Goal: Task Accomplishment & Management: Manage account settings

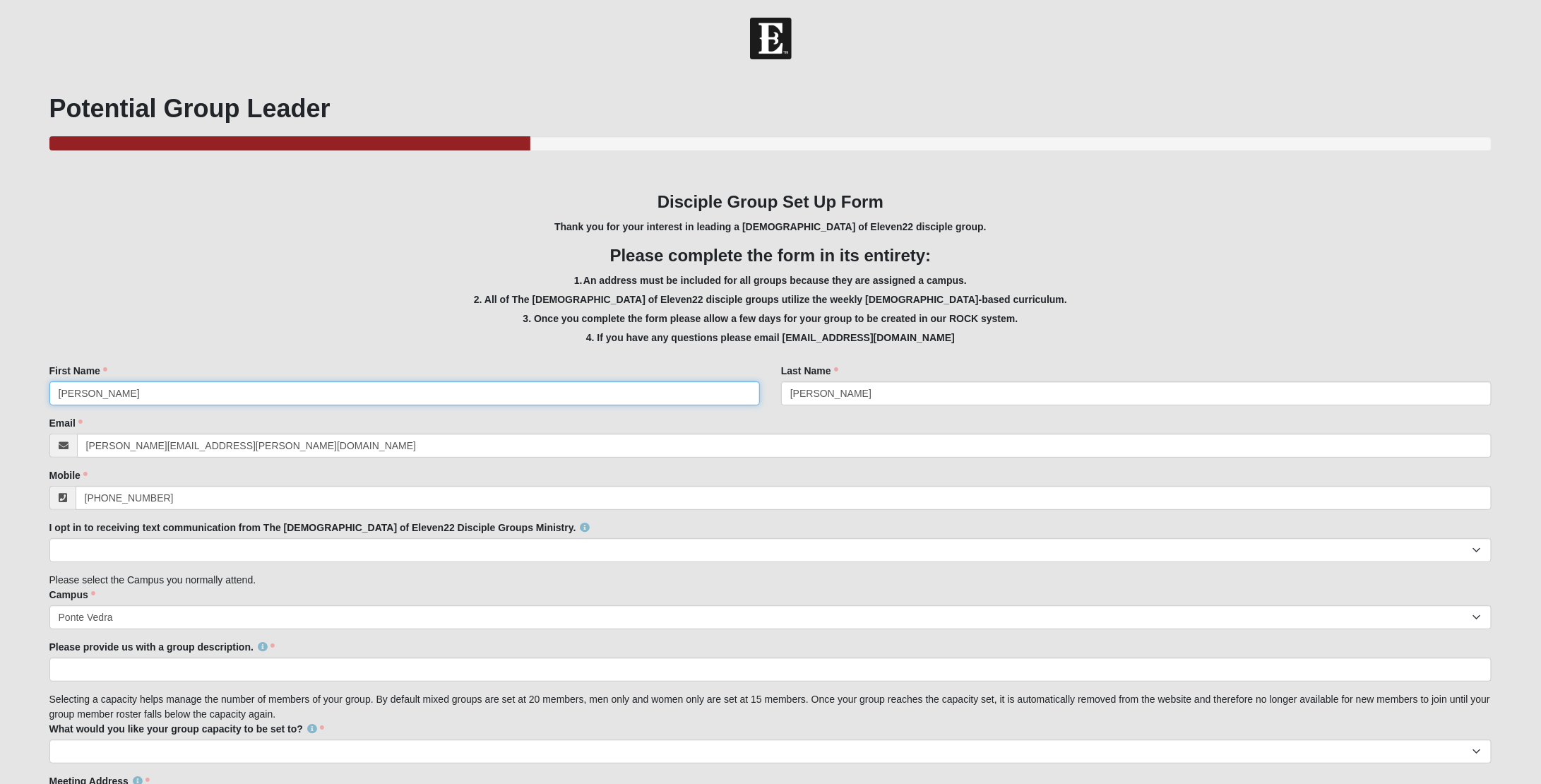
click at [463, 385] on input "Christine" at bounding box center [404, 393] width 711 height 24
type input "H"
type input "Jen"
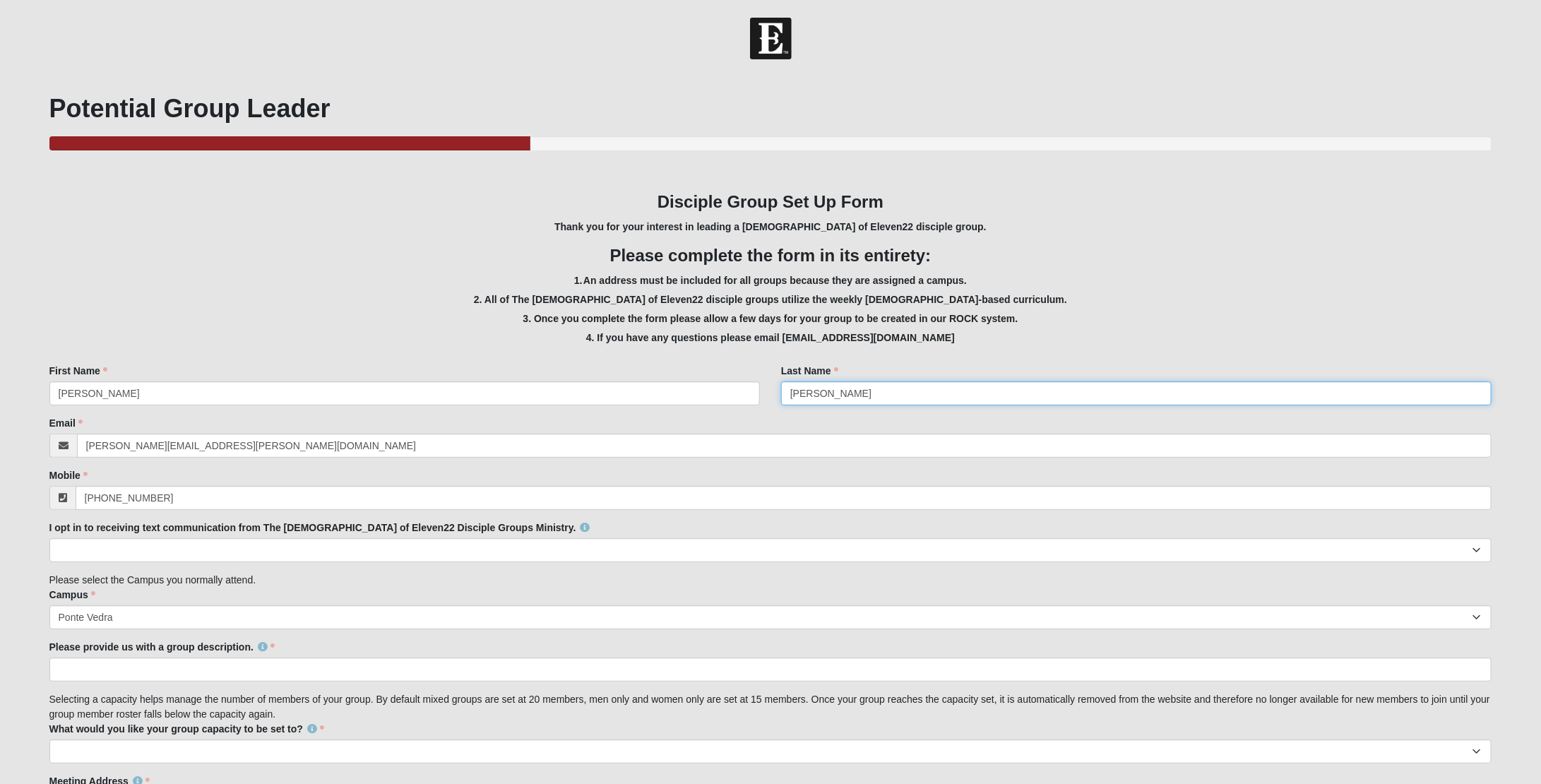
type input "Houser"
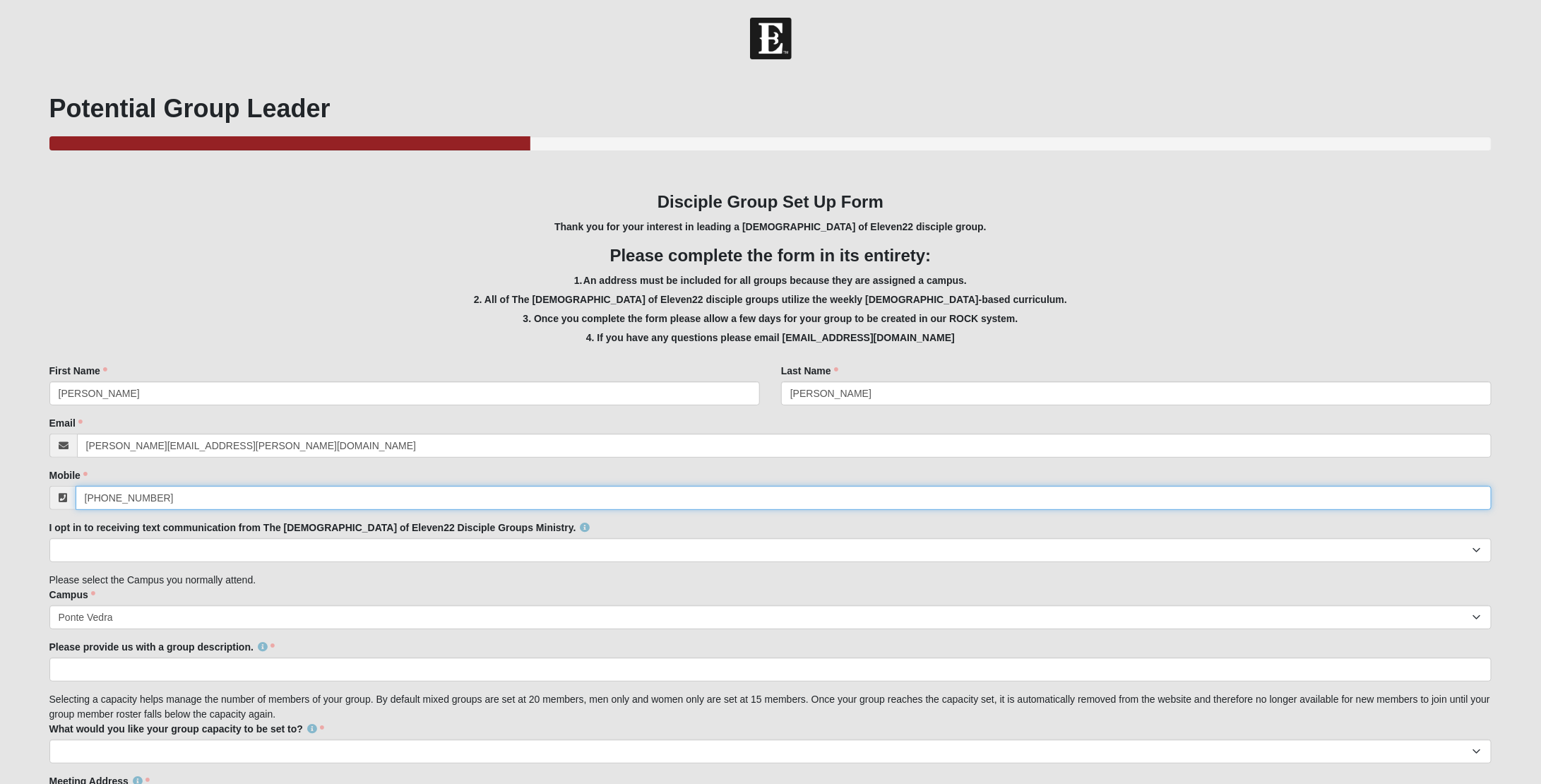
click at [218, 508] on input "(850) 363-5188" at bounding box center [784, 498] width 1417 height 24
paste input "952) 836-5986"
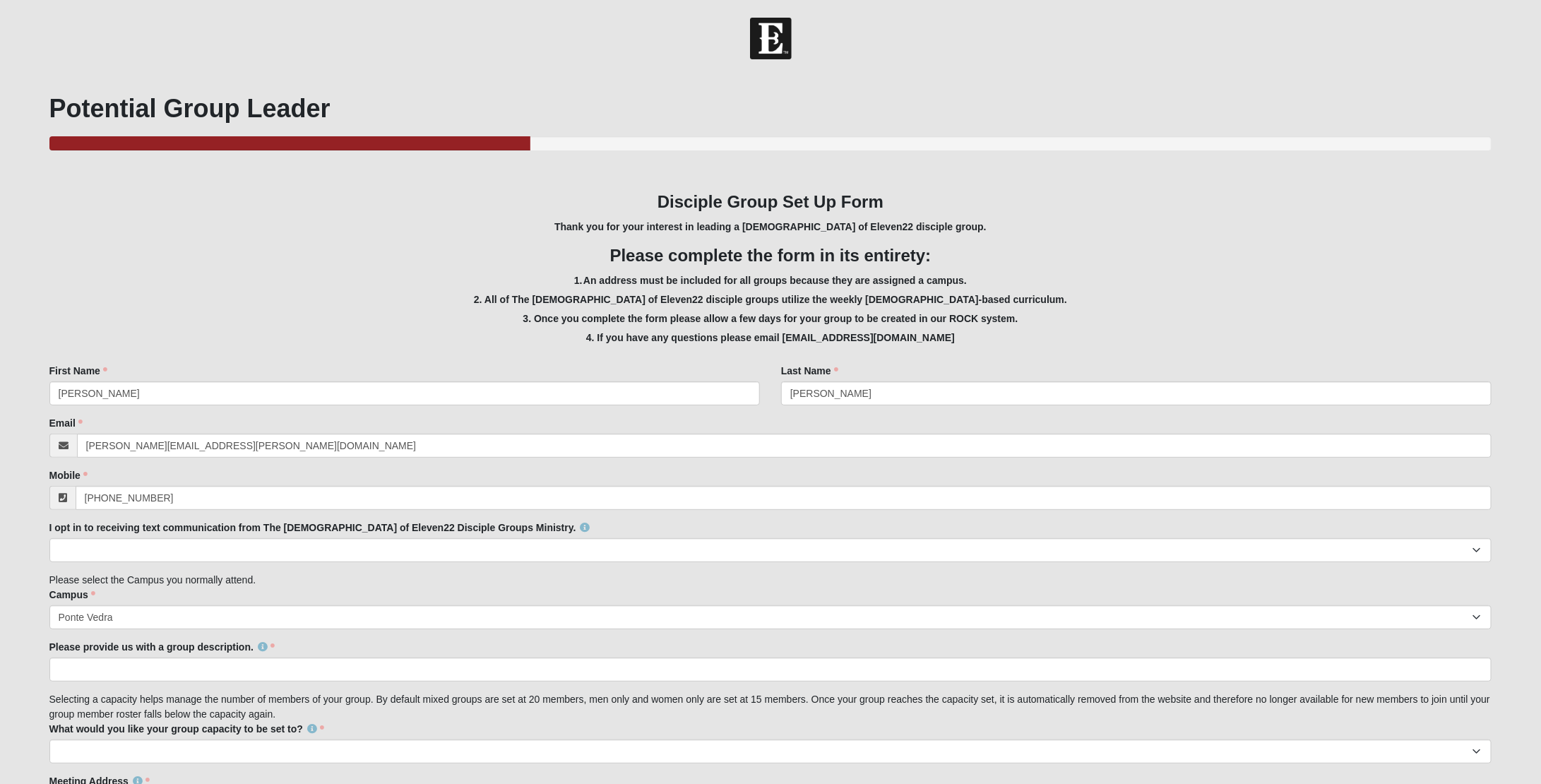
type input "(952) 836-5986"
click at [228, 431] on div "Email christine.gonzalez@coe22.com Email address is not valid Email is required." at bounding box center [770, 437] width 1443 height 42
click at [231, 447] on input "christine.gonzalez@coe22.com" at bounding box center [784, 446] width 1416 height 24
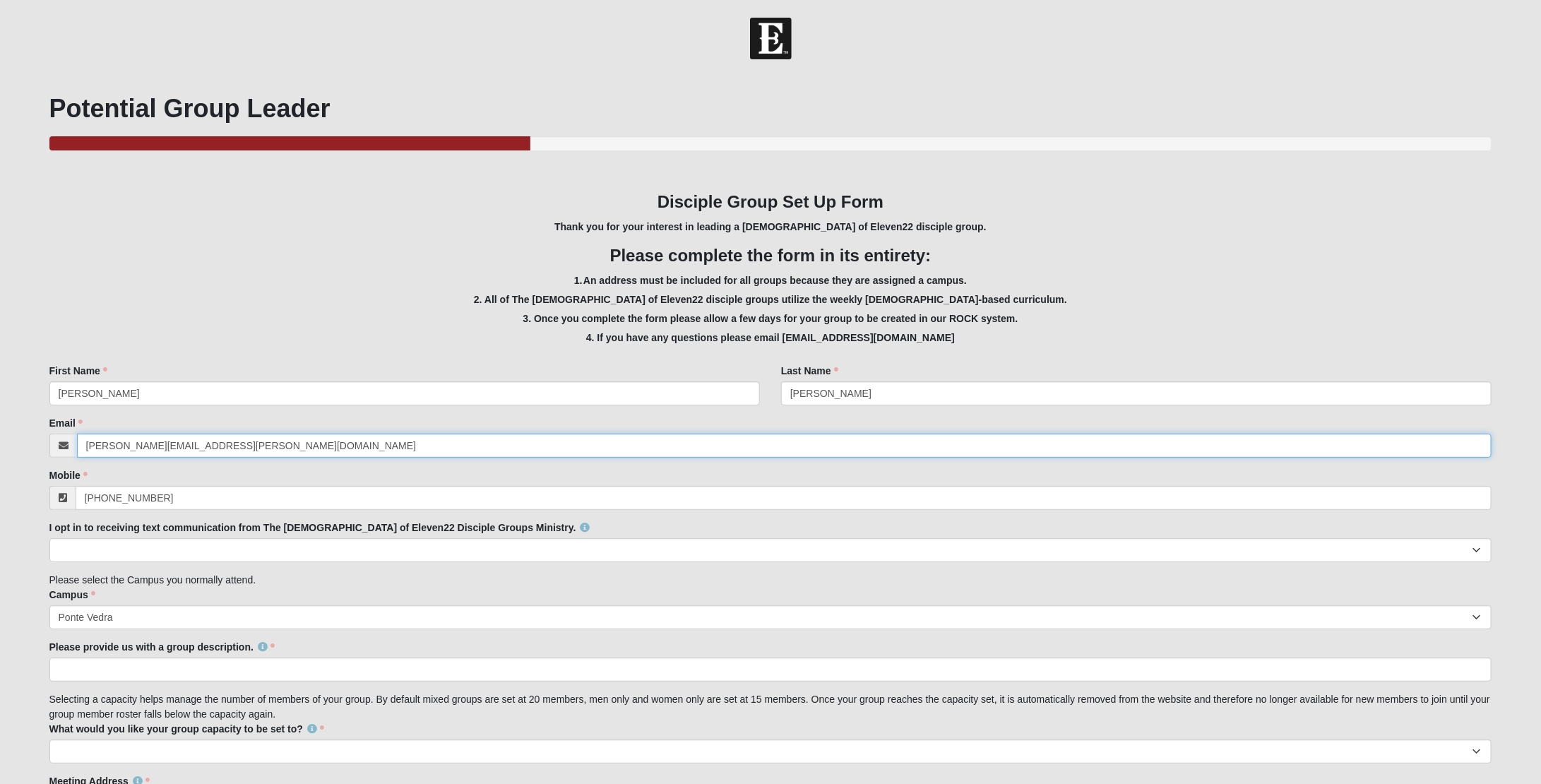
click at [231, 447] on input "christine.gonzalez@coe22.com" at bounding box center [784, 446] width 1416 height 24
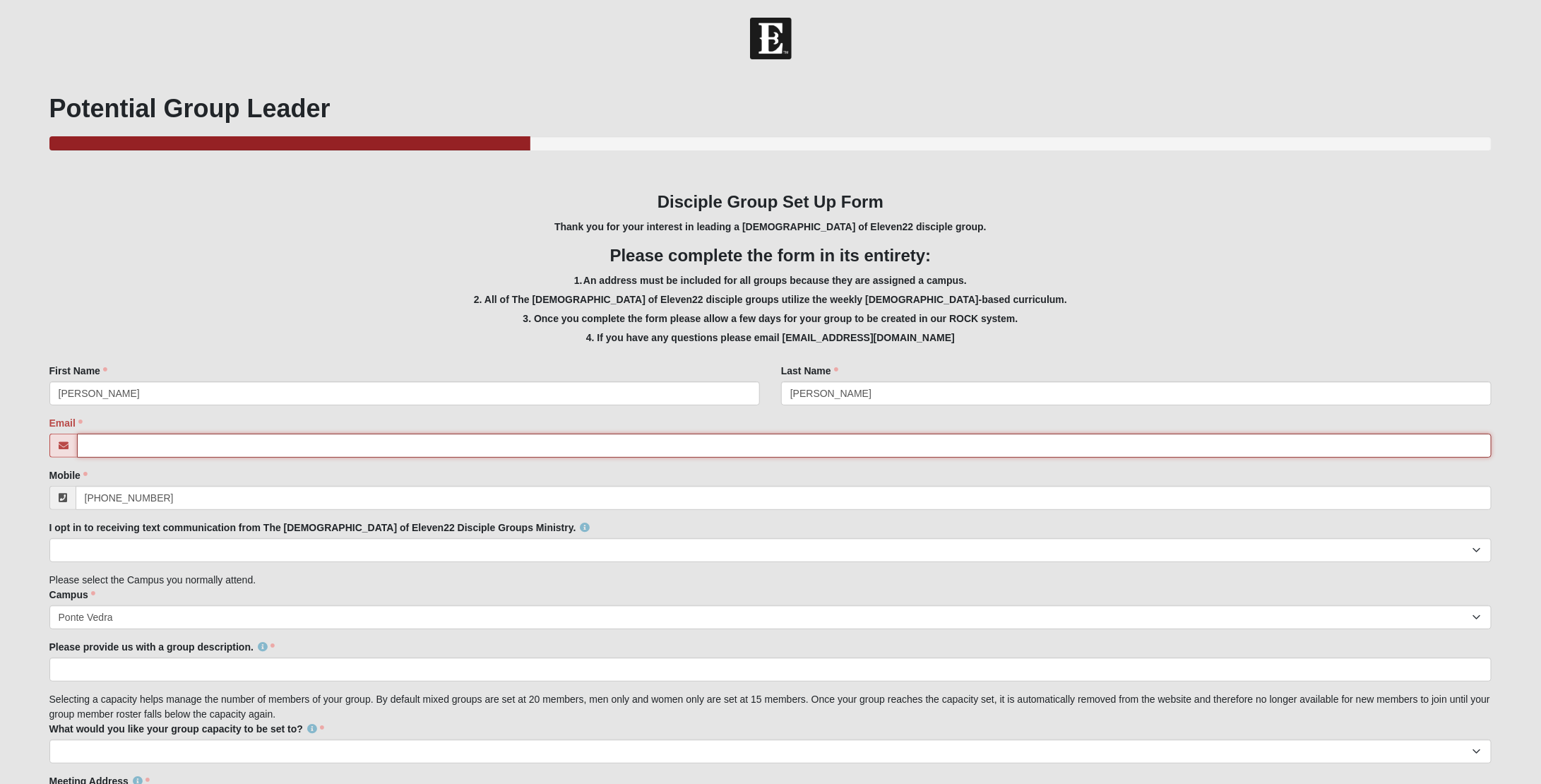
scroll to position [93, 0]
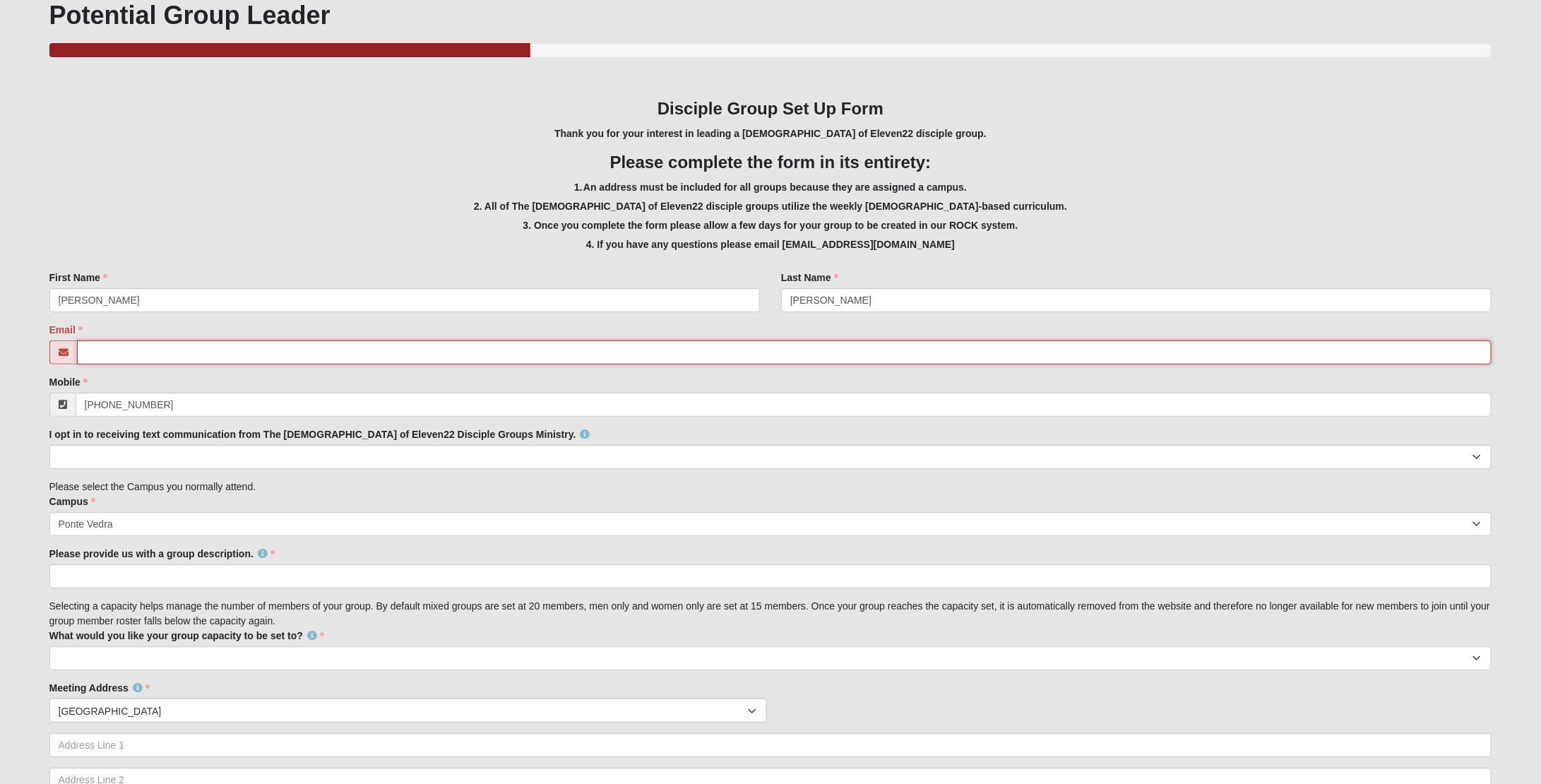
paste input "jenhhouser@gmail.com"
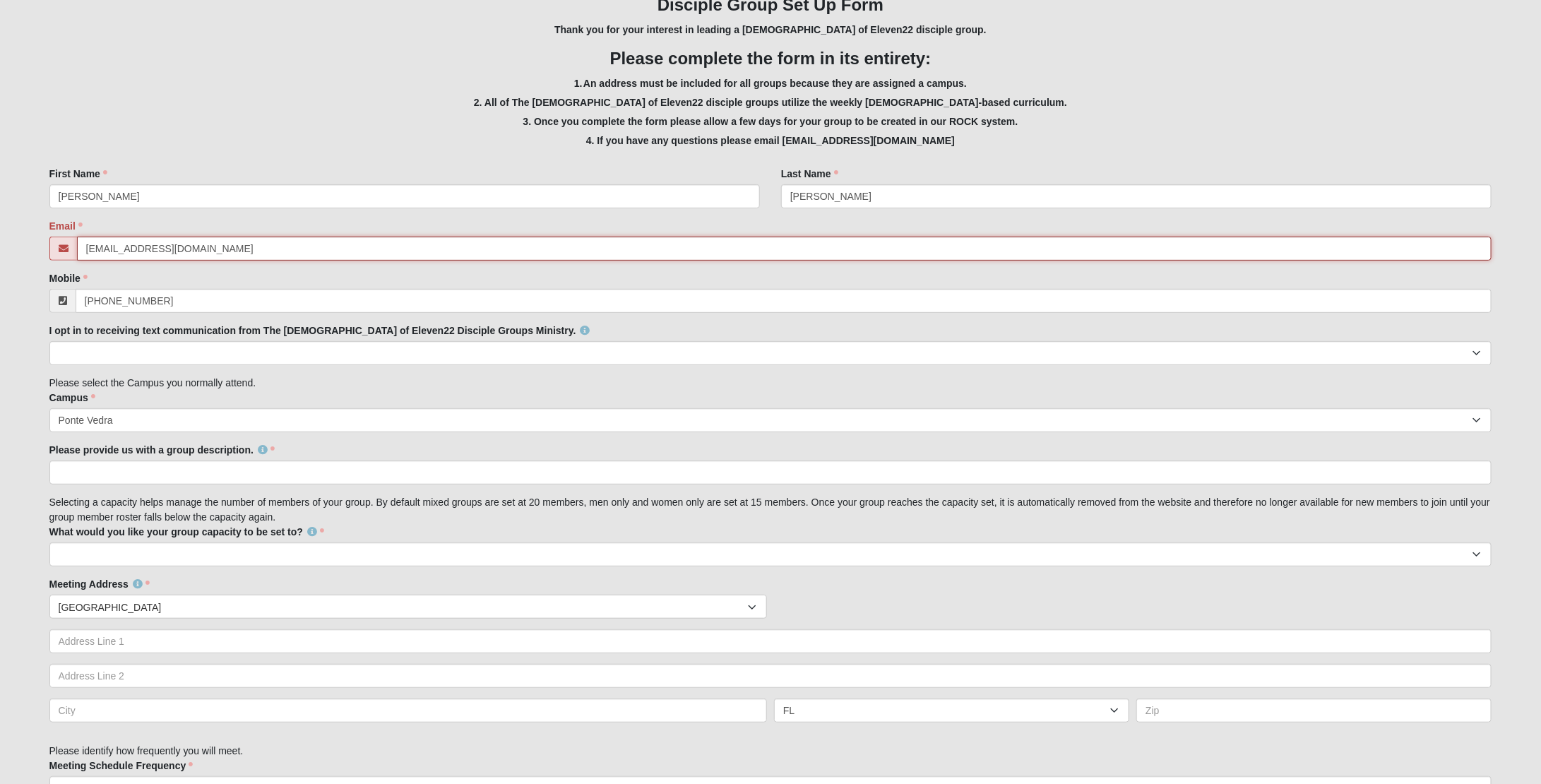
type input "jenhhouser@gmail.com"
click at [285, 350] on select "Yes No" at bounding box center [770, 353] width 1443 height 24
select select "Yes"
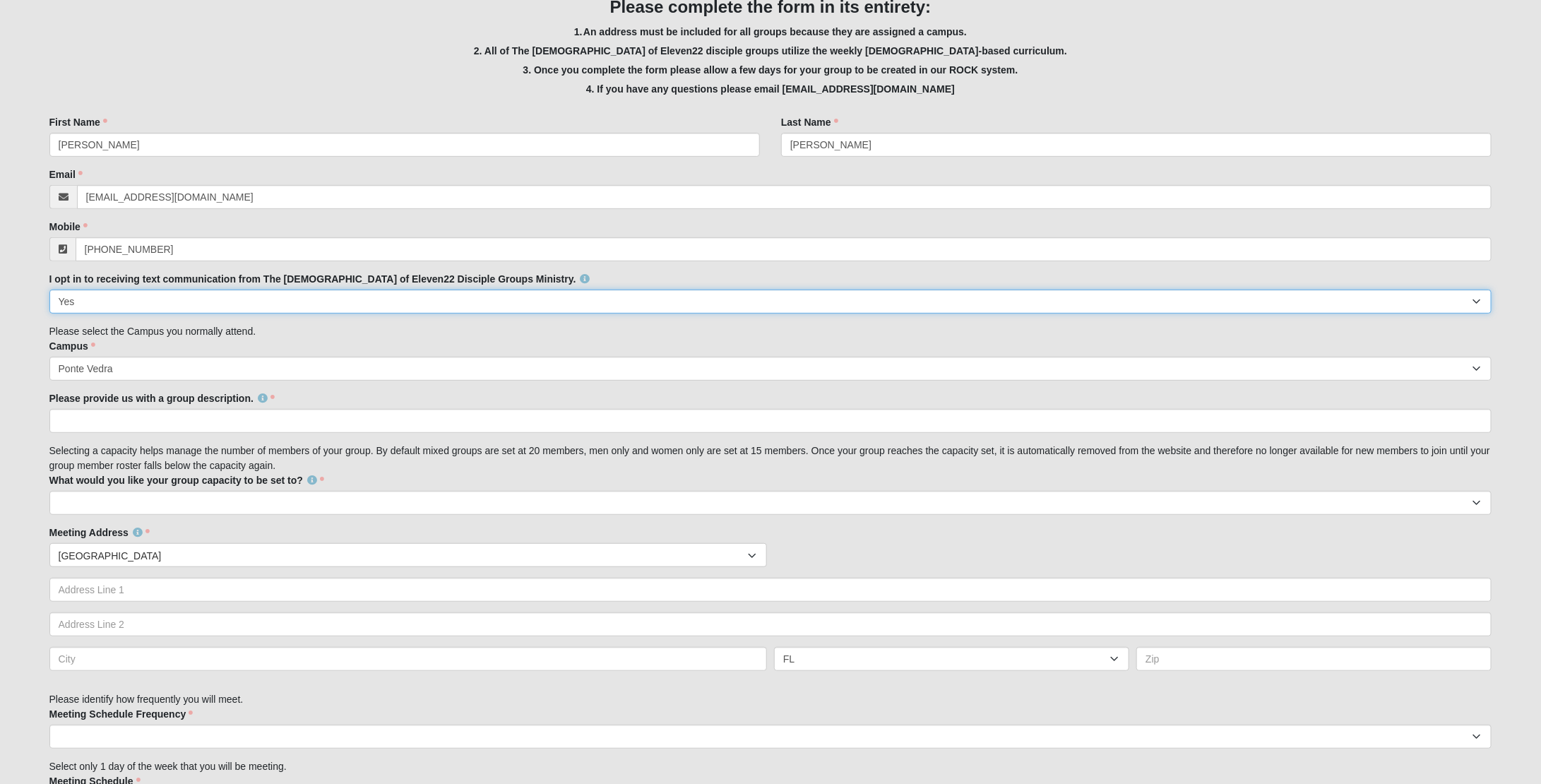
scroll to position [329, 0]
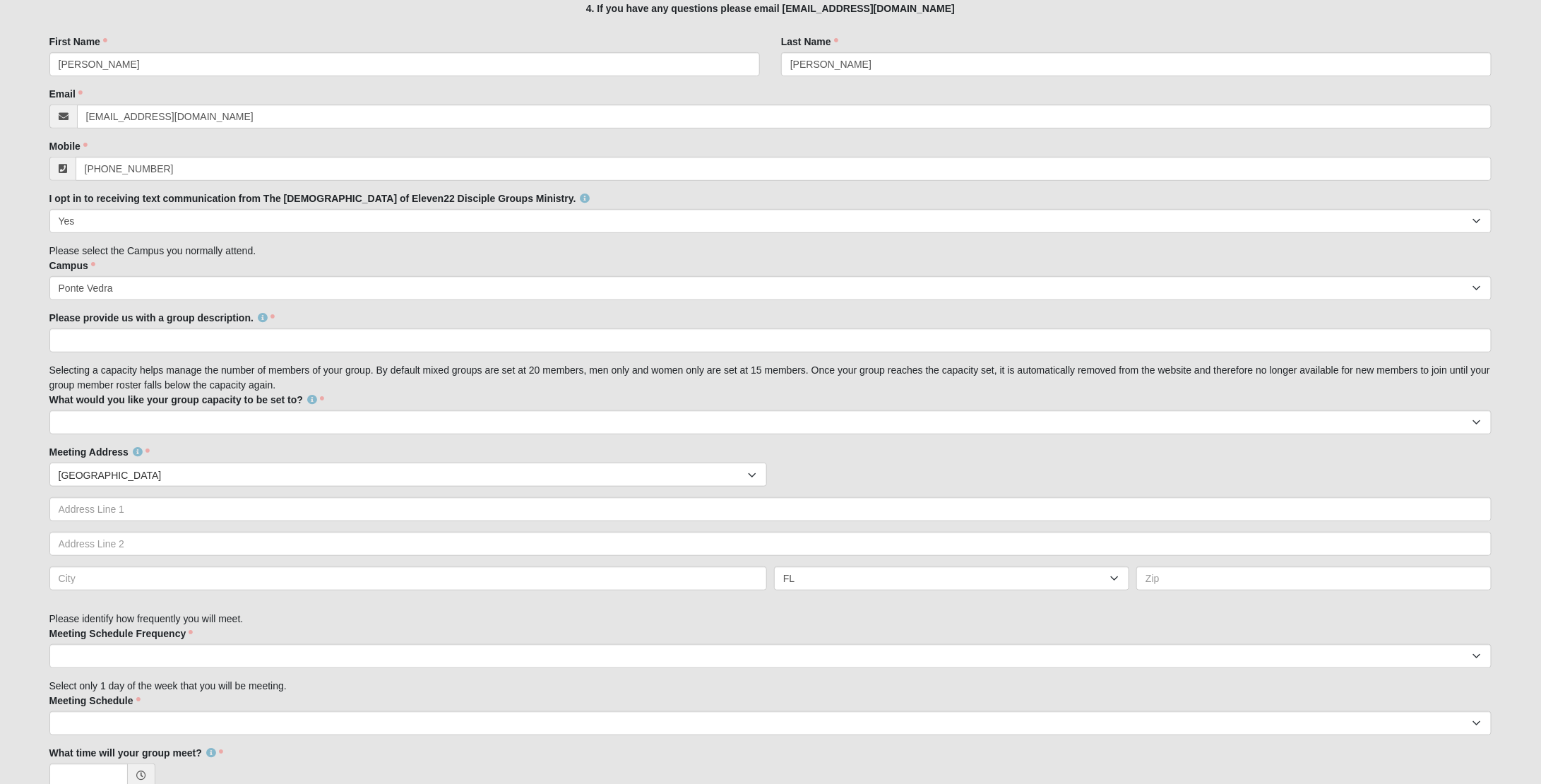
click at [221, 351] on div "Family Member to Register Disciple Group Set Up Form Thank you for your interes…" at bounding box center [770, 516] width 1443 height 1362
click at [282, 345] on input "Please provide us with a group description." at bounding box center [770, 340] width 1443 height 24
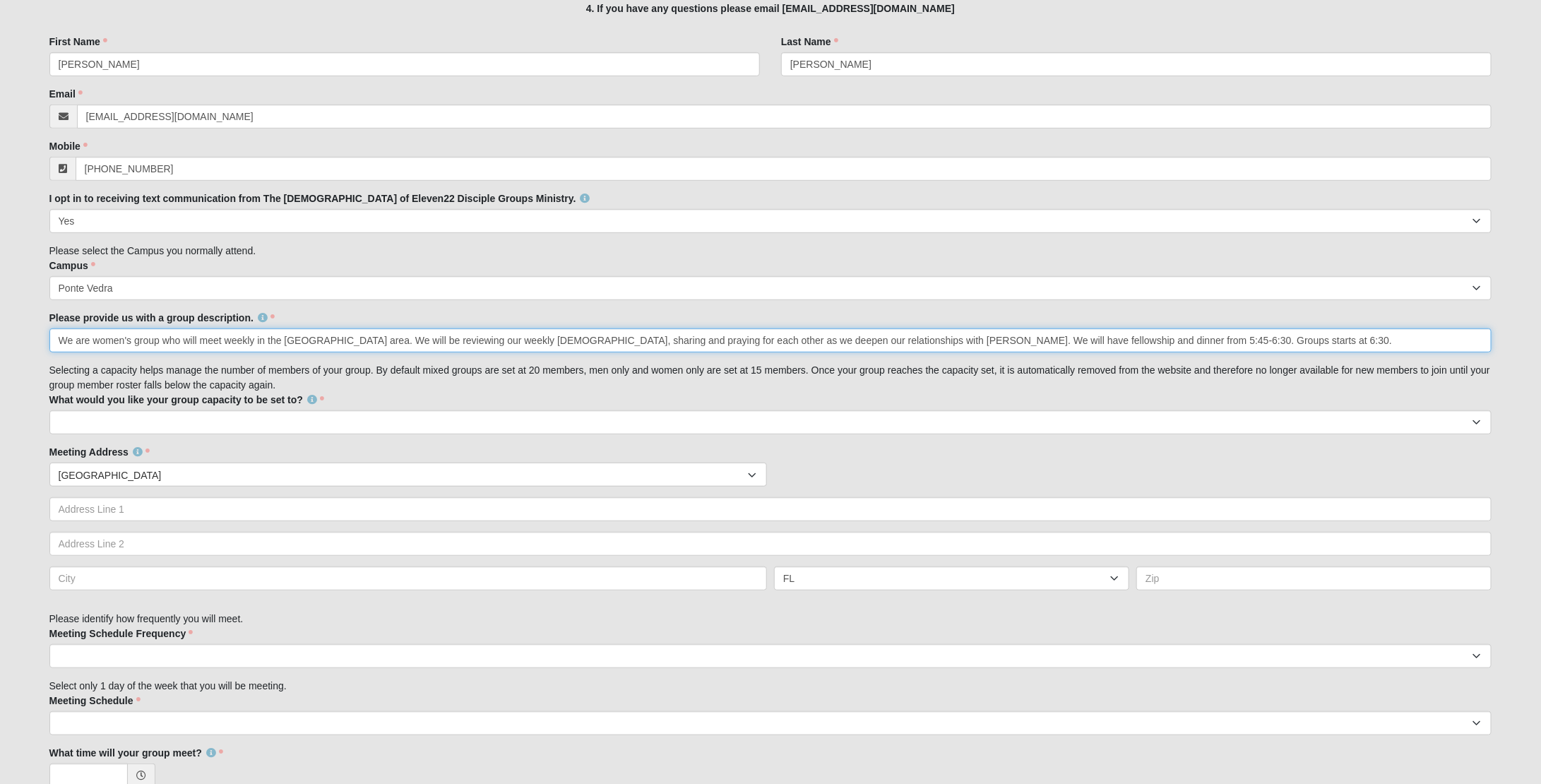
scroll to position [336, 0]
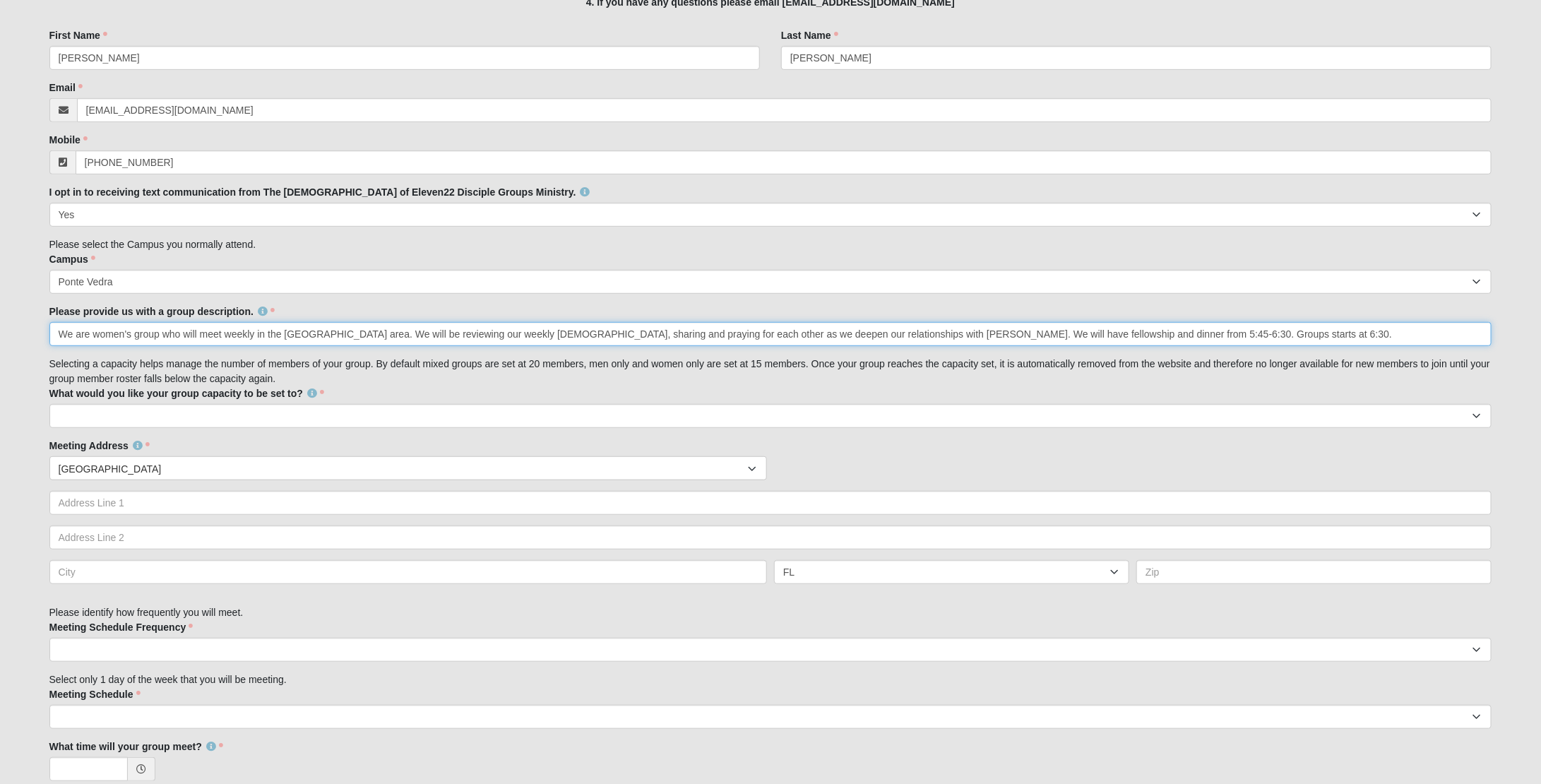
click at [299, 333] on input "We are women's group who will meet weekly in the Nocatee area. We will be revie…" at bounding box center [770, 334] width 1443 height 24
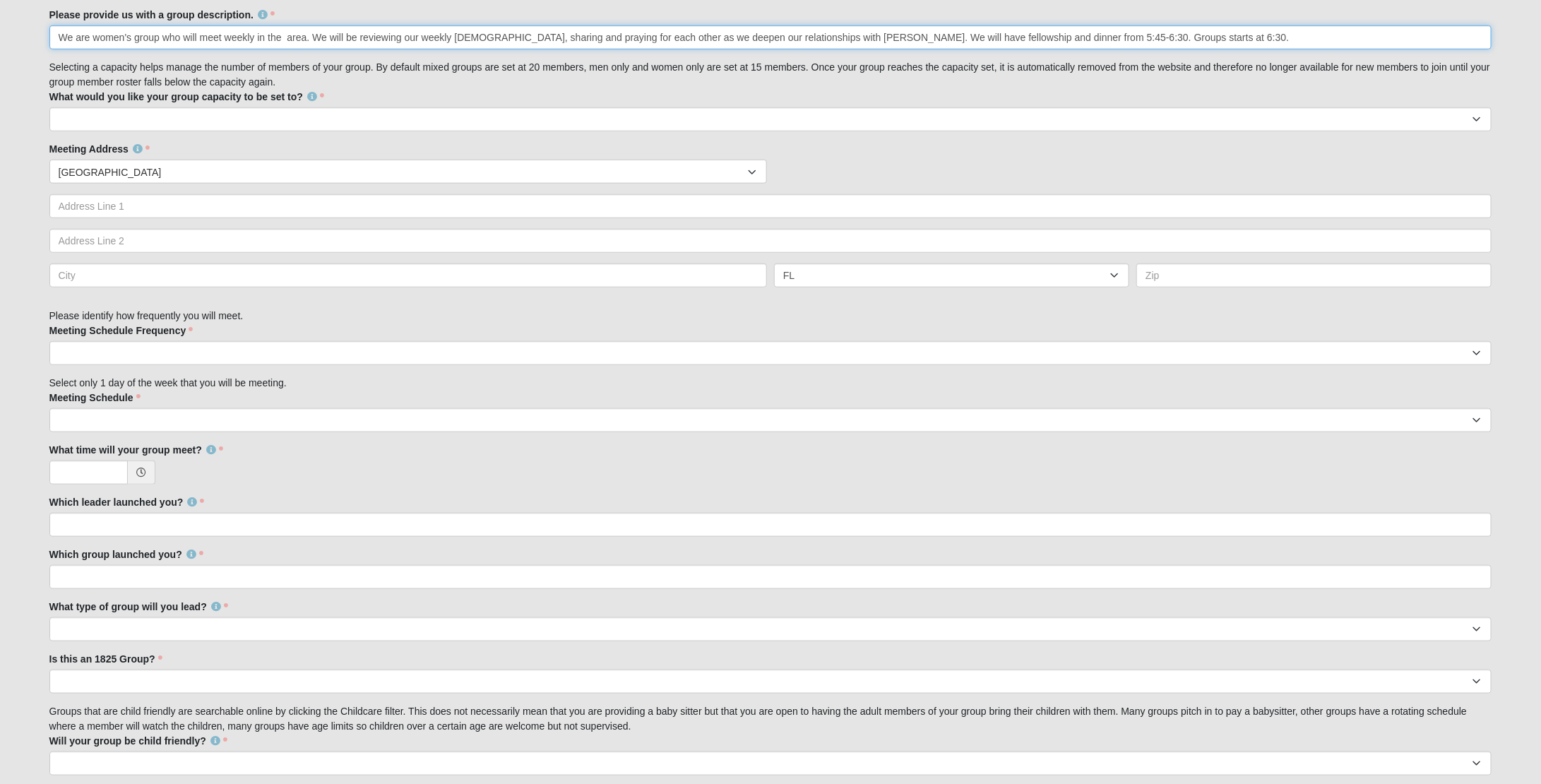
scroll to position [661, 0]
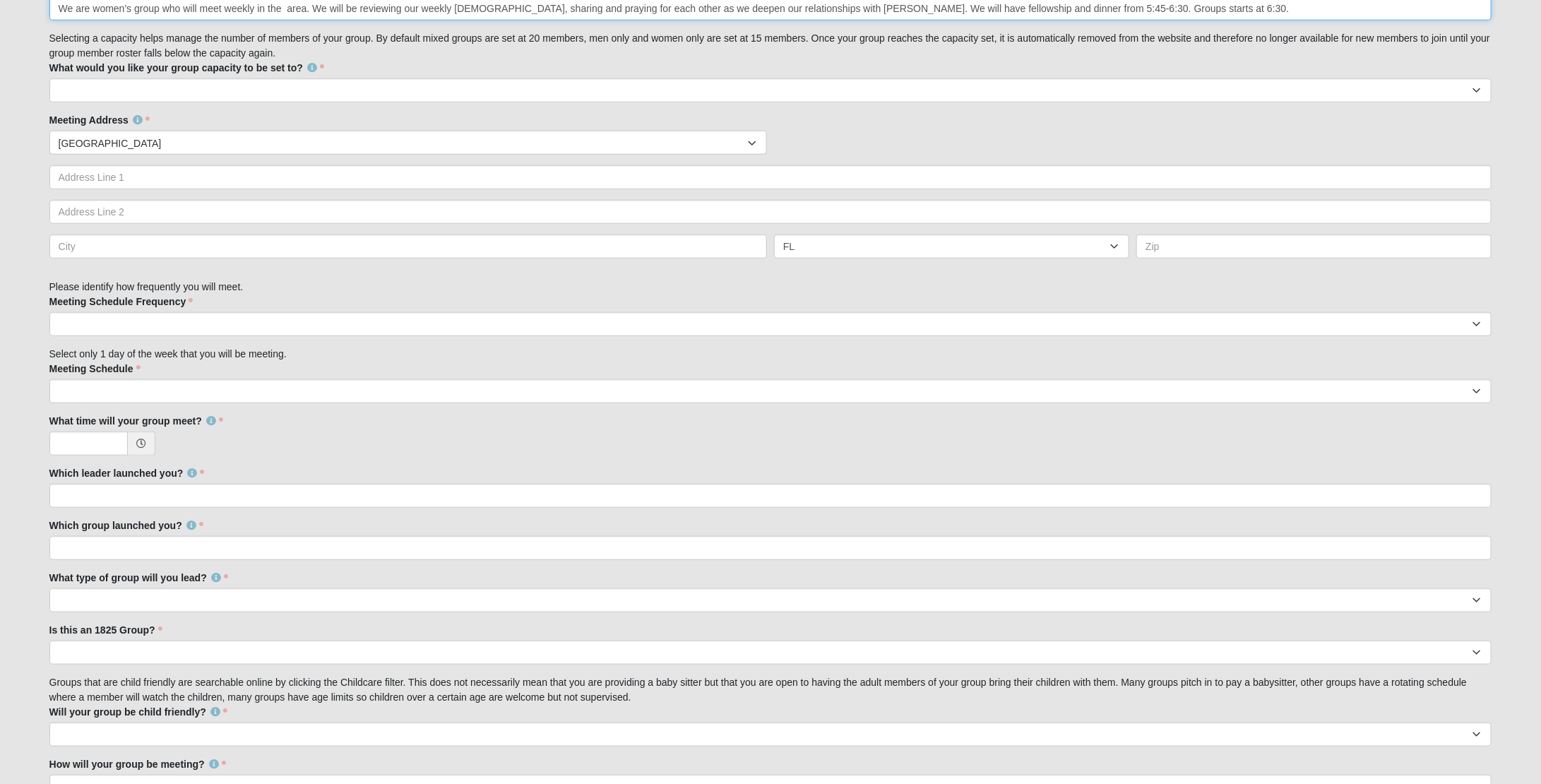
type input "We are women's group who will meet weekly in the area. We will be reviewing our…"
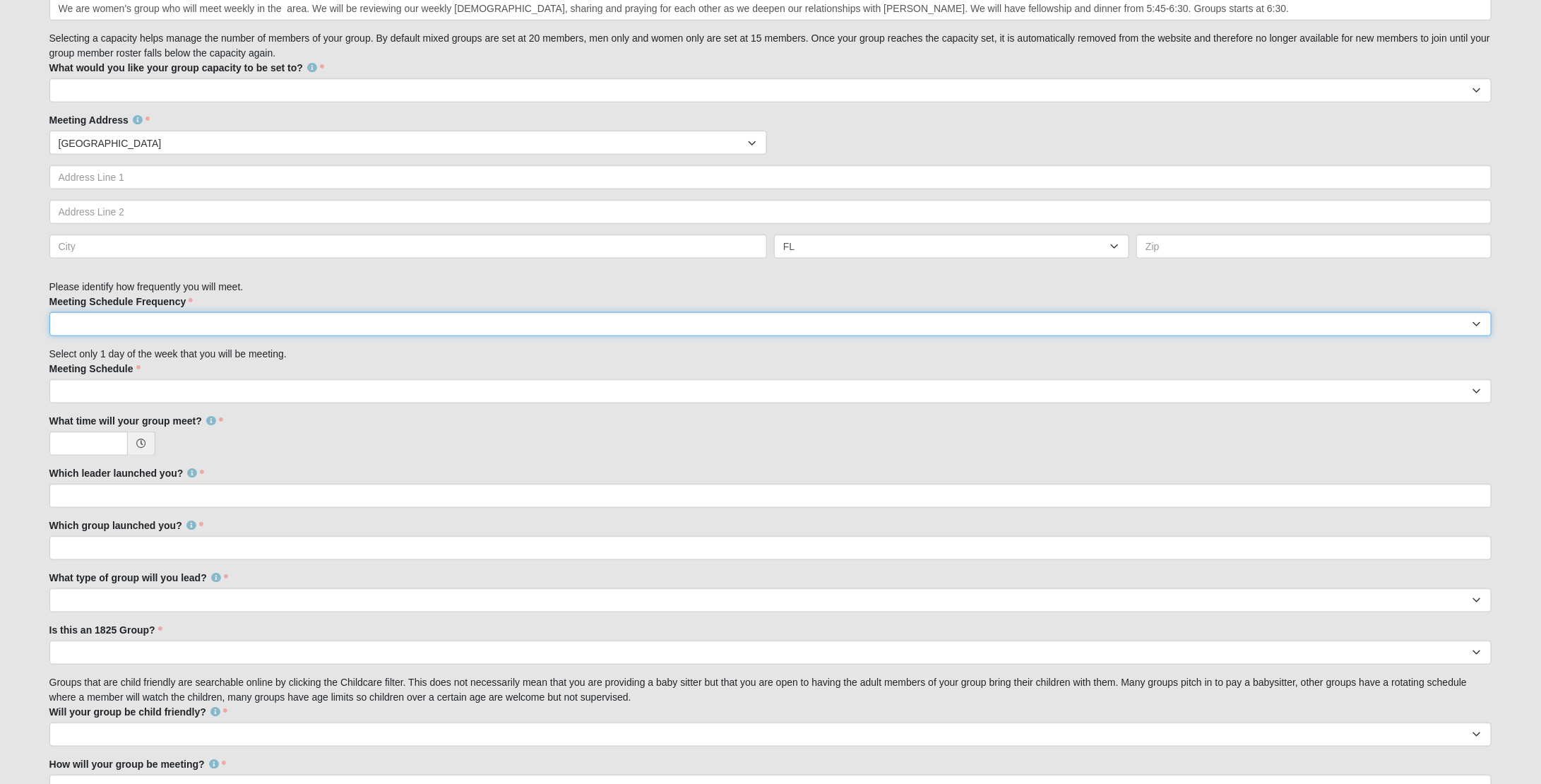
click at [141, 330] on select "weekly biweekly monthly" at bounding box center [770, 324] width 1443 height 24
select select "weekly"
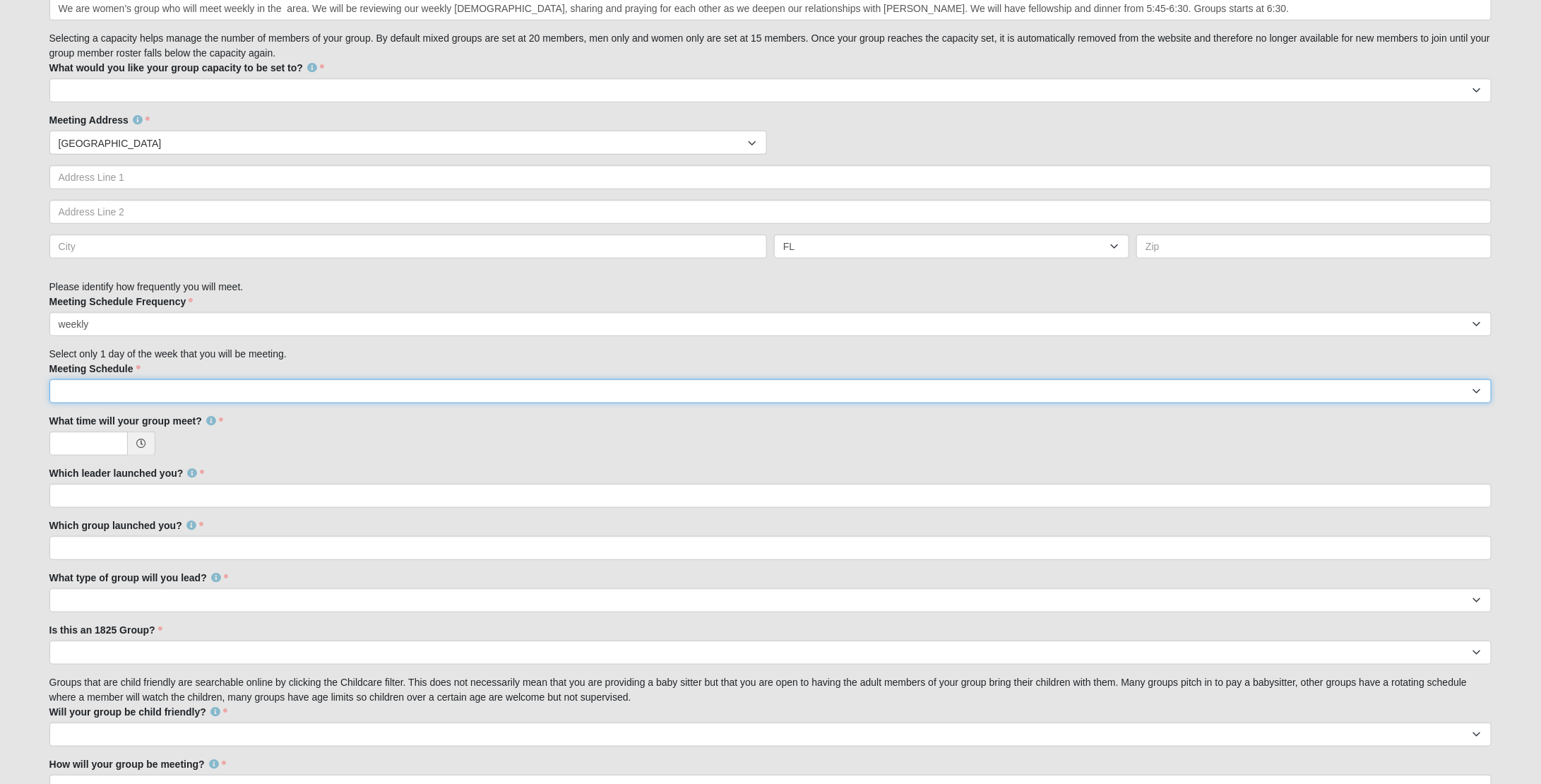
click at [150, 396] on select "Monday Tuesday Wednesday Thursday Friday Saturday Sunday" at bounding box center [770, 392] width 1443 height 24
select select "4"
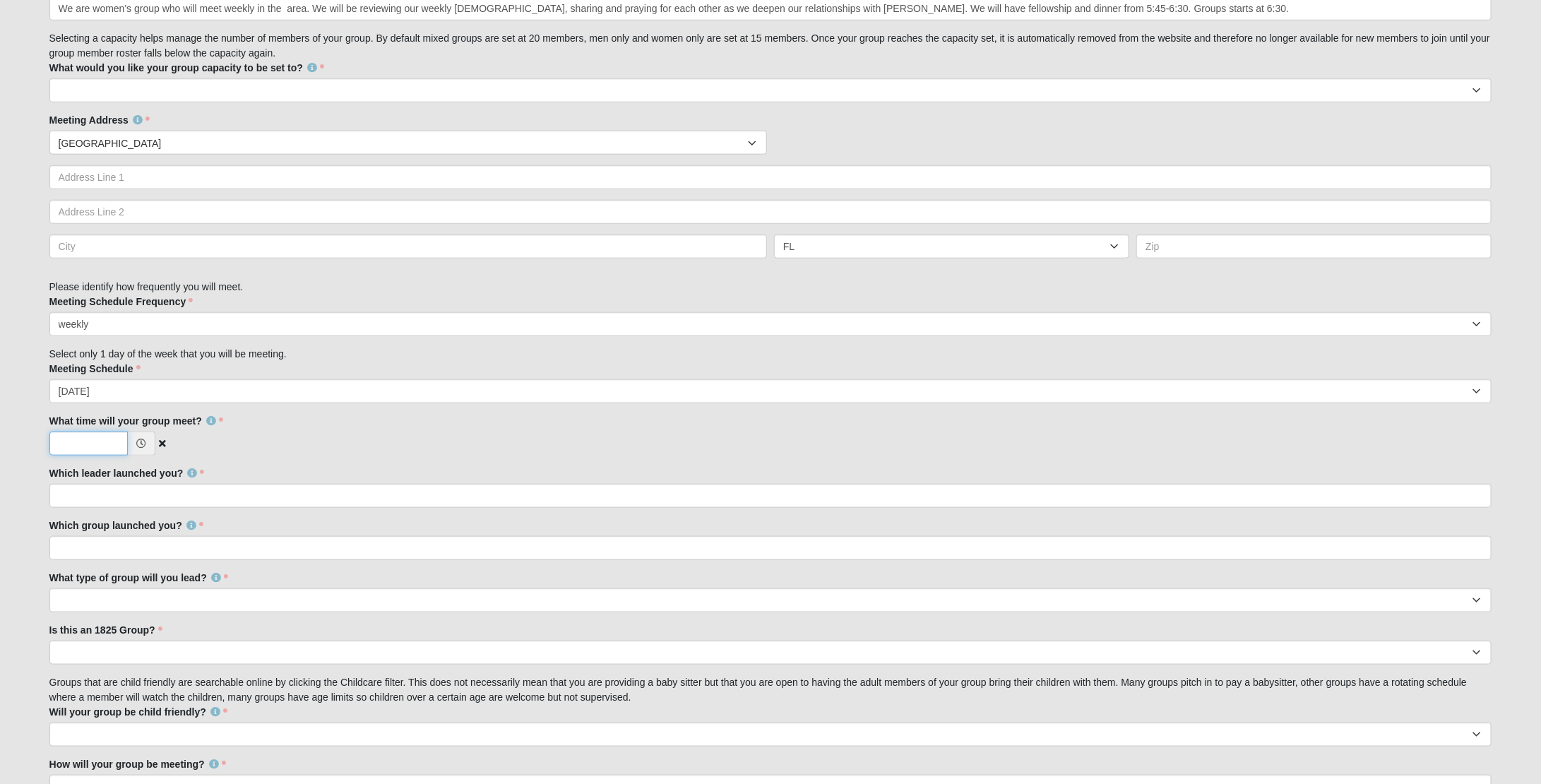
click at [99, 441] on input "What time will your group meet?" at bounding box center [89, 444] width 79 height 24
type input "7:30 AM"
click at [271, 508] on div "Family Member to Register Disciple Group Set Up Form Thank you for your interes…" at bounding box center [770, 184] width 1443 height 1362
click at [293, 507] on input "Which leader launched you?" at bounding box center [770, 496] width 1443 height 24
click at [287, 494] on input "Which leader launched you?" at bounding box center [770, 496] width 1443 height 24
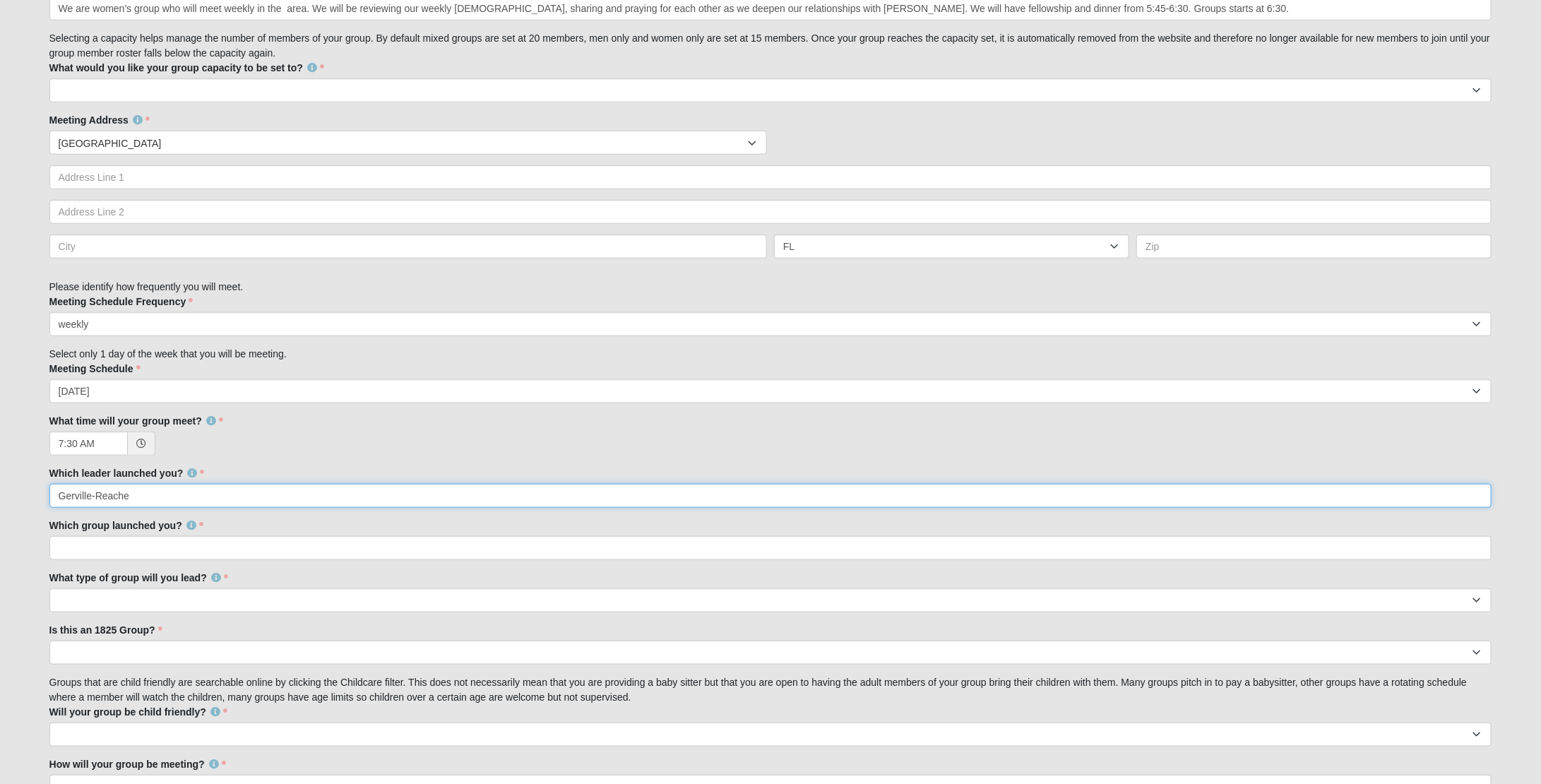
type input "Gerville-Reache"
click at [284, 547] on input "Which group launched you?" at bounding box center [770, 548] width 1443 height 24
type input "Gerville-Reache"
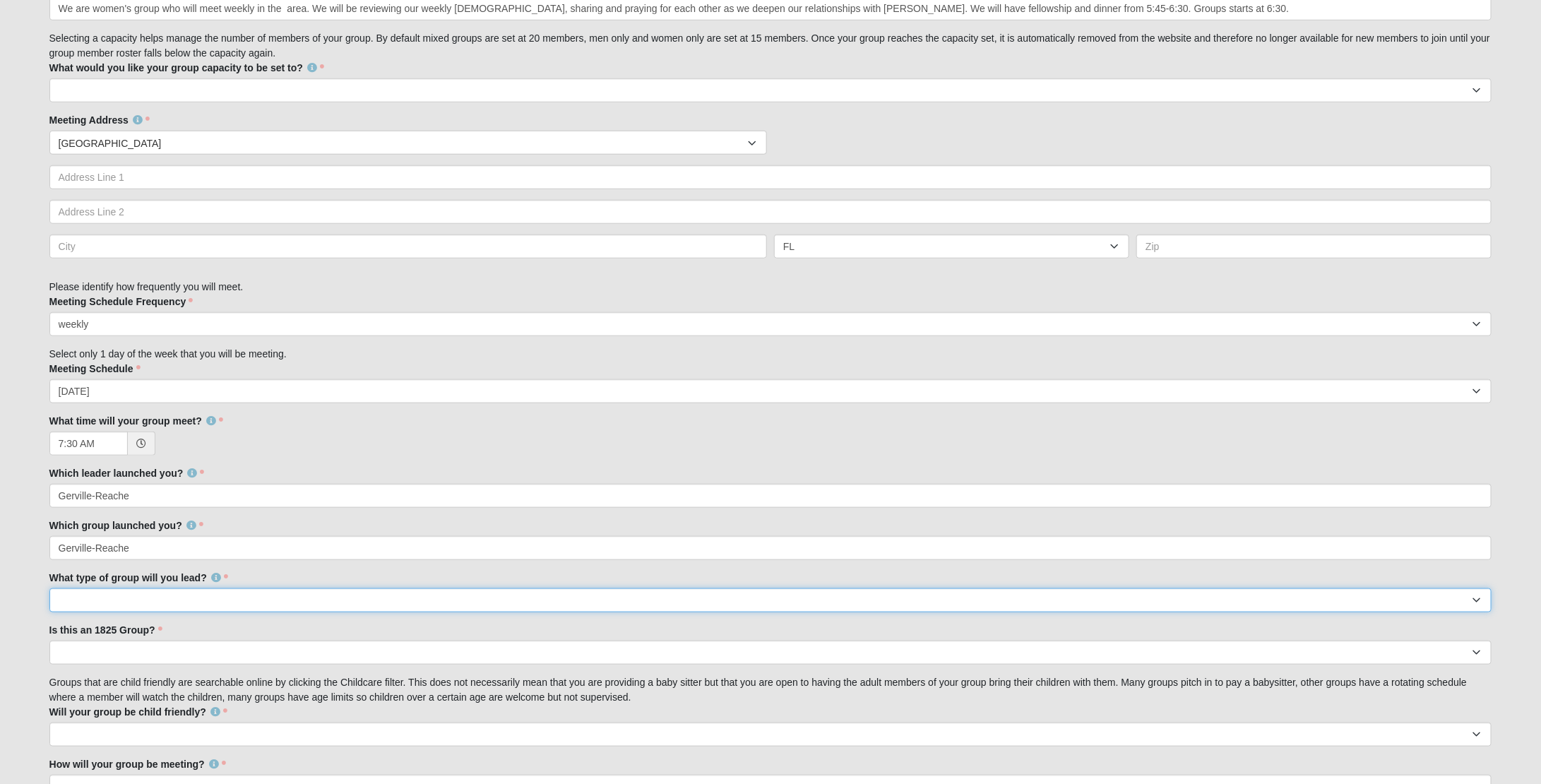
select select "1F90574A-4510-469F-BDE5-929B0B570BE6"
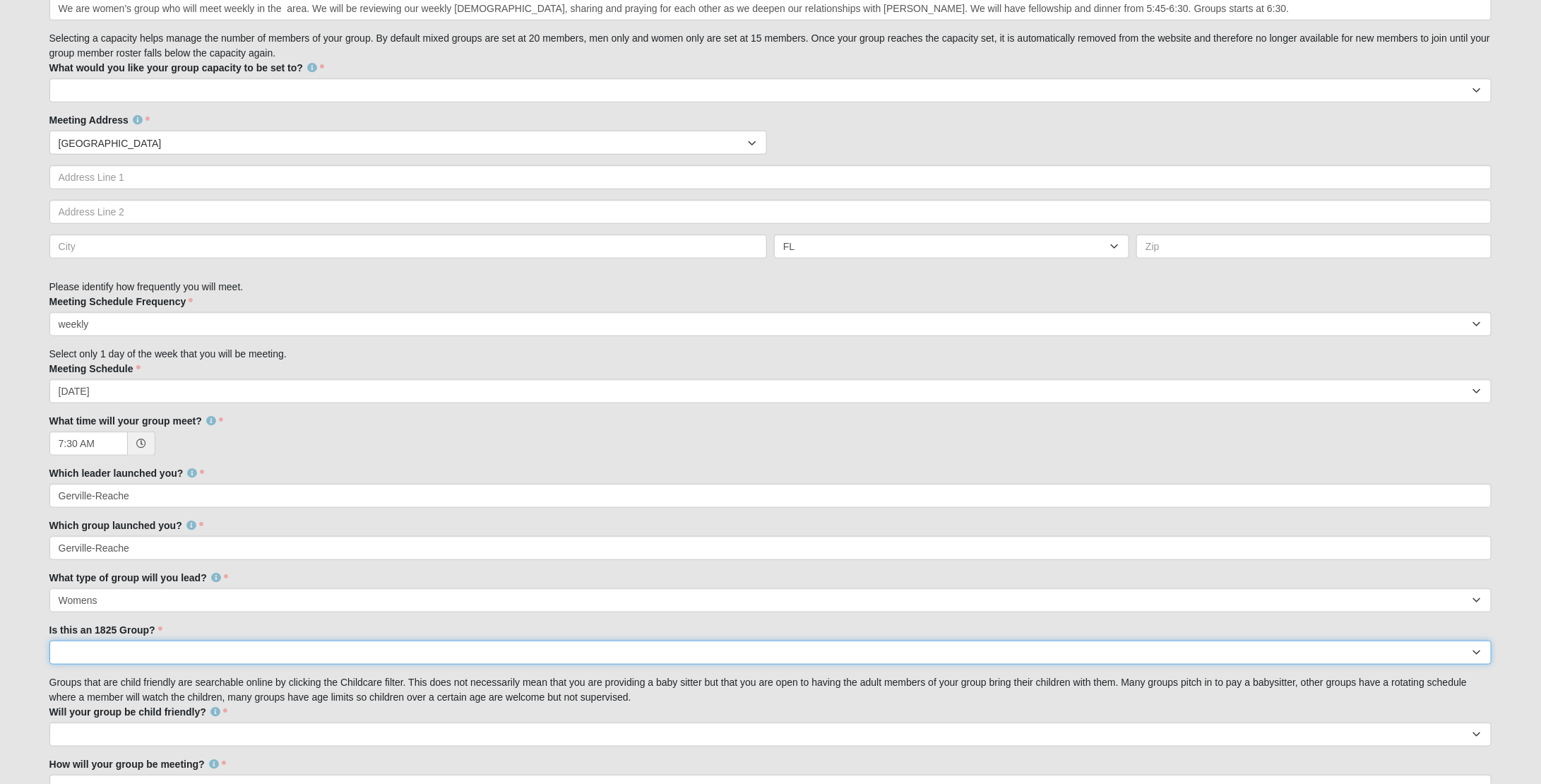
select select "False"
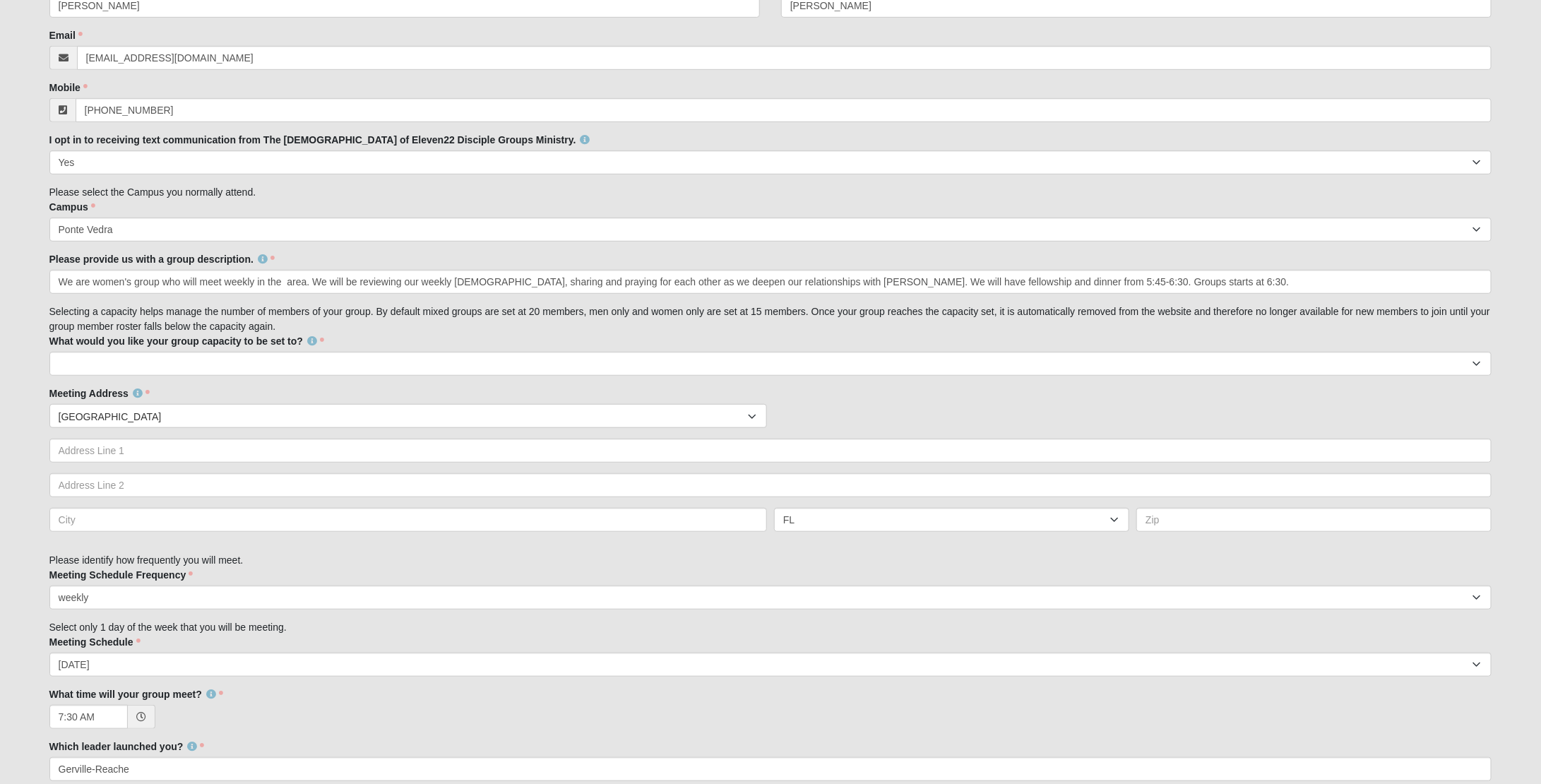
scroll to position [383, 0]
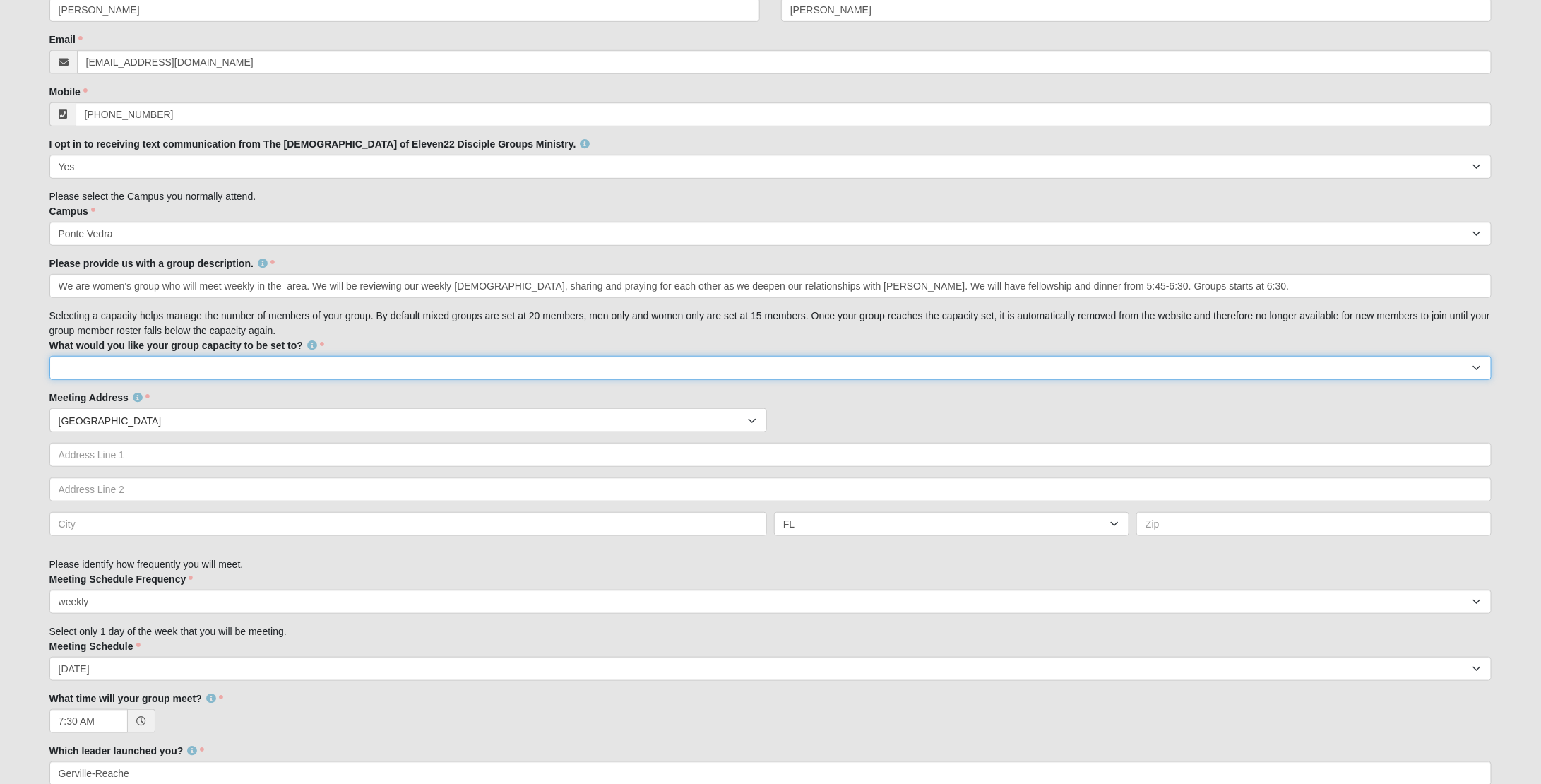
click at [288, 366] on select "10 15 20 25" at bounding box center [770, 368] width 1443 height 24
click at [372, 293] on input "We are women's group who will meet weekly in the area. We will be reviewing our…" at bounding box center [770, 285] width 1443 height 24
click at [414, 276] on input "We are women's group who will meet weekly in the area. We will be reviewing our…" at bounding box center [770, 285] width 1443 height 24
click at [286, 282] on input "We are women's group who will meet weekly in the area. We will be reviewing our…" at bounding box center [770, 285] width 1443 height 24
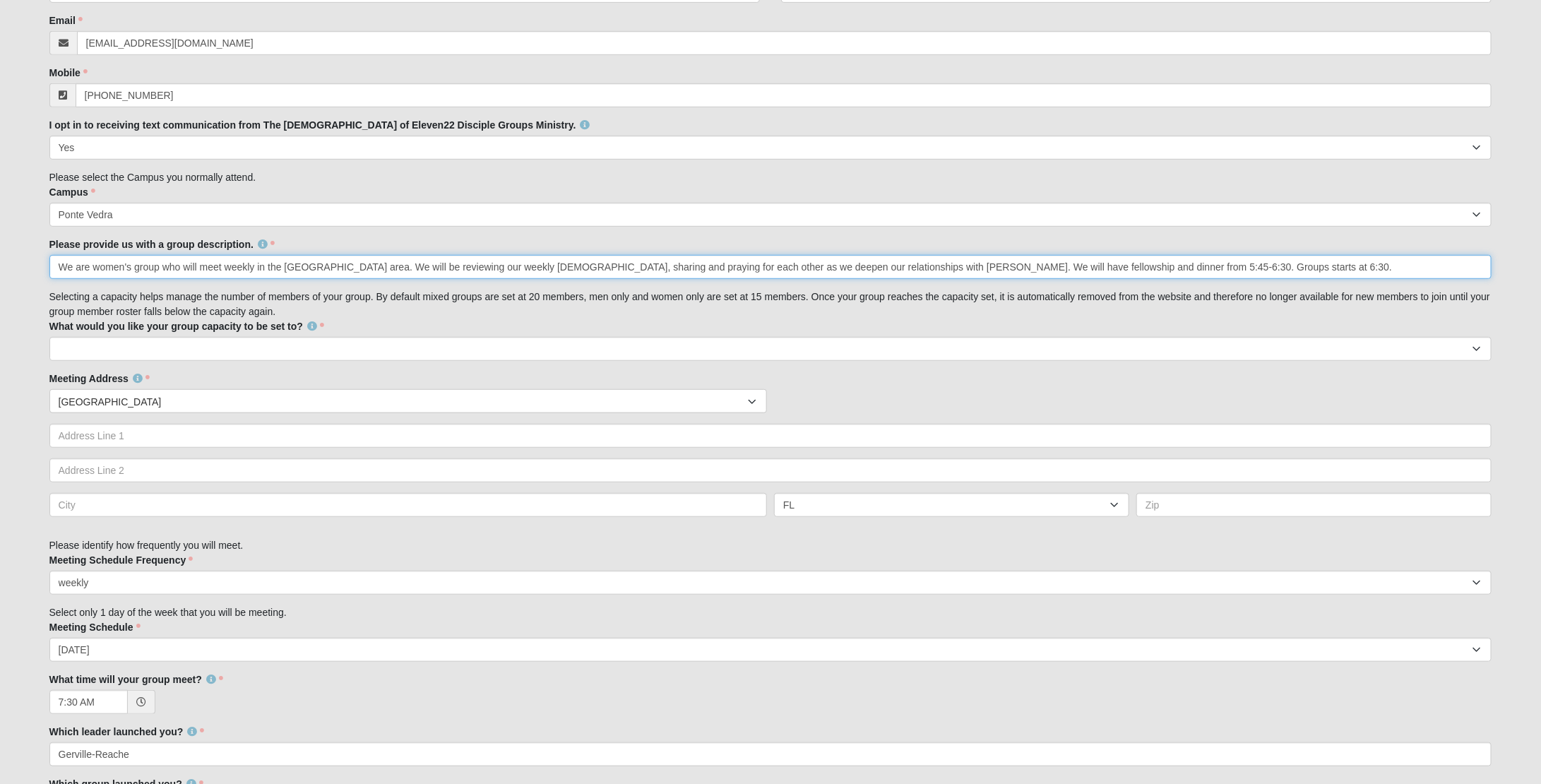
scroll to position [404, 0]
drag, startPoint x: 1252, startPoint y: 266, endPoint x: 931, endPoint y: 266, distance: 321.0
click at [931, 266] on input "We are women's group who will meet weekly in the Beacon Lake area. We will be r…" at bounding box center [770, 264] width 1443 height 24
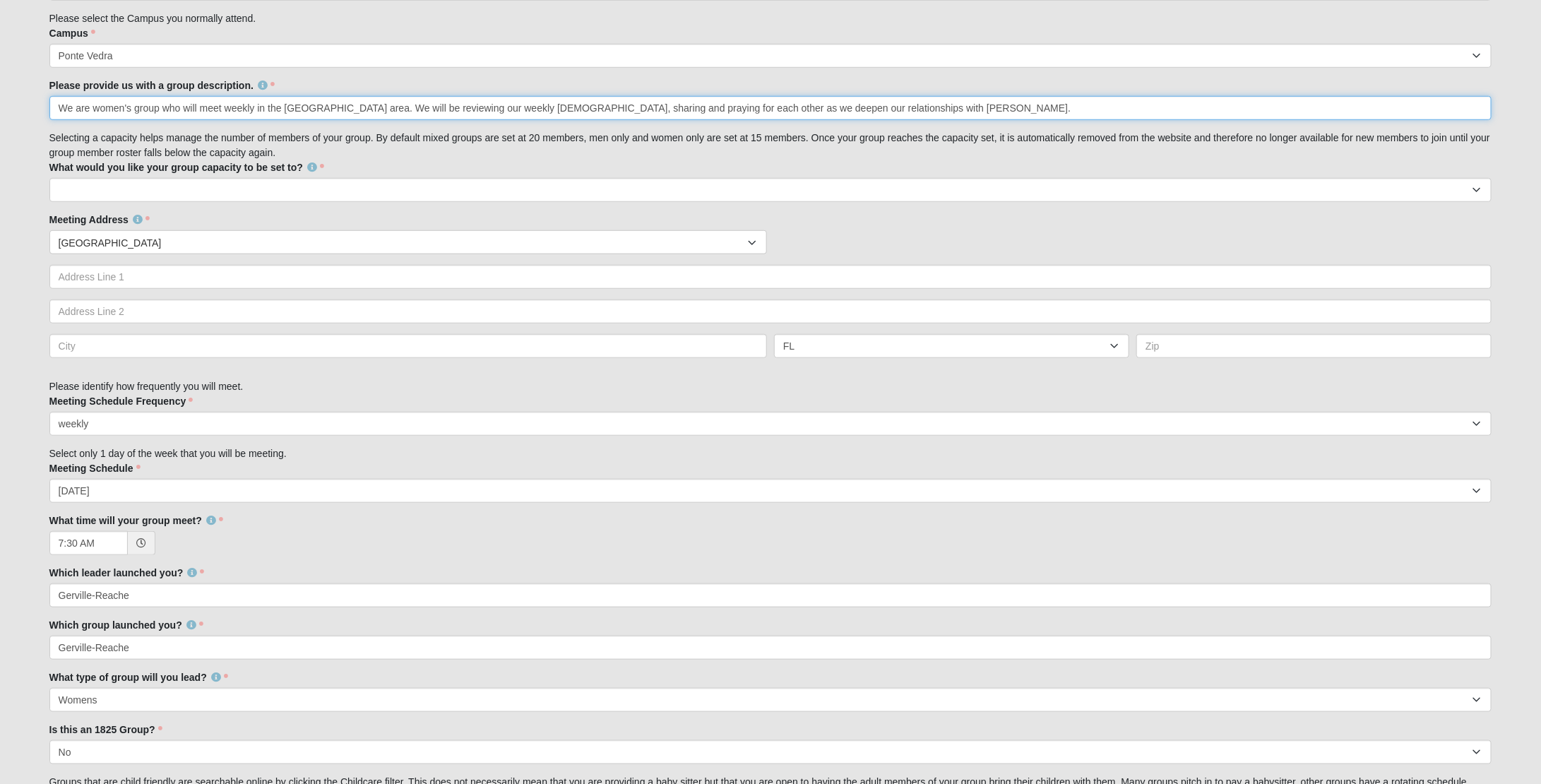
scroll to position [575, 0]
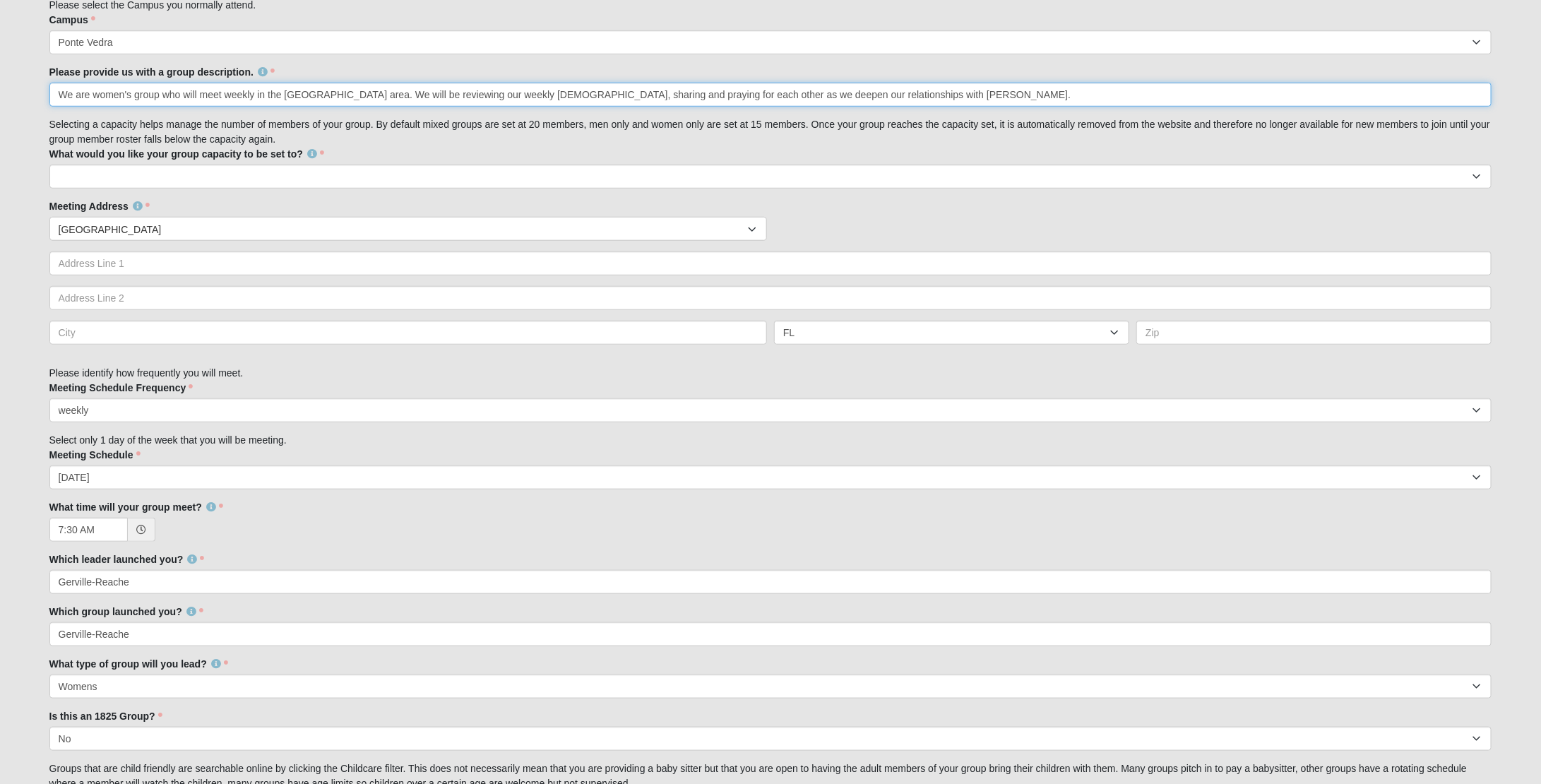
type input "We are women's group who will meet weekly in the Beacon Lake area. We will be r…"
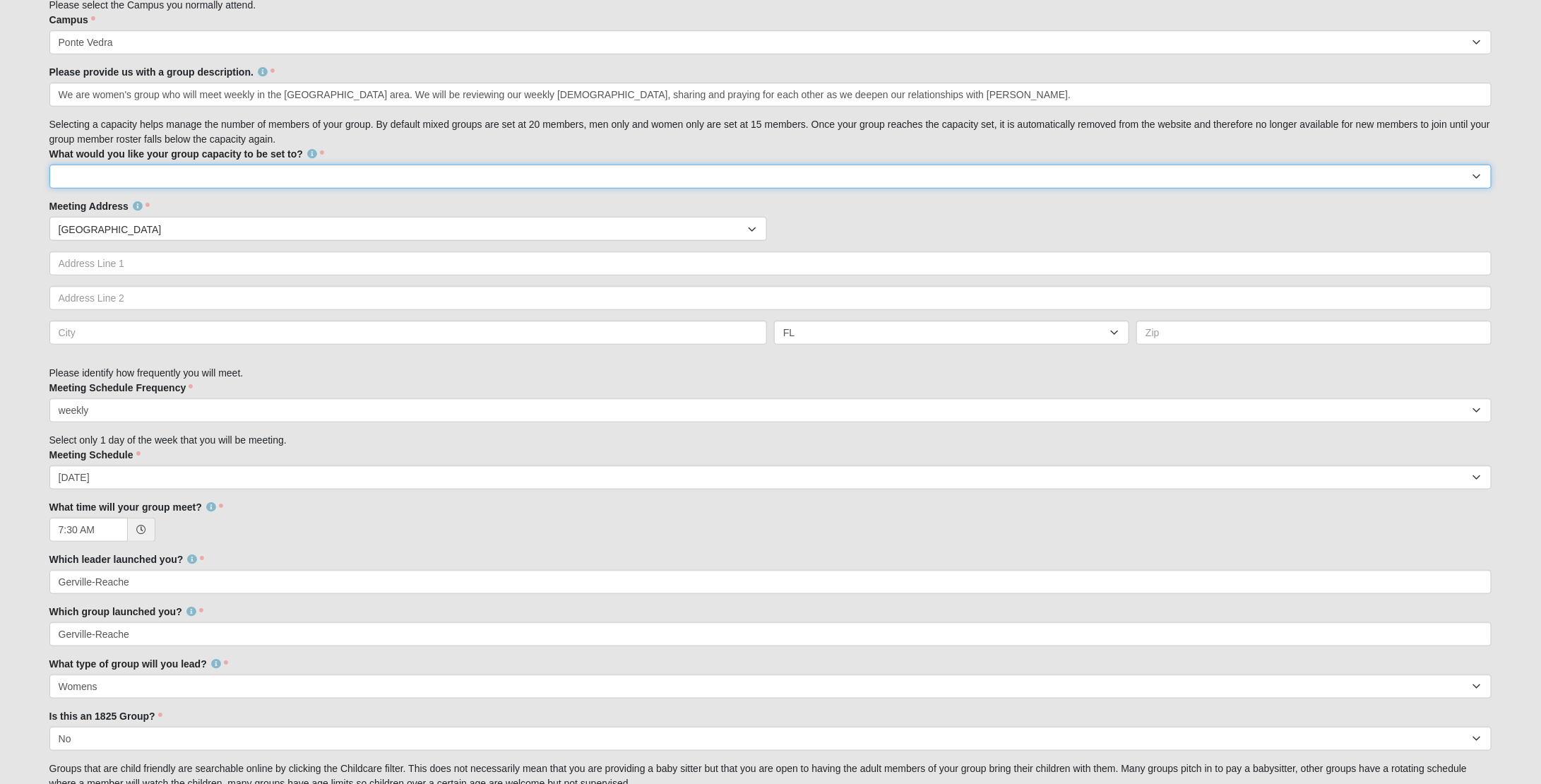
click at [414, 174] on select "10 15 20 25" at bounding box center [770, 177] width 1443 height 24
select select "15"
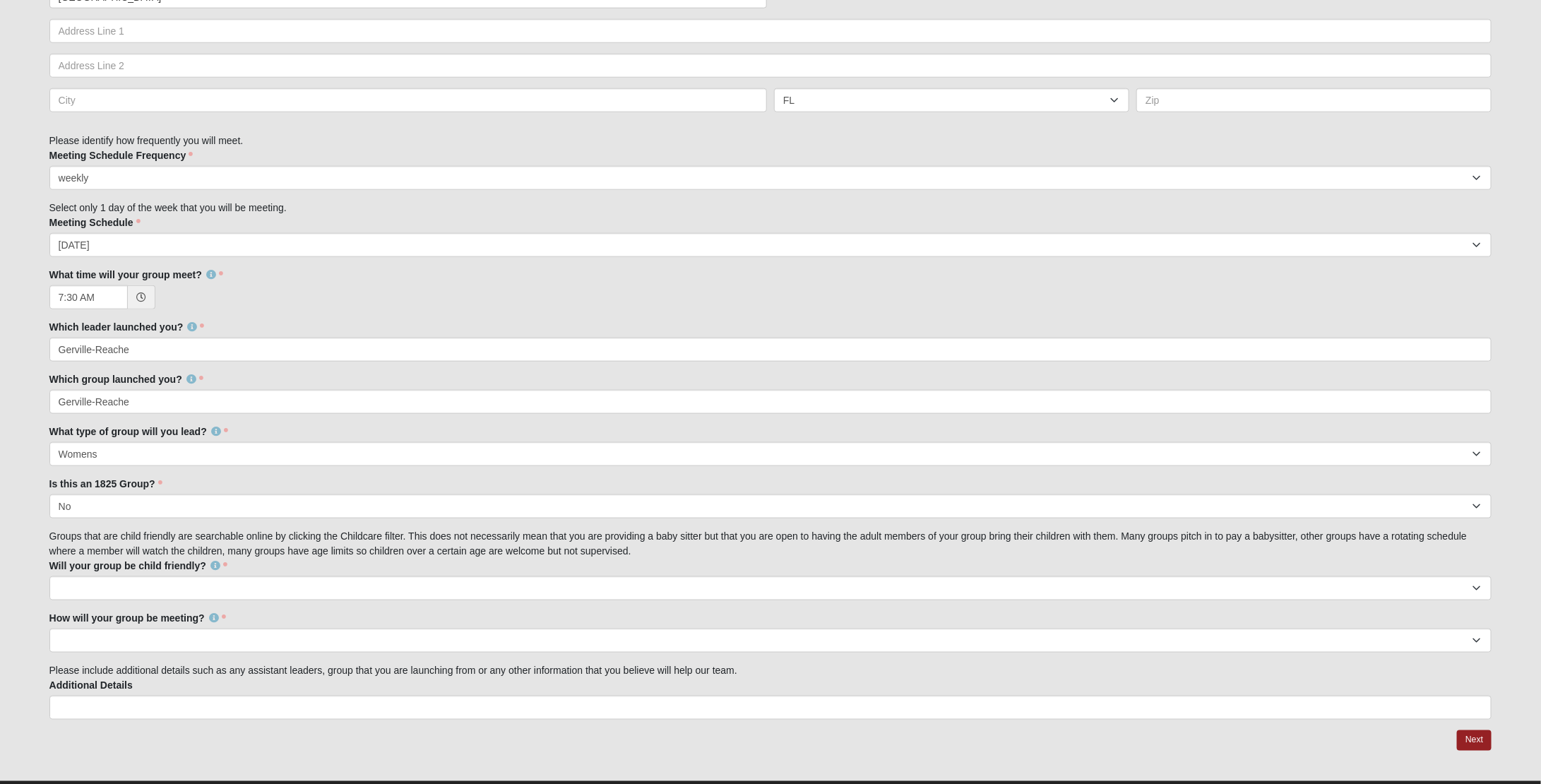
scroll to position [841, 0]
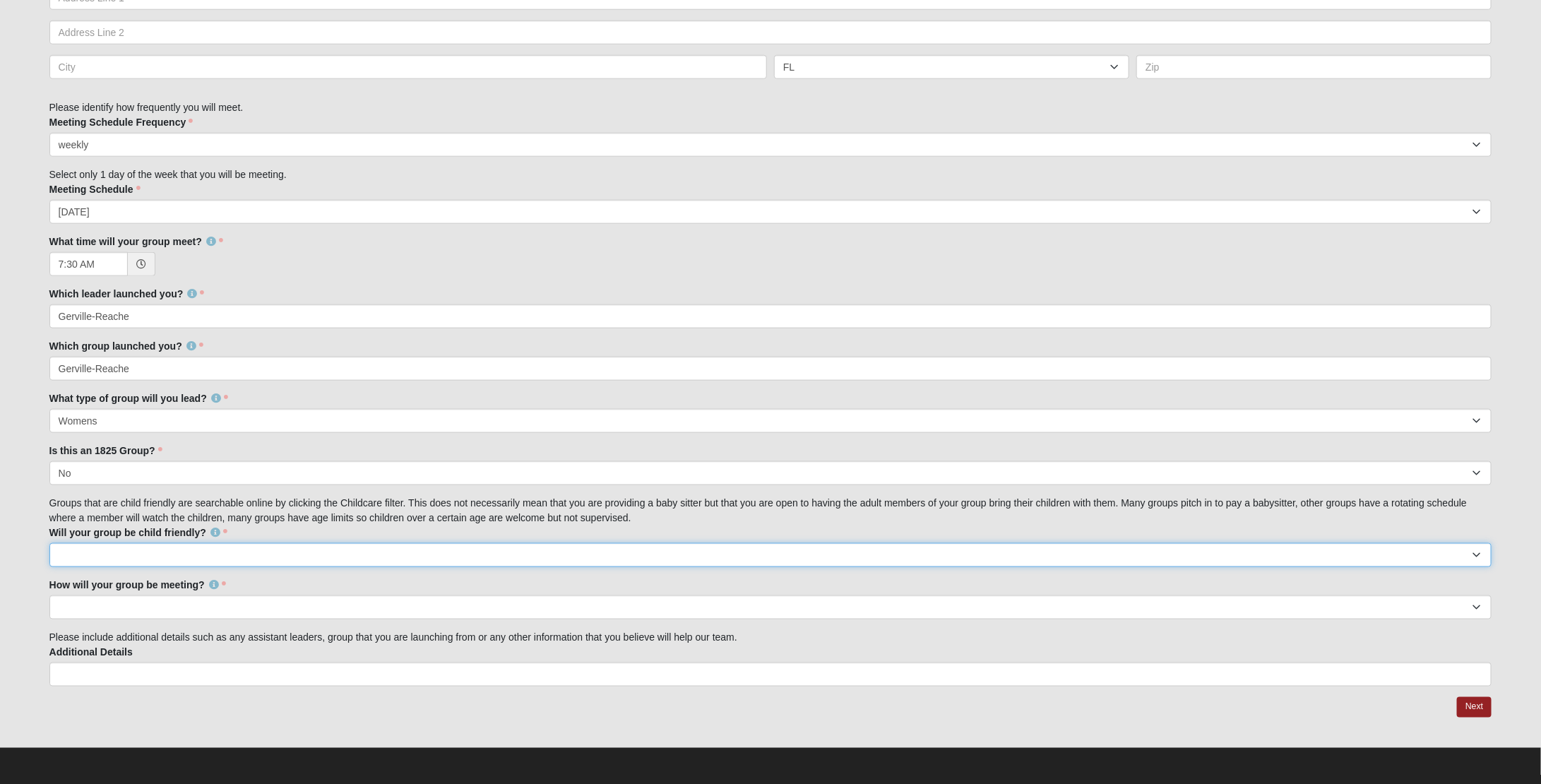
click at [240, 552] on select "No Yes" at bounding box center [770, 555] width 1443 height 24
click at [301, 603] on select "In Person Virtual" at bounding box center [770, 607] width 1443 height 24
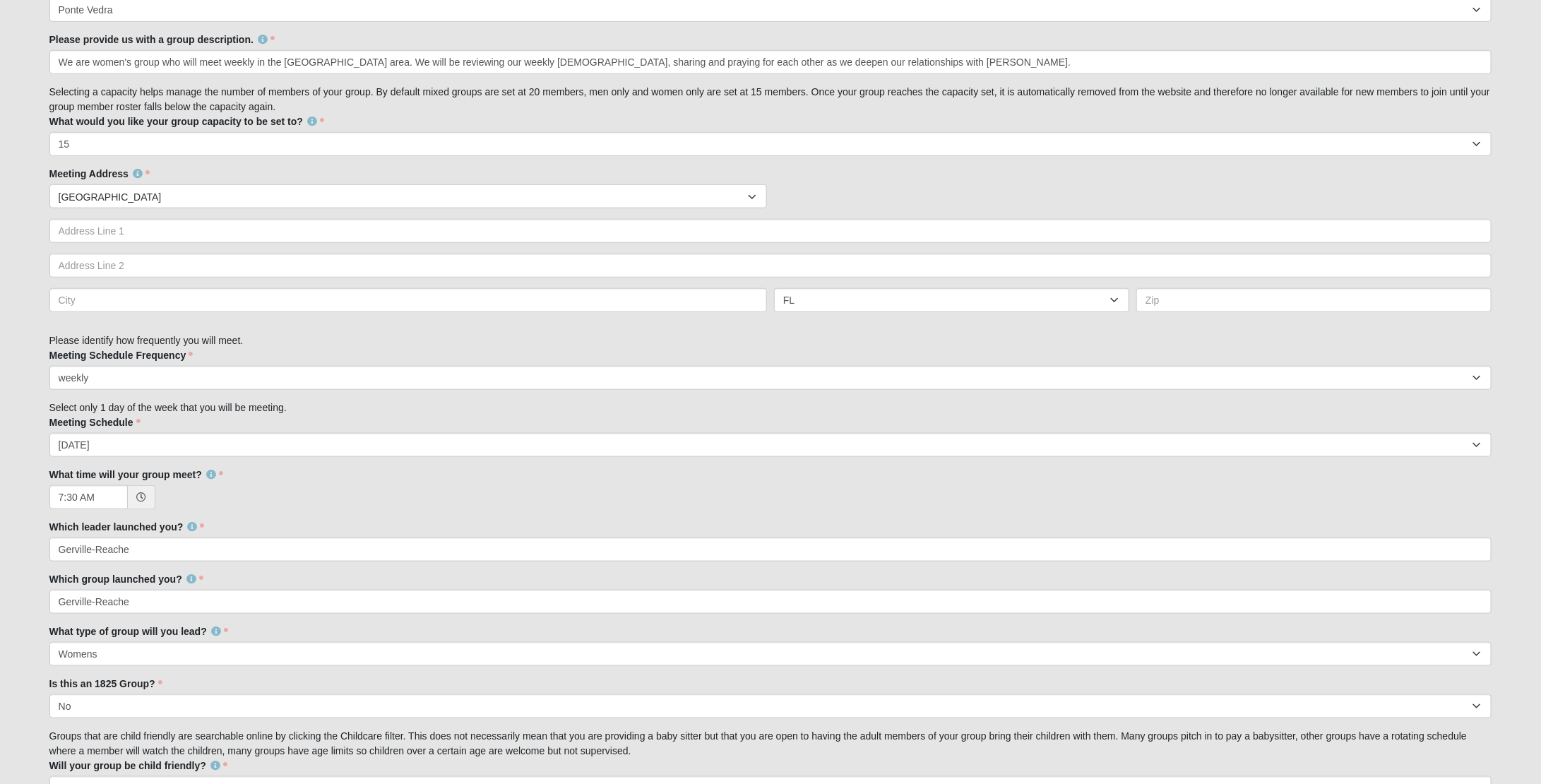
scroll to position [591, 0]
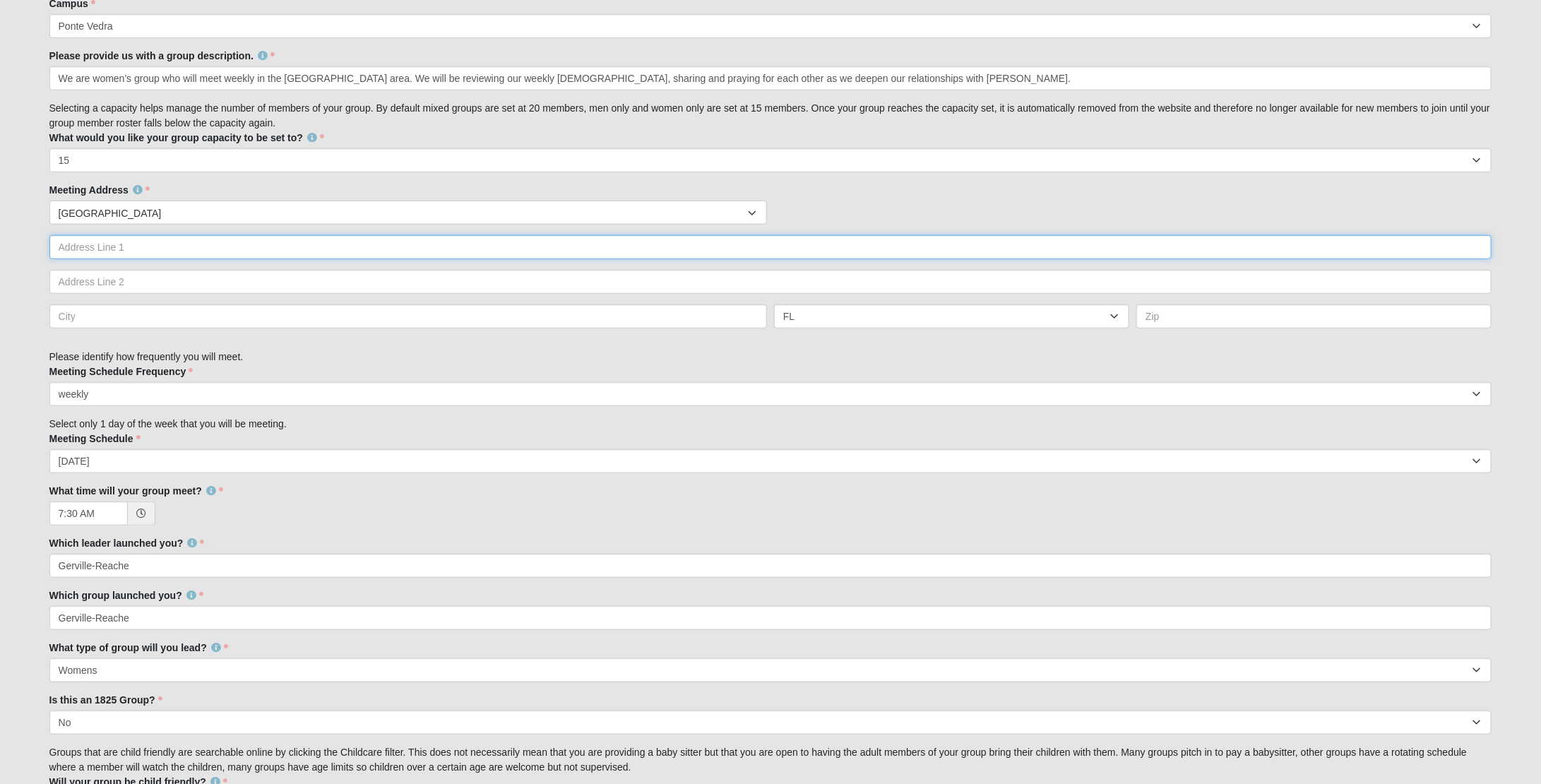
click at [246, 240] on input "text" at bounding box center [770, 247] width 1443 height 24
paste input "195 Beachwalk Shr Dr, St Johns, FL 32259"
drag, startPoint x: 78, startPoint y: 247, endPoint x: 546, endPoint y: 247, distance: 468.0
click at [546, 247] on input "195 Beachwalk Shr Dr, St Johns, FL 32259" at bounding box center [770, 247] width 1443 height 24
click at [156, 249] on input "195 Beachwalk Shr Dr, St Johns, FL 32259" at bounding box center [770, 247] width 1443 height 24
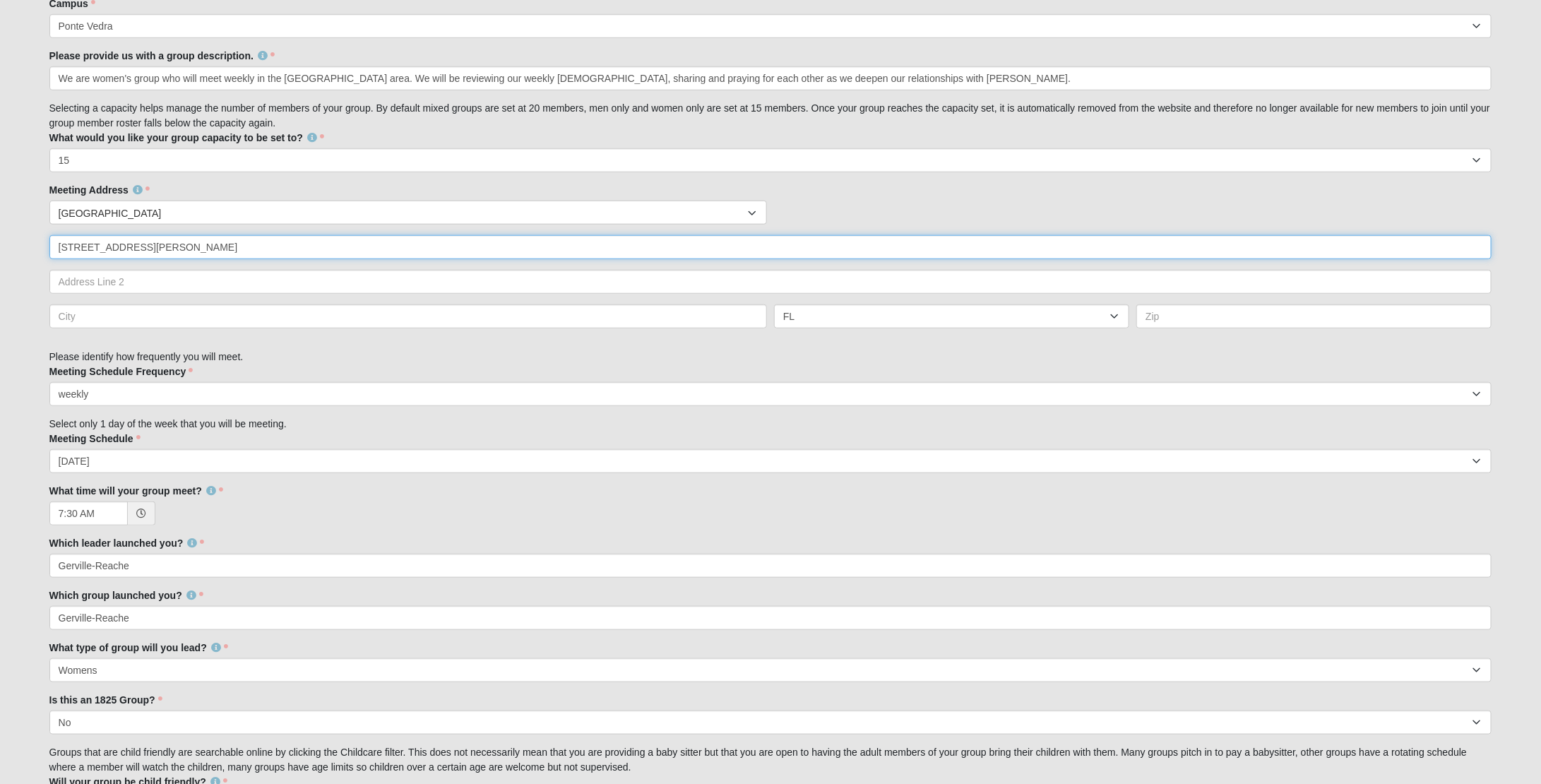
drag, startPoint x: 161, startPoint y: 250, endPoint x: 463, endPoint y: 250, distance: 302.0
click at [463, 250] on input "195 Beachwalk Shr Dr, St Johns, FL 32259" at bounding box center [770, 247] width 1443 height 24
type input "195 Beachwalk Shr Dr"
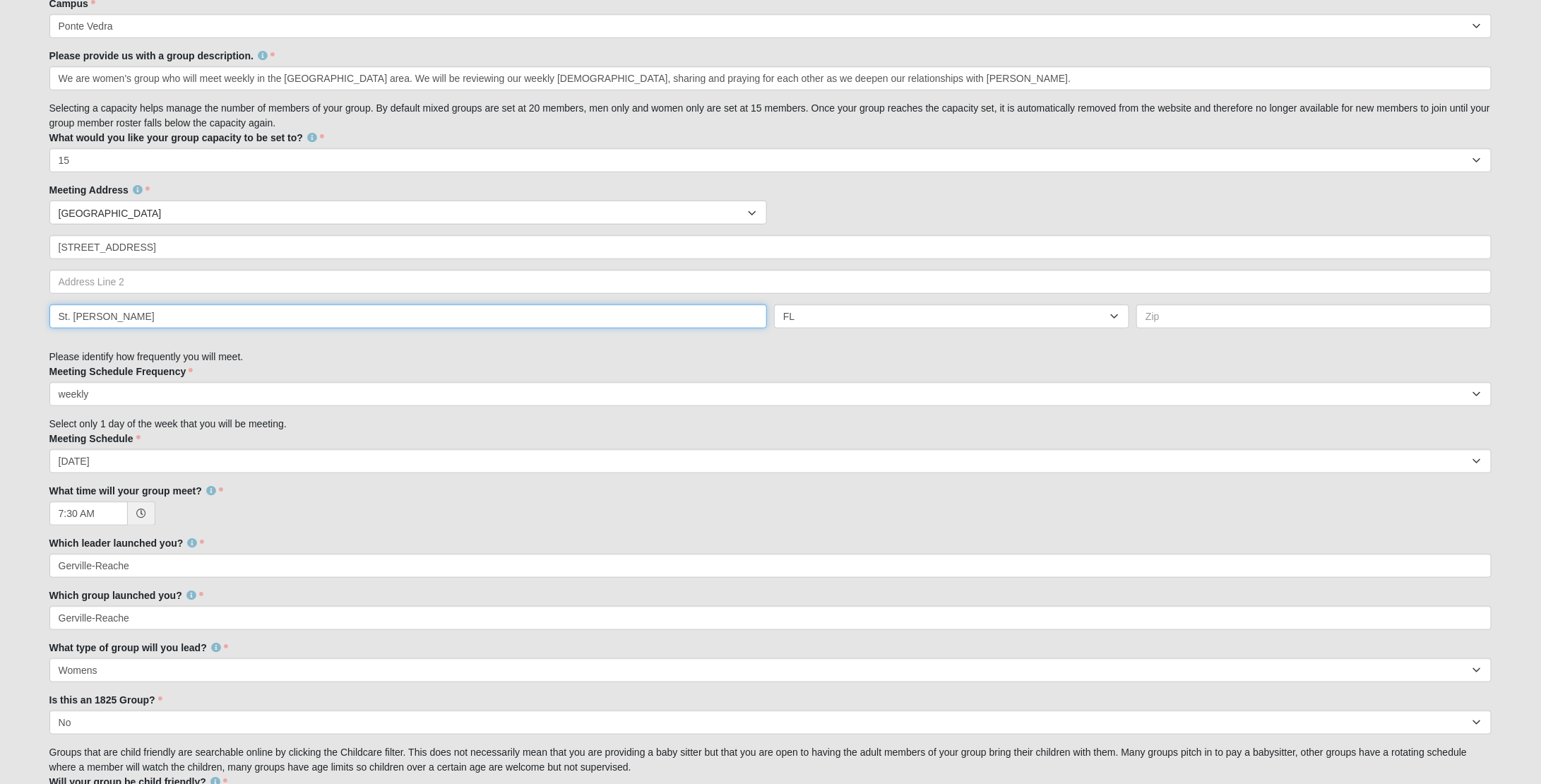
type input "St. Johns"
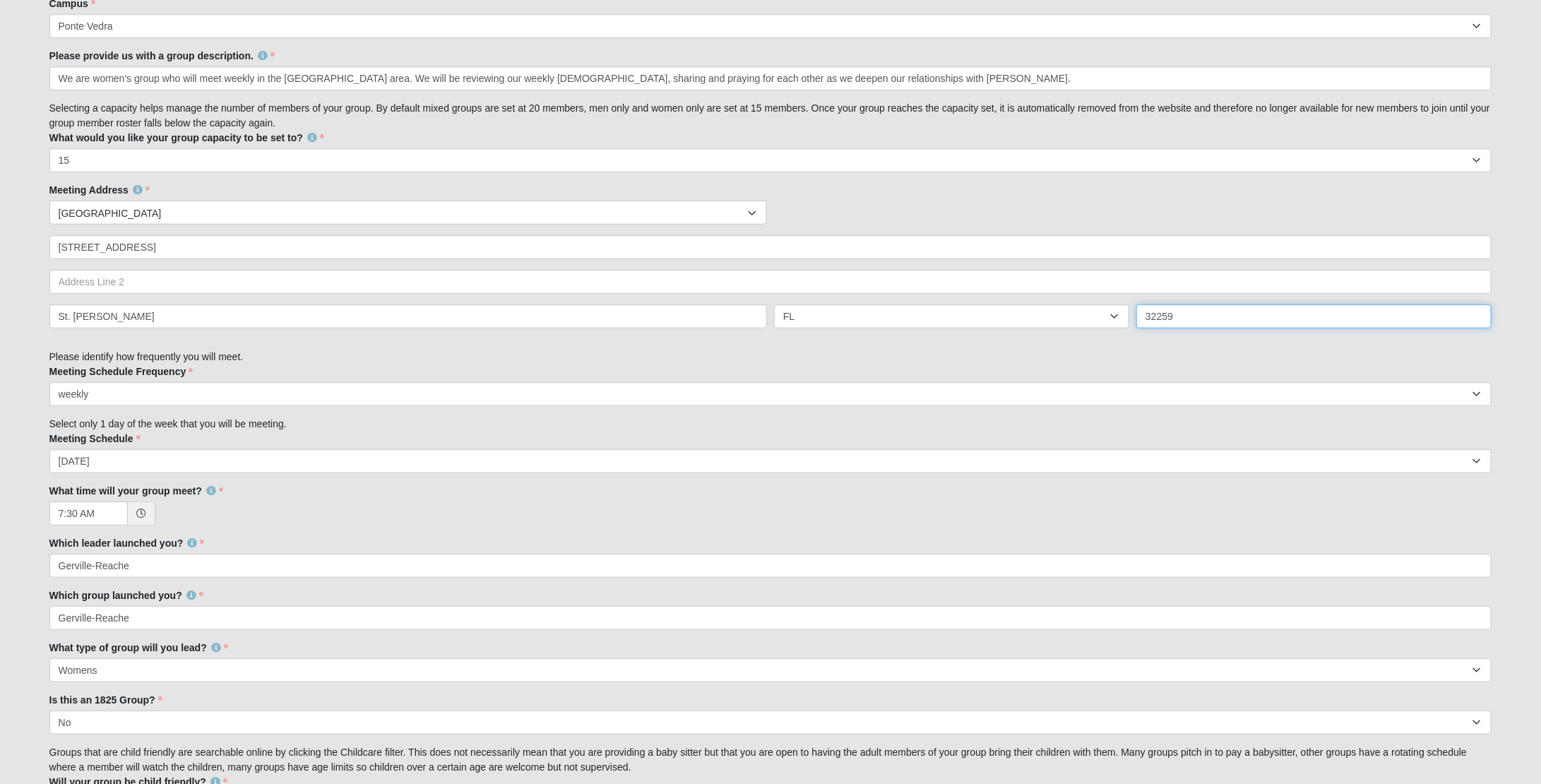
type input "32259"
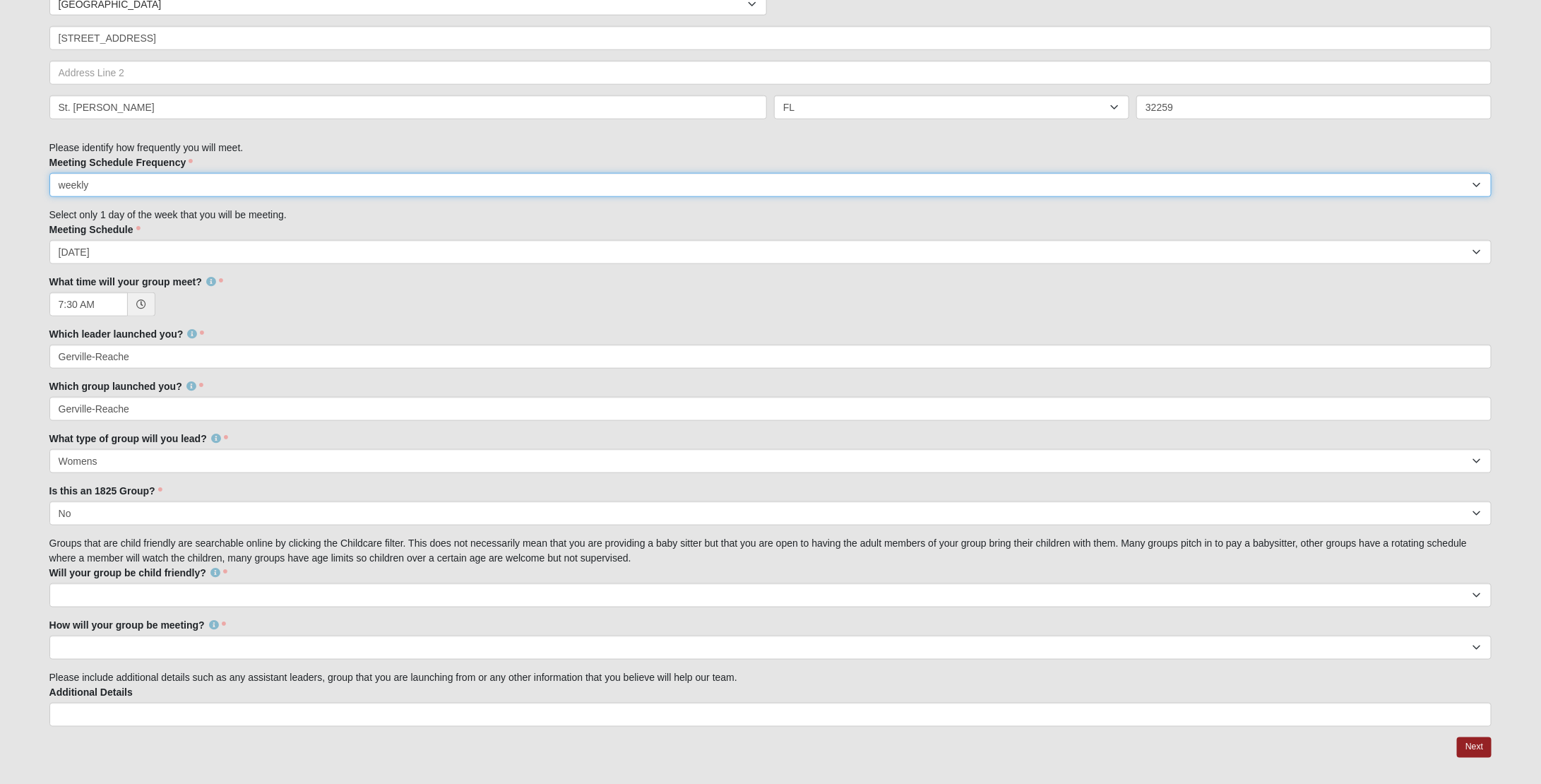
scroll to position [841, 0]
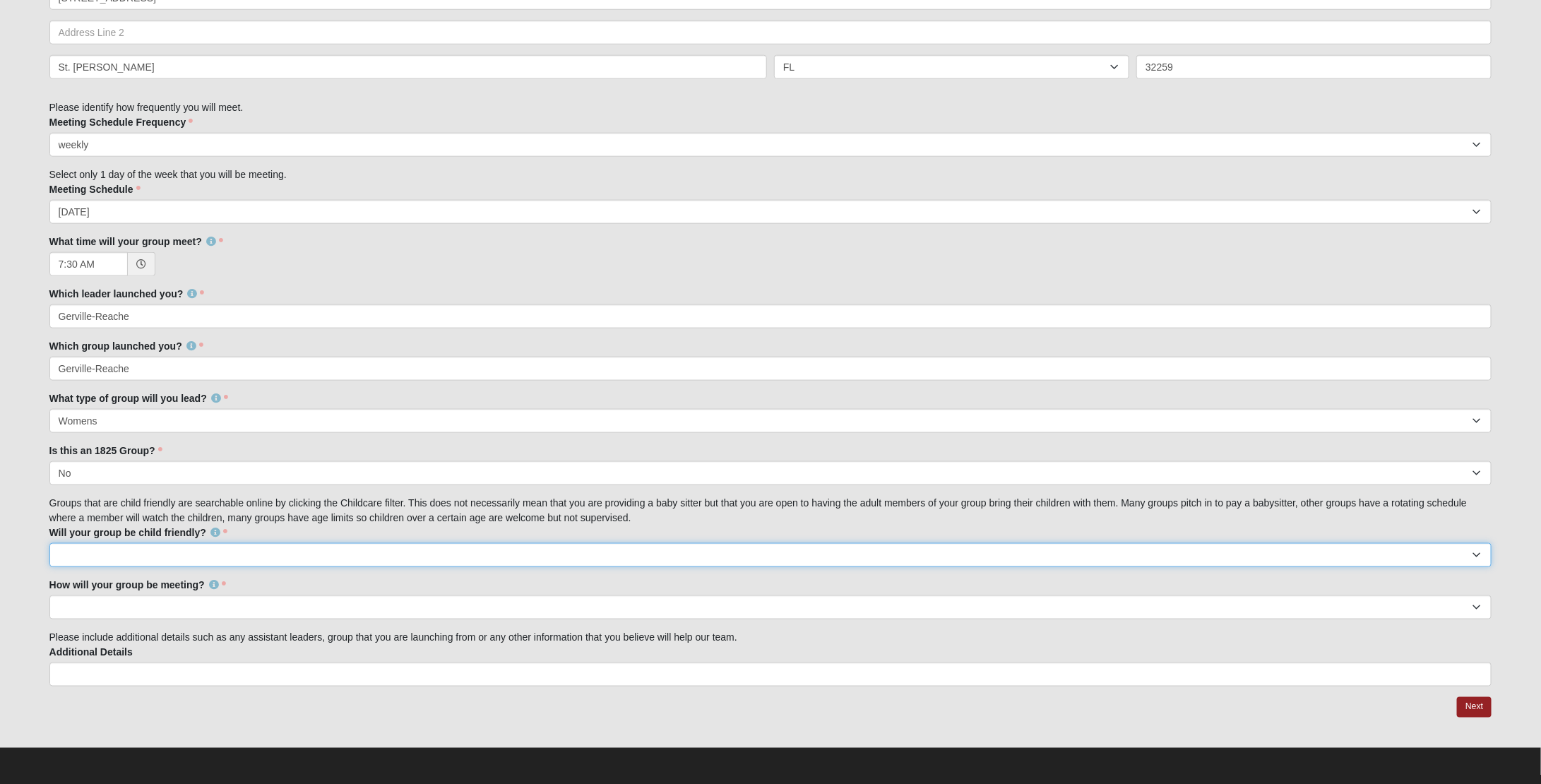
click at [199, 562] on select "No Yes" at bounding box center [770, 555] width 1443 height 24
select select "False"
click at [219, 607] on select "In Person Virtual" at bounding box center [770, 607] width 1443 height 24
select select "1596"
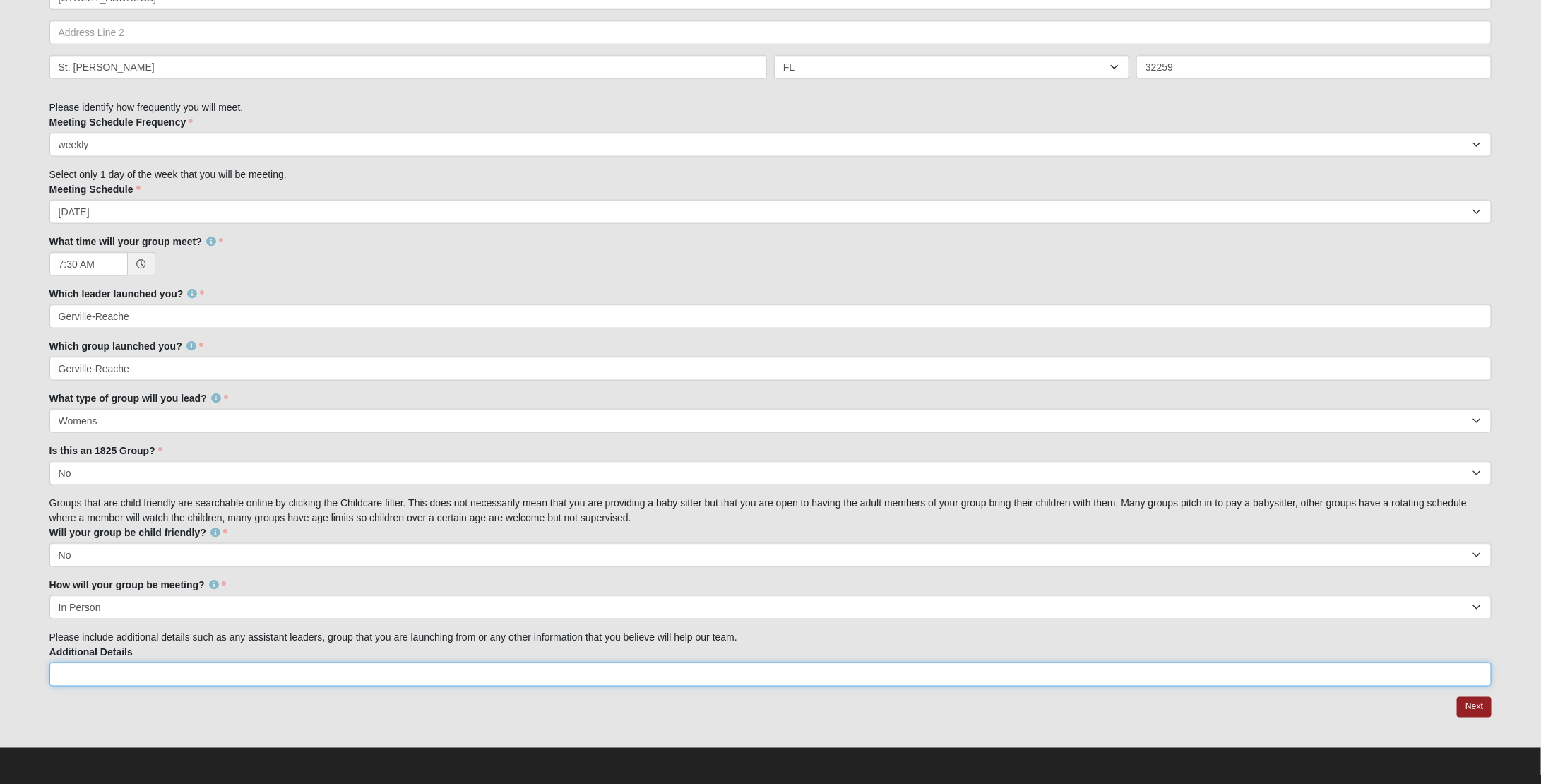
click at [268, 671] on input "Additional Details" at bounding box center [770, 674] width 1443 height 24
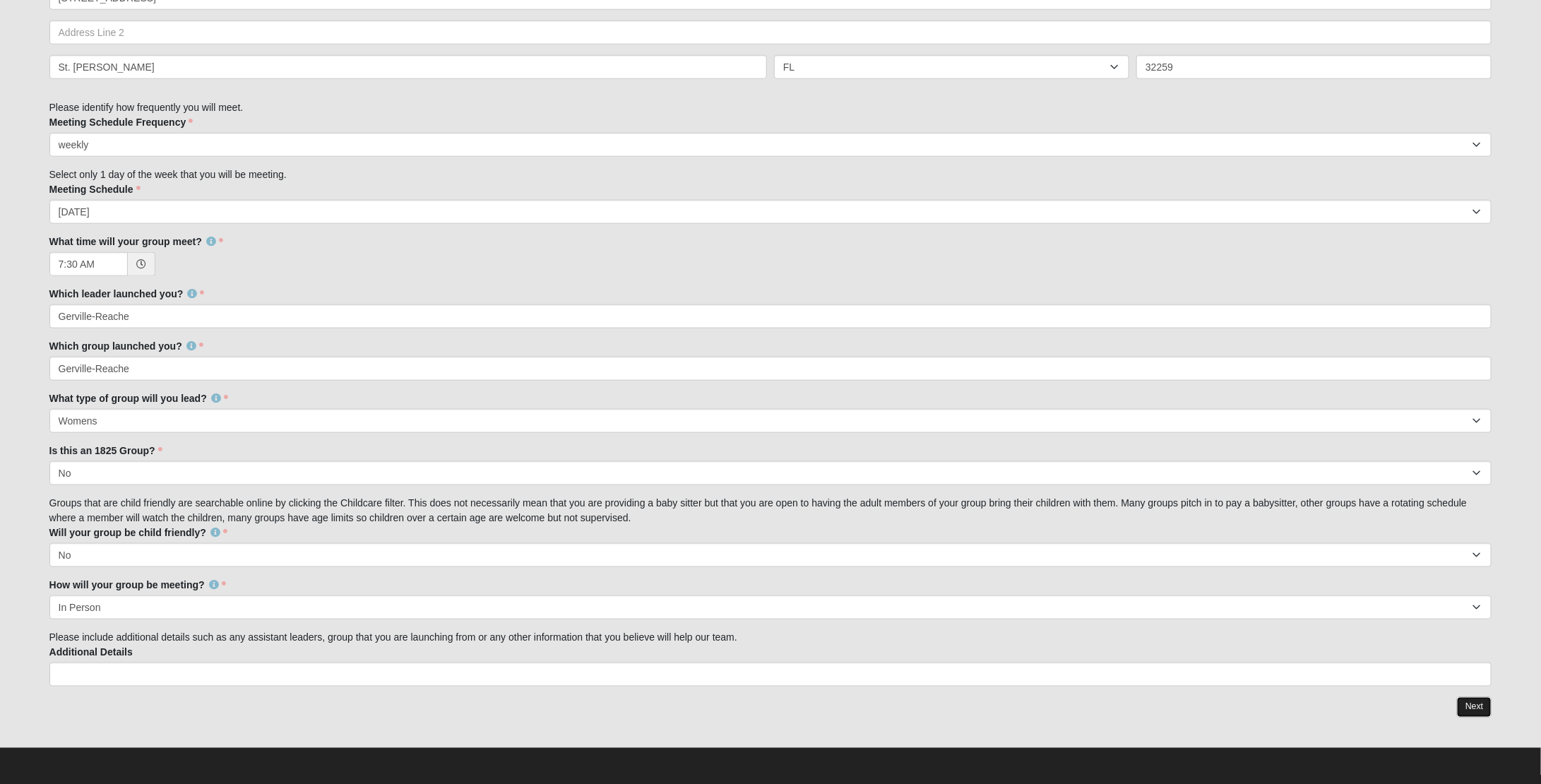
click at [1471, 704] on link "Next" at bounding box center [1474, 707] width 35 height 20
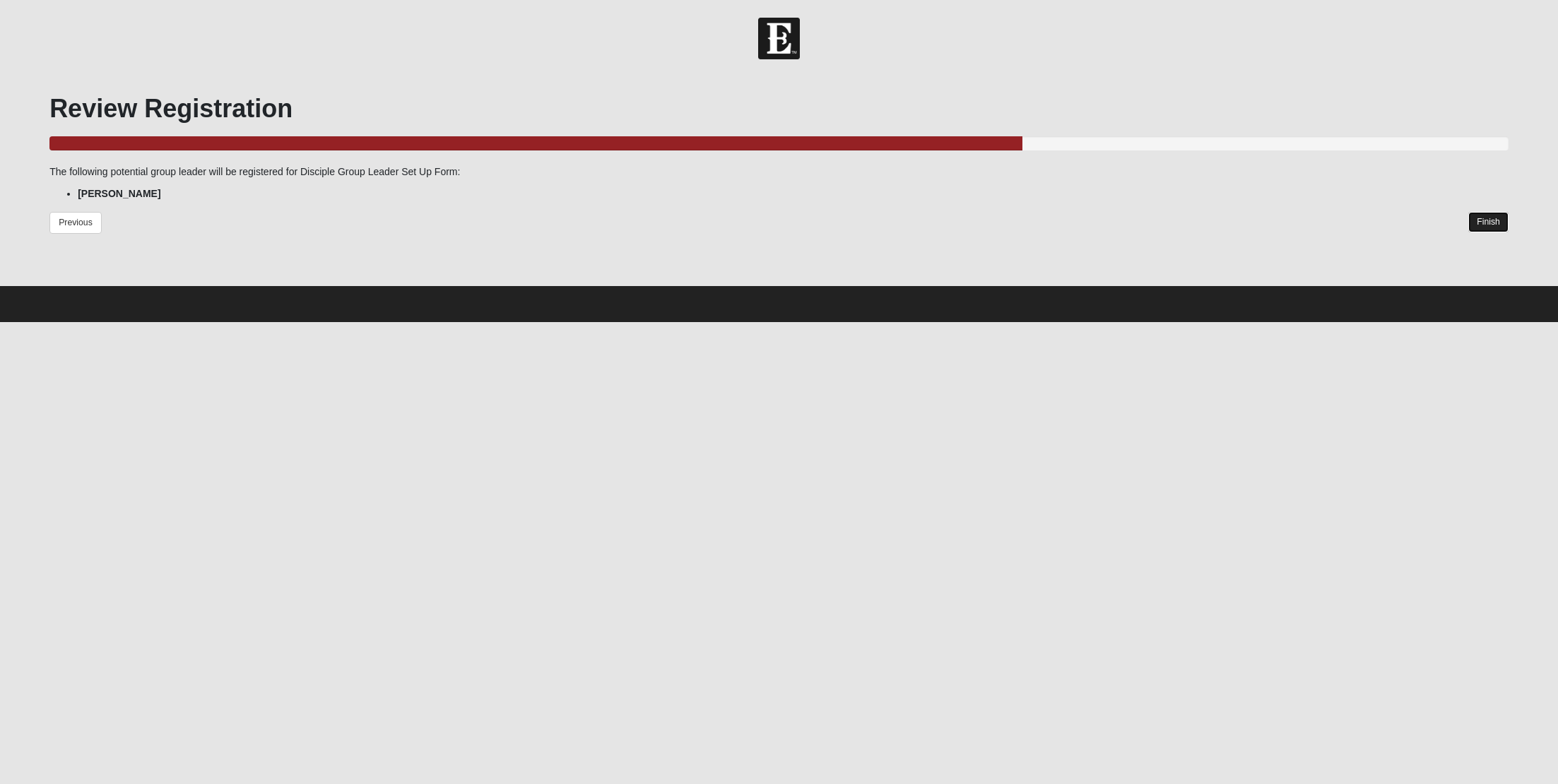
click at [1482, 225] on link "Finish" at bounding box center [1488, 222] width 40 height 20
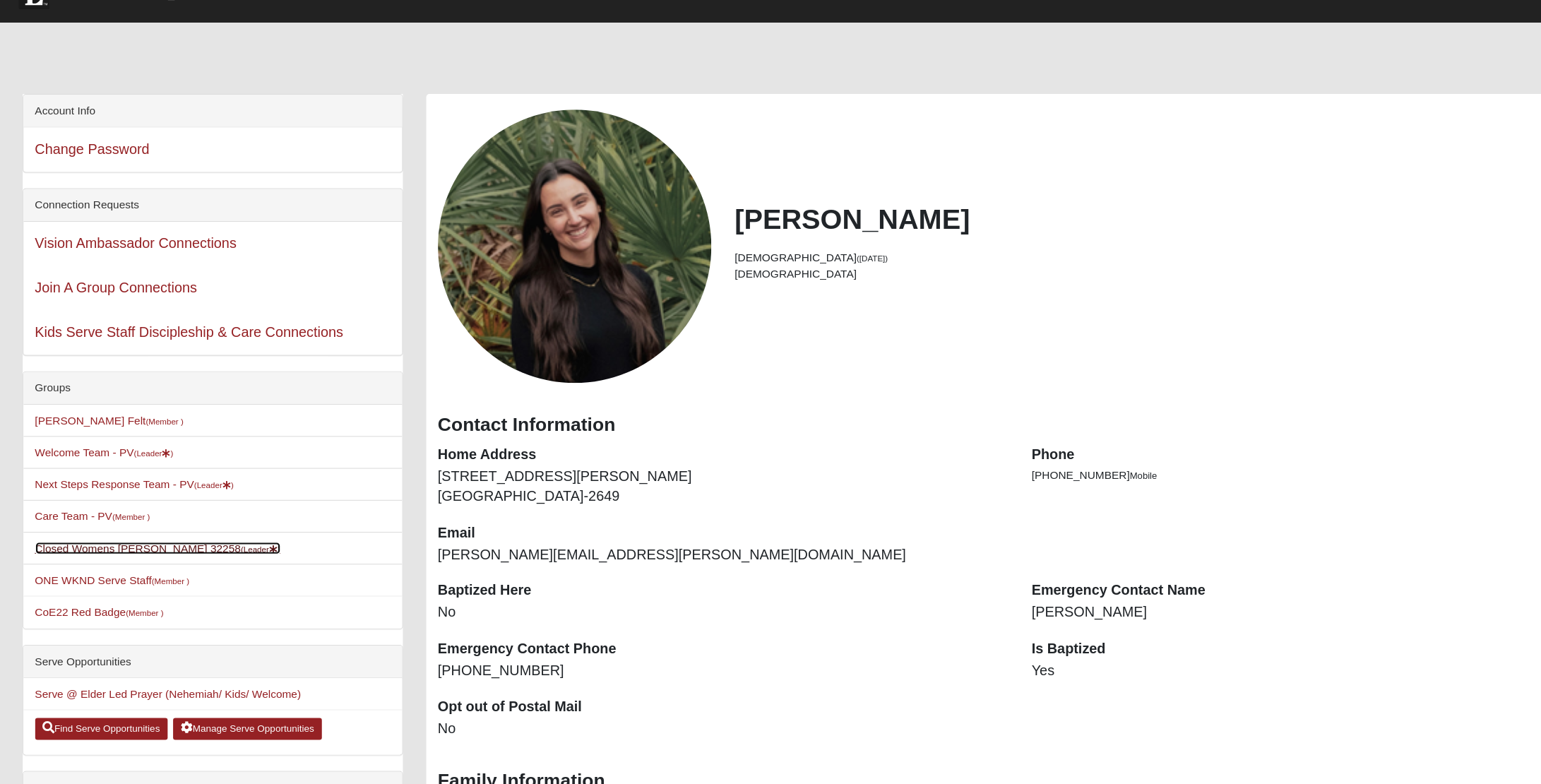
click at [138, 525] on link "Closed Womens Gonzalez 32258 (Leader )" at bounding box center [171, 529] width 222 height 11
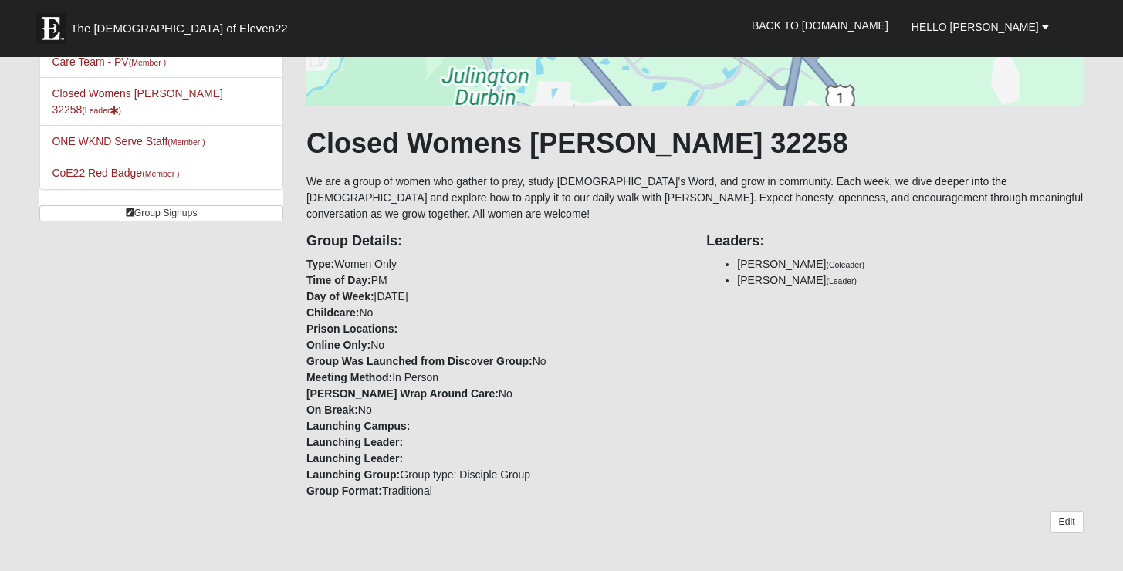
scroll to position [181, 0]
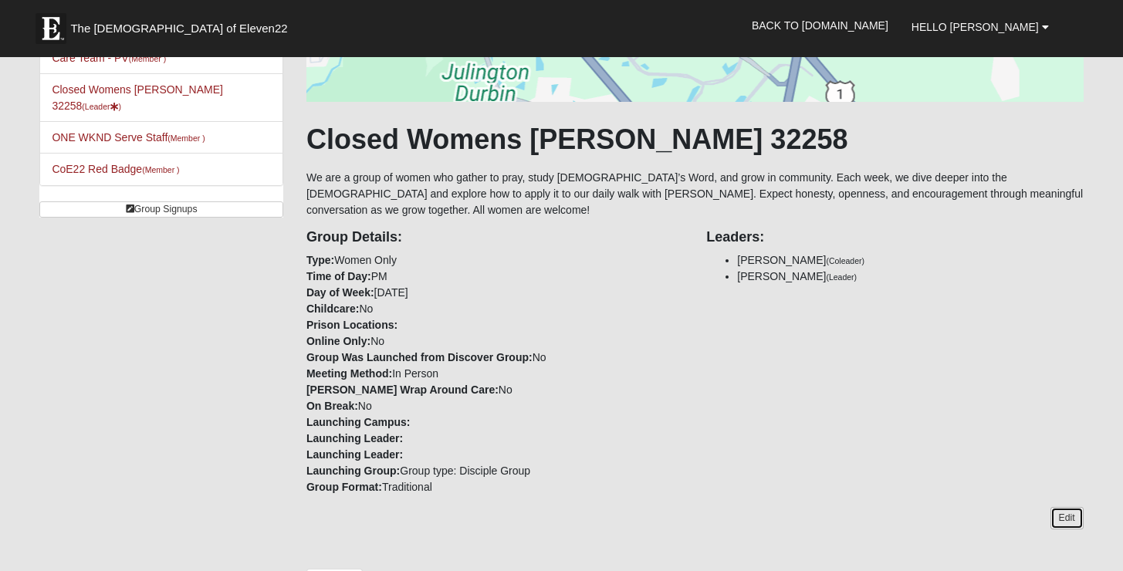
click at [1064, 507] on link "Edit" at bounding box center [1067, 518] width 33 height 22
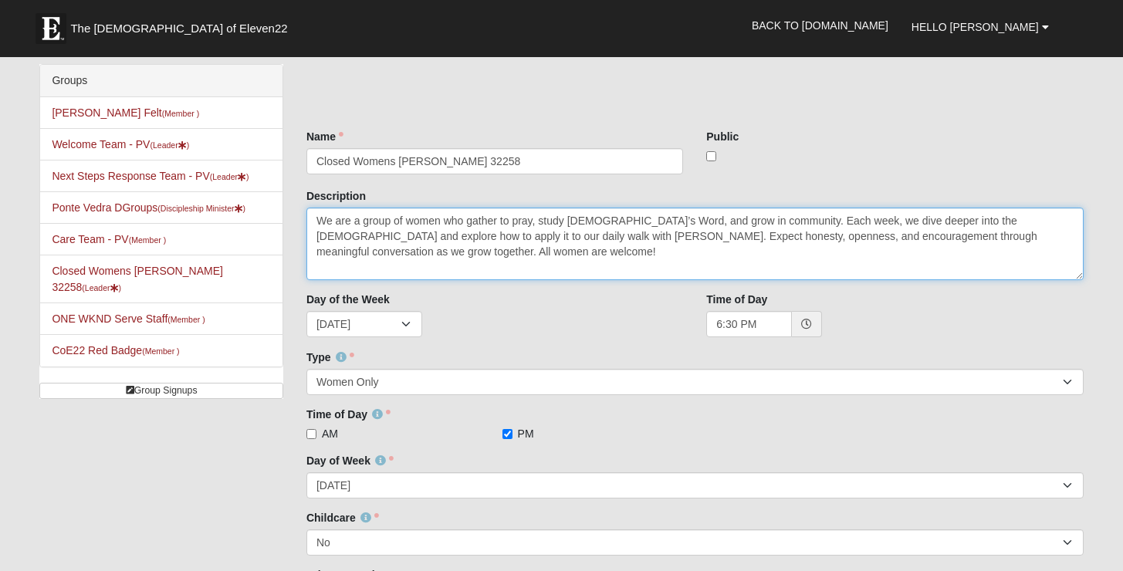
click at [584, 264] on textarea "We are a group of women who gather to pray, study God’s Word, and grow in commu…" at bounding box center [694, 244] width 777 height 73
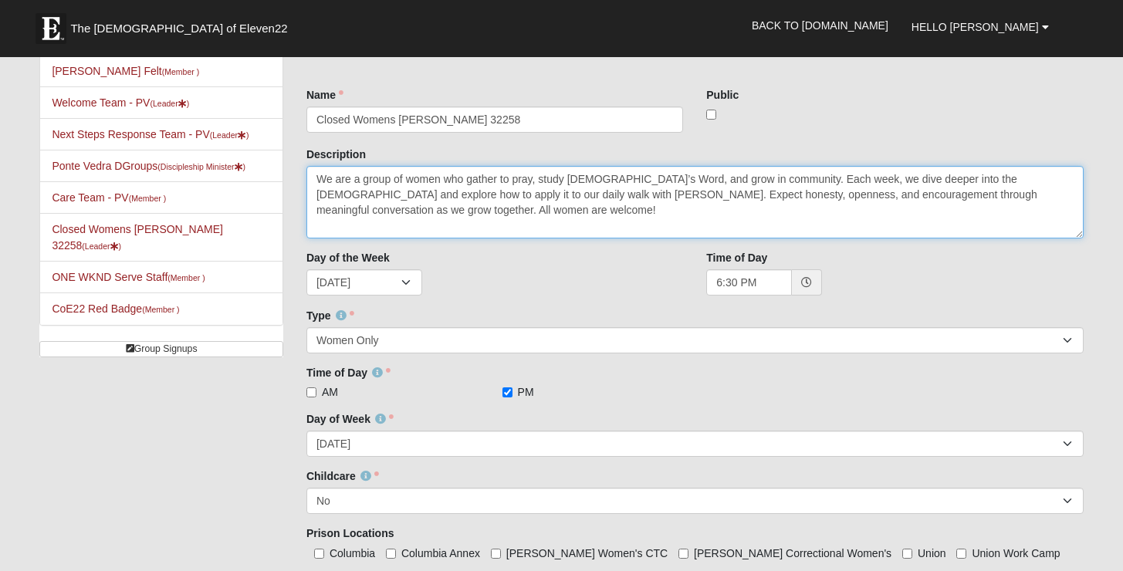
scroll to position [69, 0]
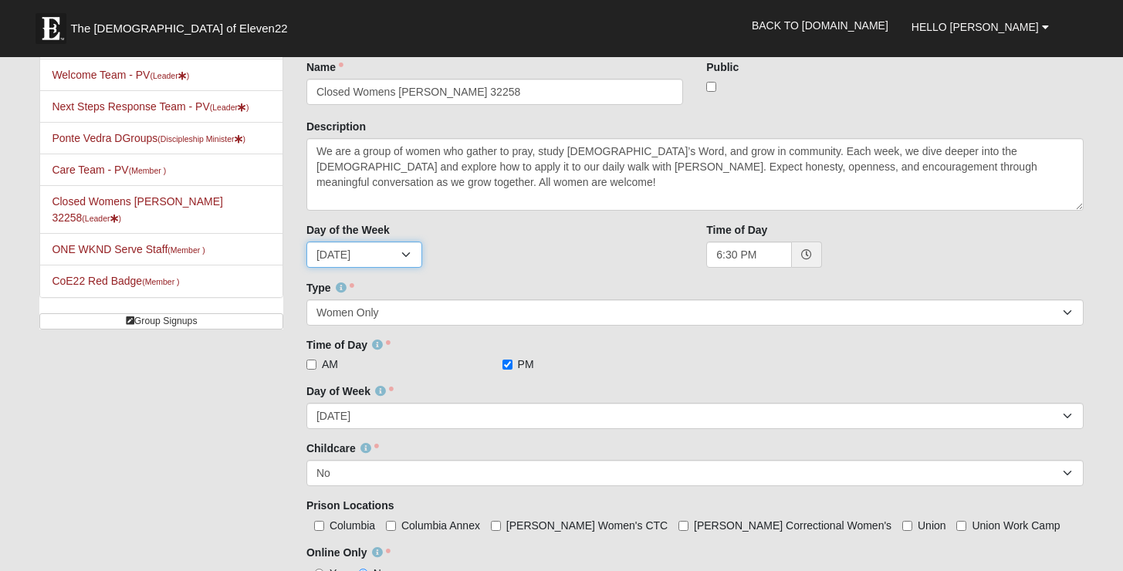
click at [403, 259] on select "Sunday Monday Tuesday Wednesday Thursday Friday Saturday" at bounding box center [364, 255] width 116 height 26
select select "1"
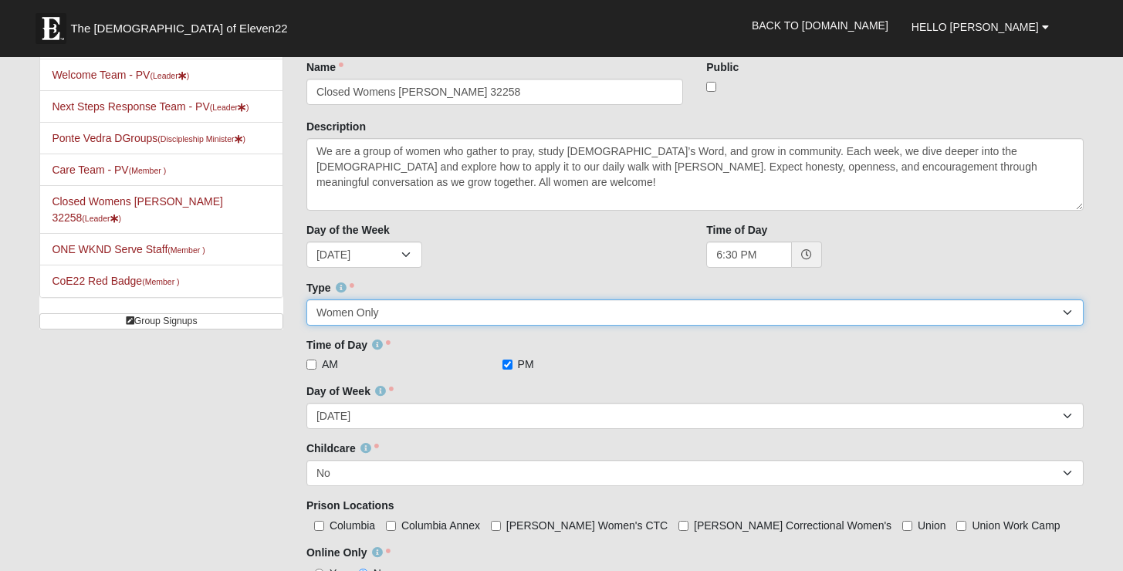
click at [387, 315] on select "Mixed Group Men Only Women Only 1825" at bounding box center [694, 312] width 777 height 26
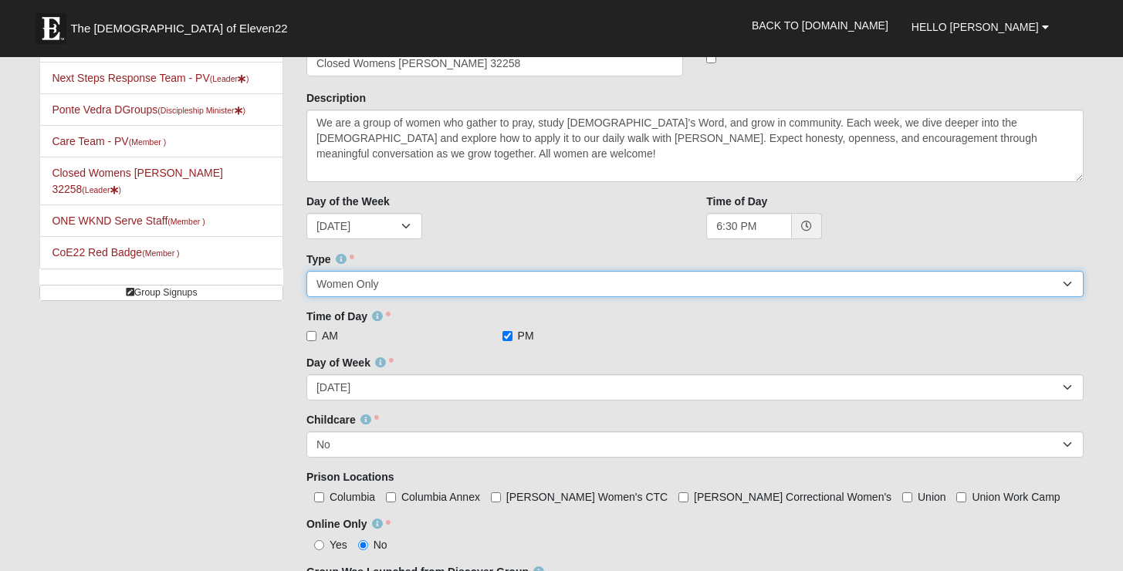
scroll to position [117, 0]
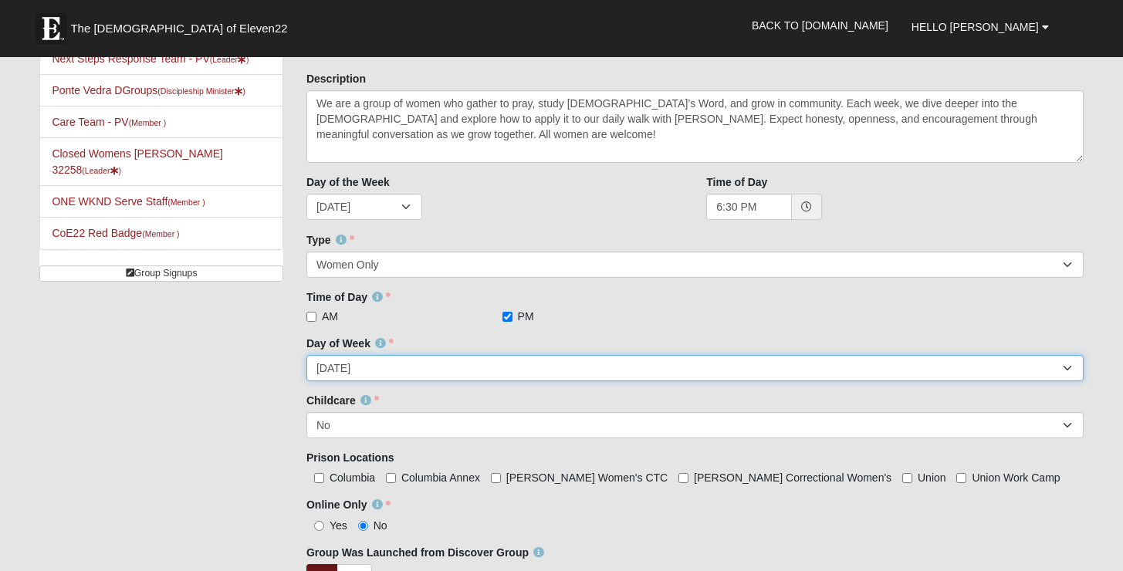
click at [399, 364] on select "Sunday Monday Tuesday Wednesday Thursday Friday Saturday" at bounding box center [694, 368] width 777 height 26
select select "1"
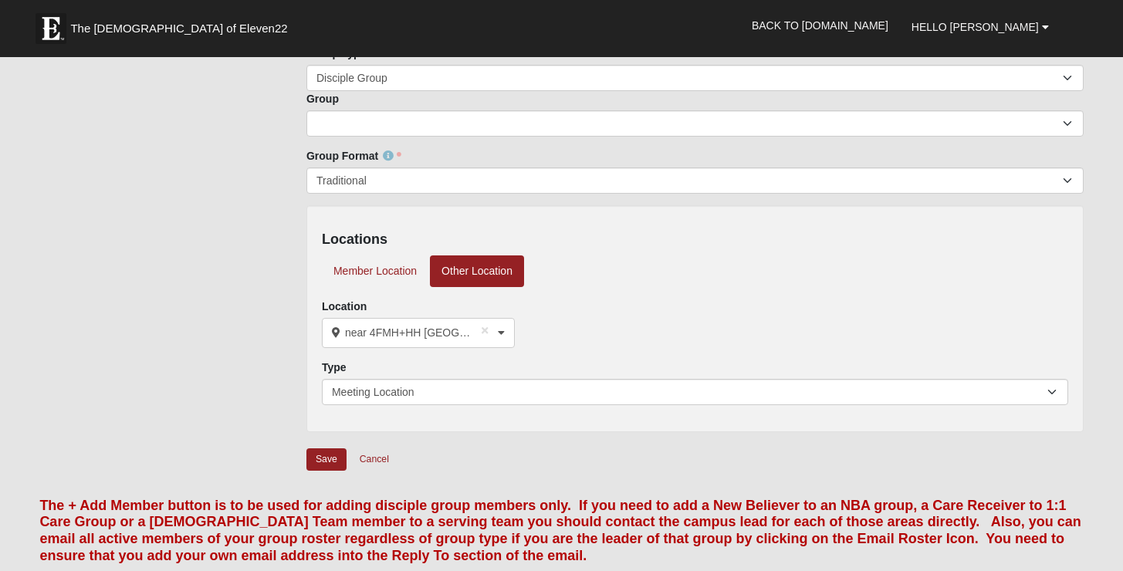
scroll to position [956, 0]
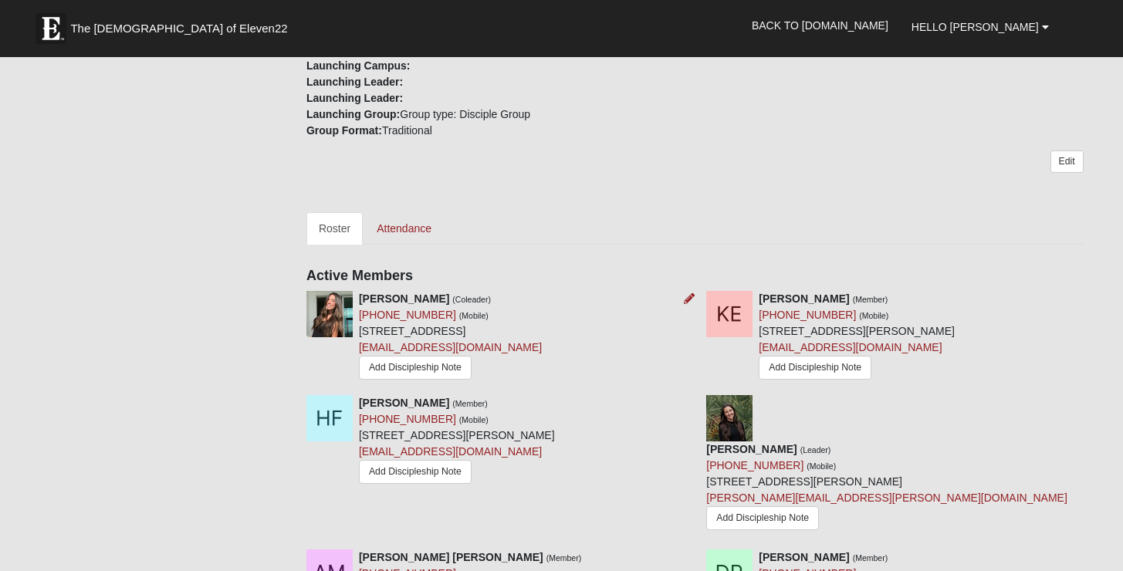
scroll to position [535, 0]
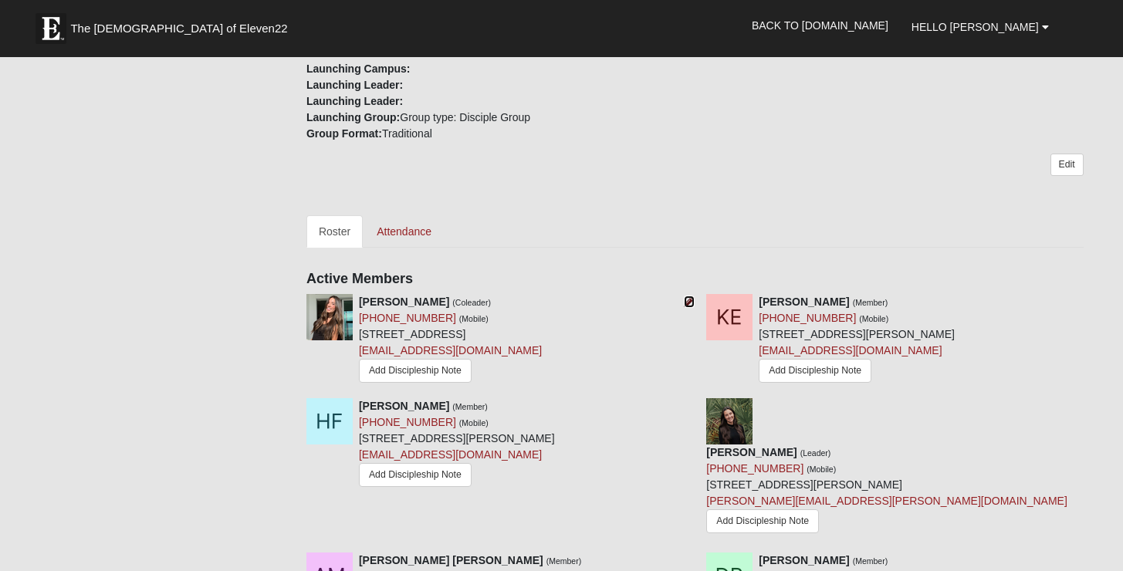
click at [689, 296] on icon at bounding box center [689, 301] width 11 height 11
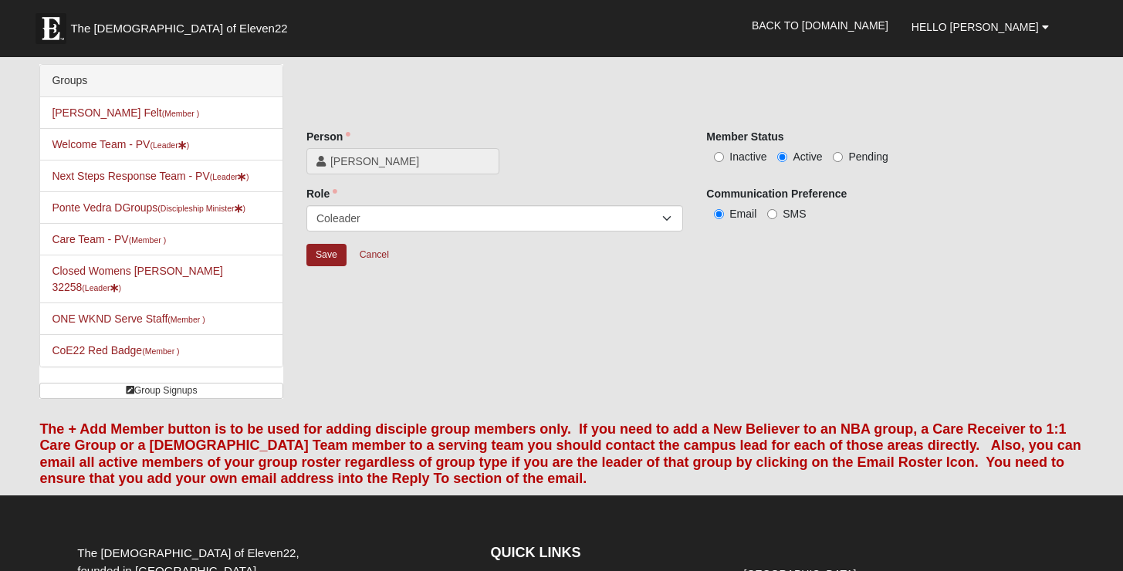
click at [791, 157] on label "Active" at bounding box center [799, 156] width 45 height 15
click at [787, 157] on input "Active" at bounding box center [782, 157] width 10 height 10
click at [791, 157] on label "Active" at bounding box center [799, 156] width 45 height 15
click at [787, 157] on input "Active" at bounding box center [782, 157] width 10 height 10
click at [854, 155] on span "Pending" at bounding box center [867, 157] width 39 height 12
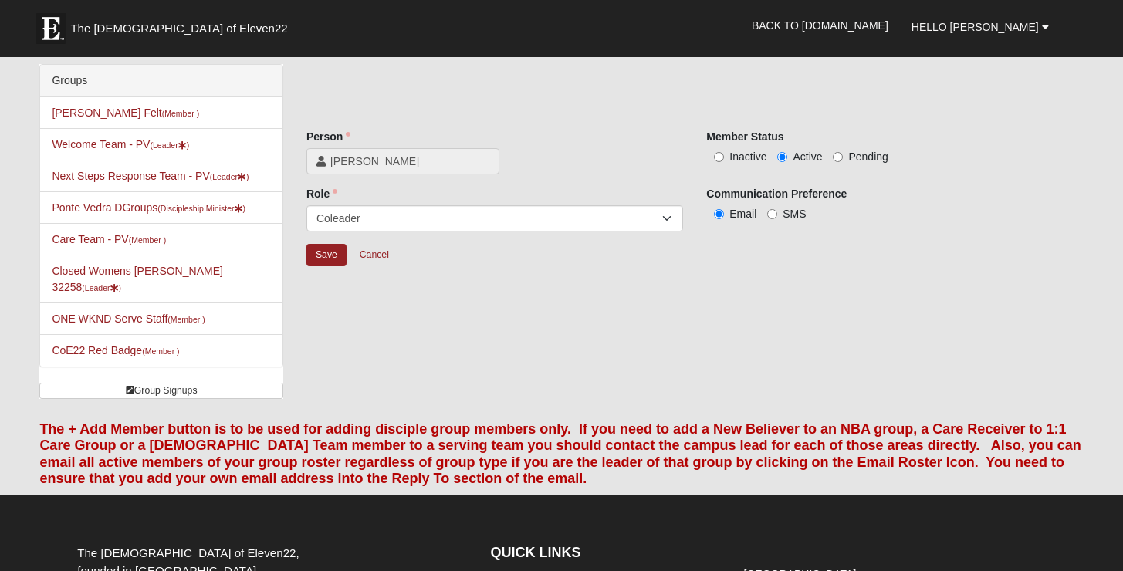
click at [843, 155] on input "Pending" at bounding box center [838, 157] width 10 height 10
radio input "true"
click at [800, 153] on span "Active" at bounding box center [807, 157] width 29 height 12
click at [787, 153] on input "Active" at bounding box center [782, 157] width 10 height 10
radio input "true"
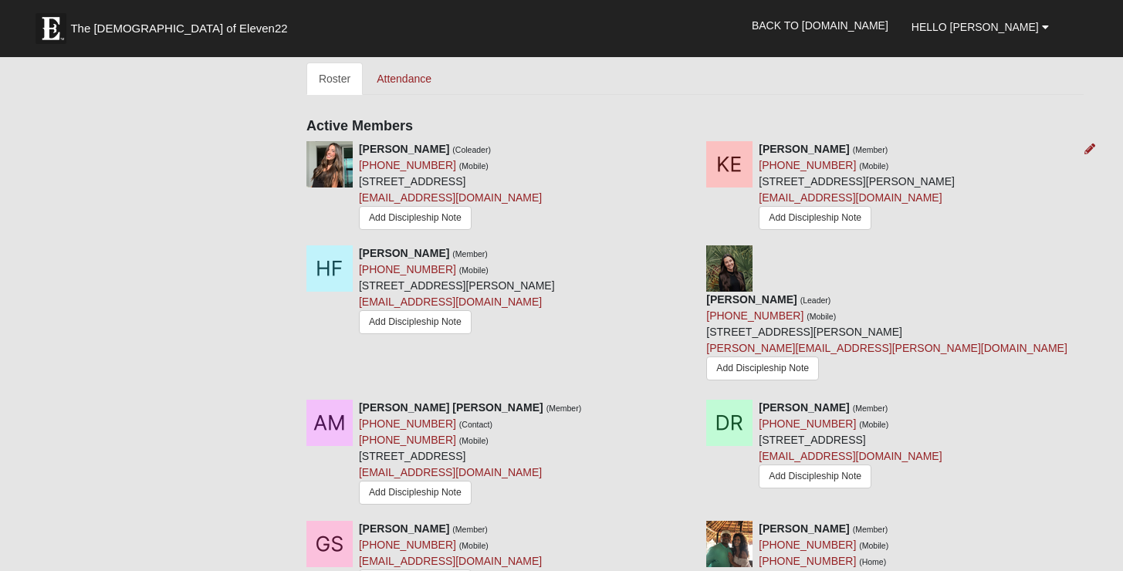
scroll to position [665, 0]
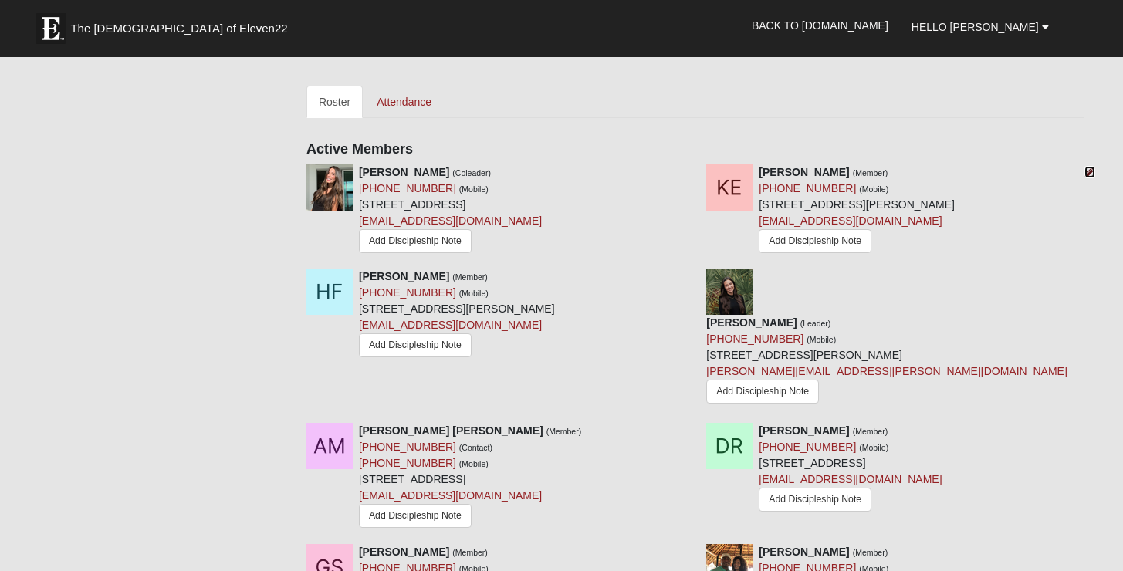
click at [1094, 167] on icon at bounding box center [1090, 172] width 11 height 11
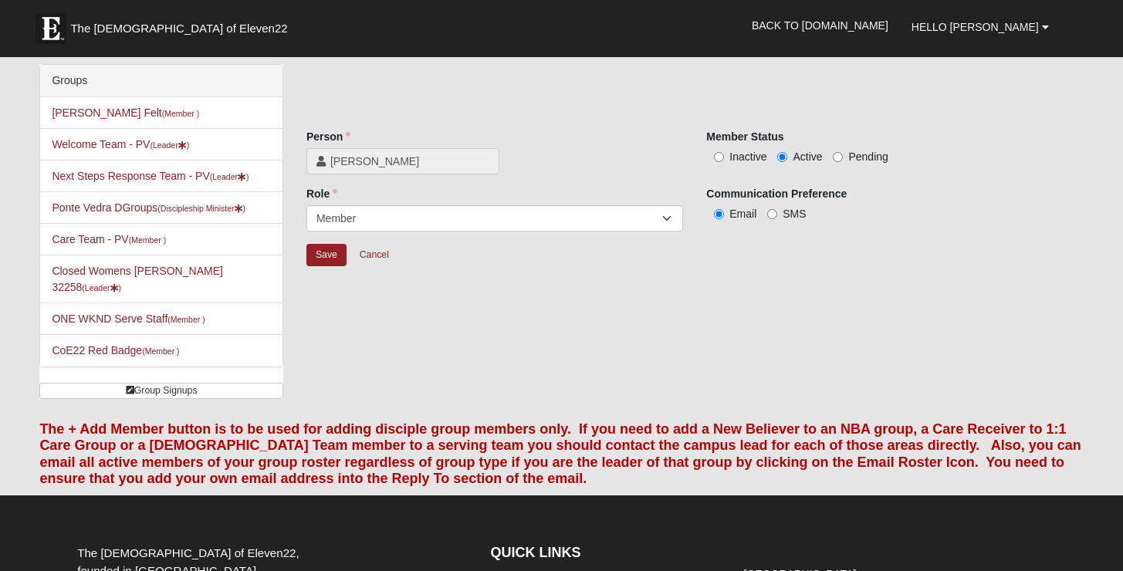
click at [753, 151] on span "Inactive" at bounding box center [747, 157] width 37 height 12
click at [724, 152] on input "Inactive" at bounding box center [719, 157] width 10 height 10
radio input "true"
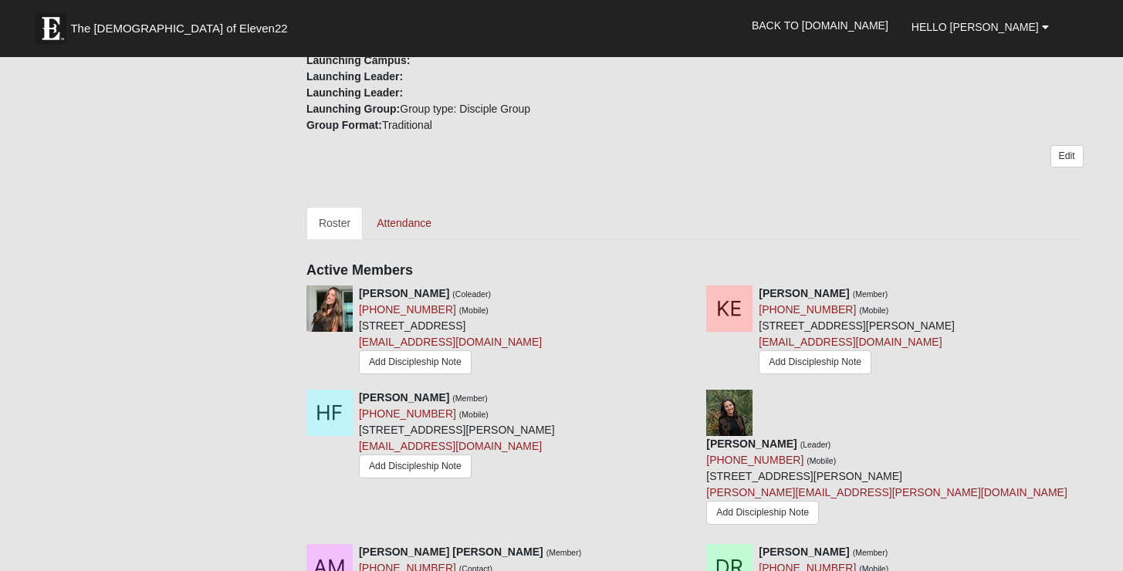
scroll to position [533, 0]
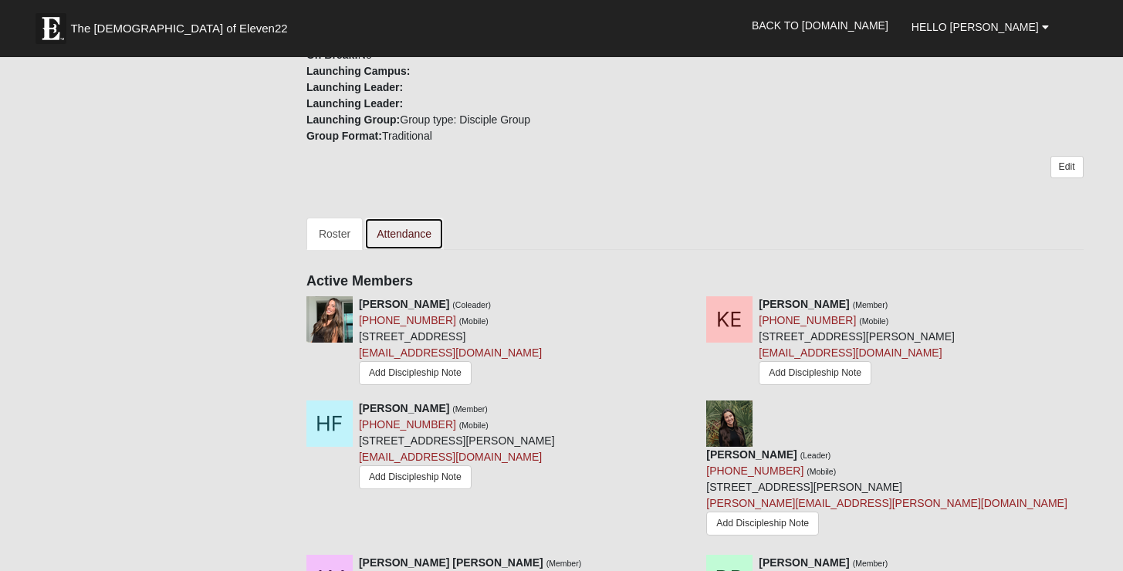
click at [408, 225] on link "Attendance" at bounding box center [404, 234] width 80 height 32
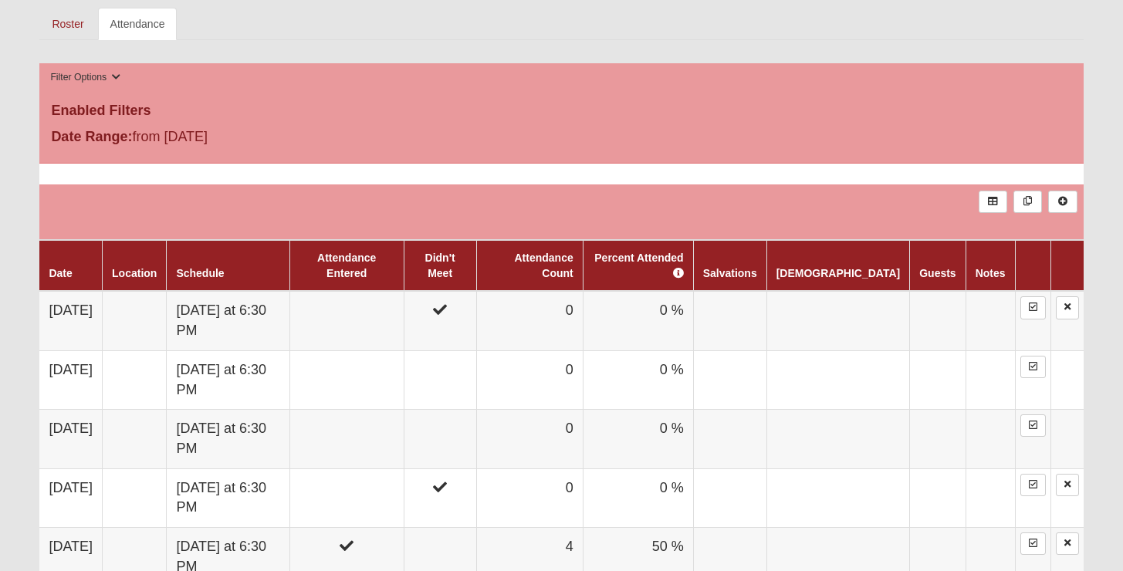
scroll to position [730, 0]
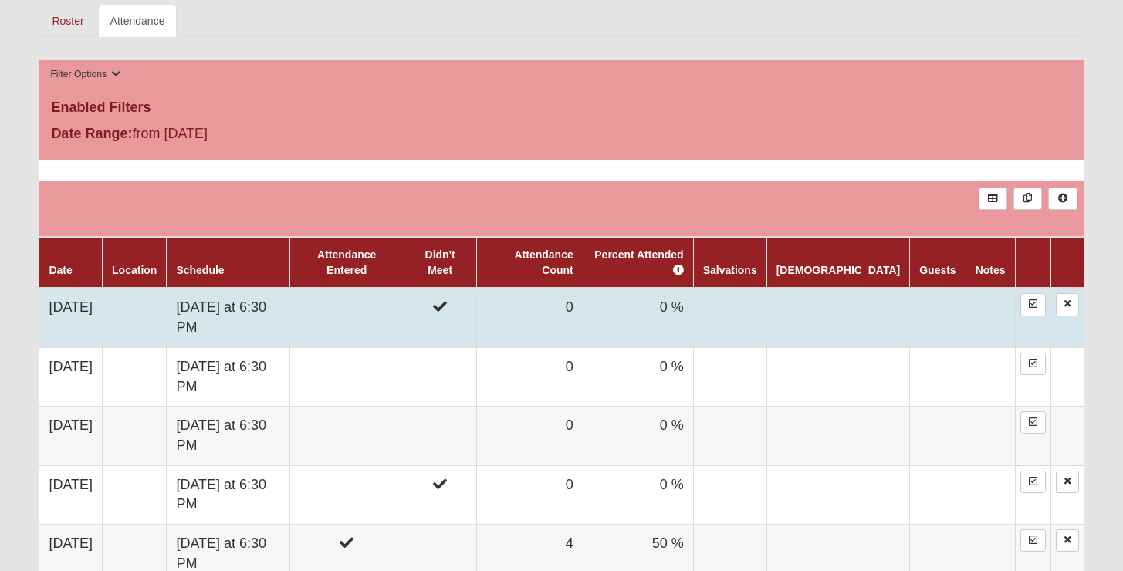
click at [404, 317] on td at bounding box center [346, 317] width 114 height 59
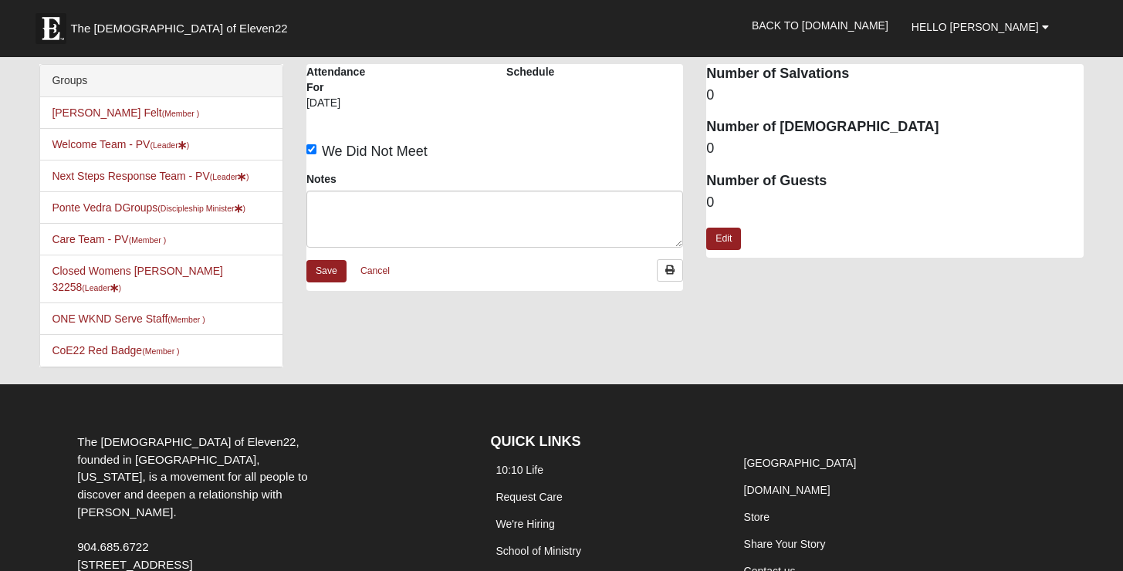
click at [355, 150] on span "We Did Not Meet" at bounding box center [375, 151] width 106 height 15
click at [316, 150] on input "We Did Not Meet" at bounding box center [311, 149] width 10 height 10
checkbox input "false"
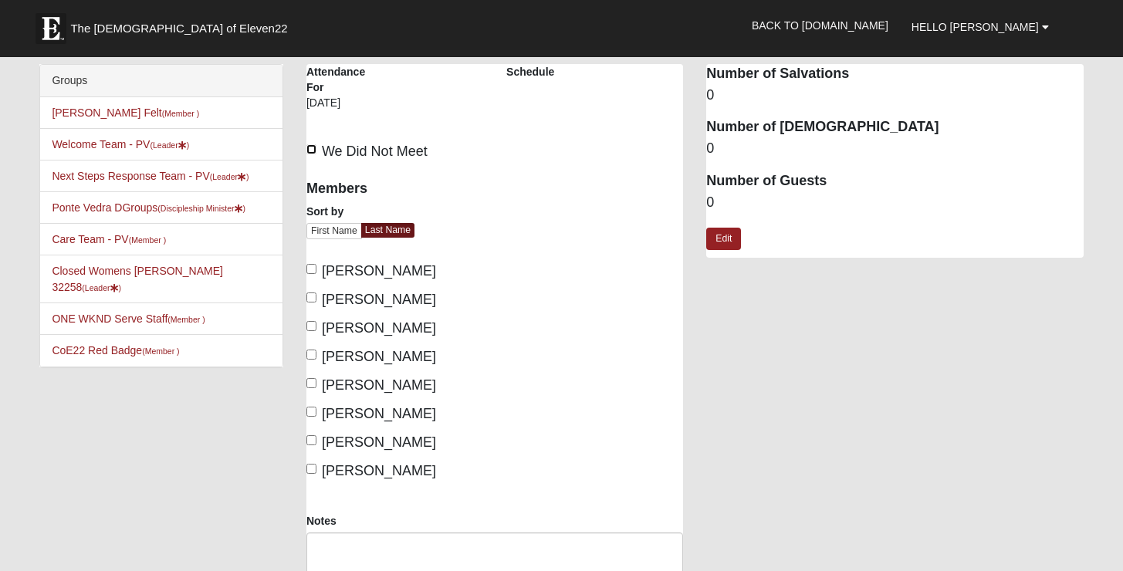
scroll to position [16, 0]
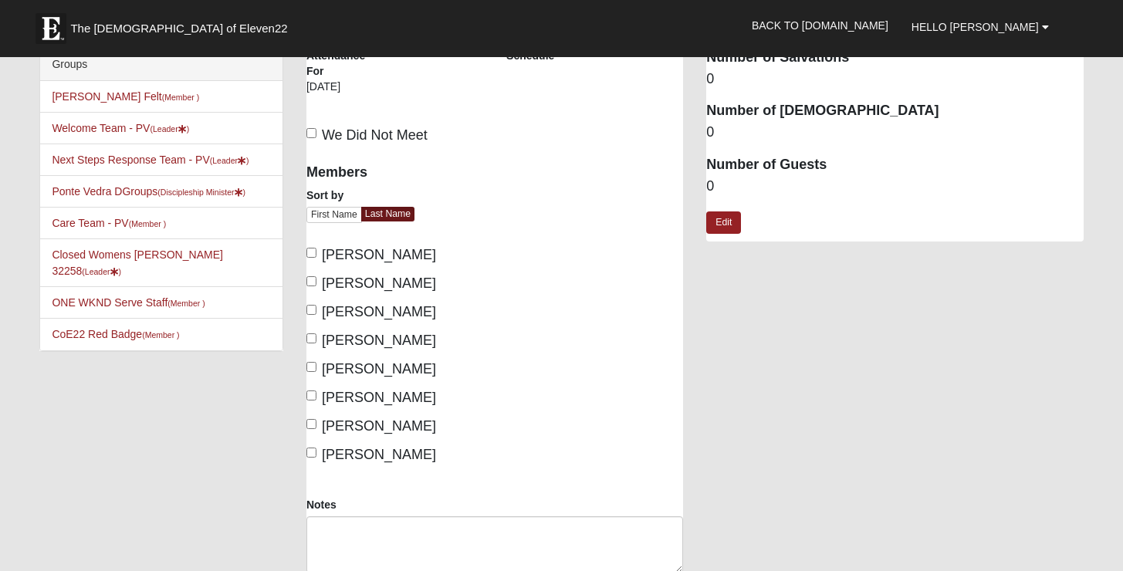
click at [380, 255] on span "Bauman, Madelyn" at bounding box center [379, 254] width 114 height 15
click at [316, 255] on input "Bauman, Madelyn" at bounding box center [311, 253] width 10 height 10
checkbox input "true"
click at [370, 287] on span "Ehrlich, Kathleen" at bounding box center [379, 283] width 114 height 15
click at [316, 286] on input "Ehrlich, Kathleen" at bounding box center [311, 281] width 10 height 10
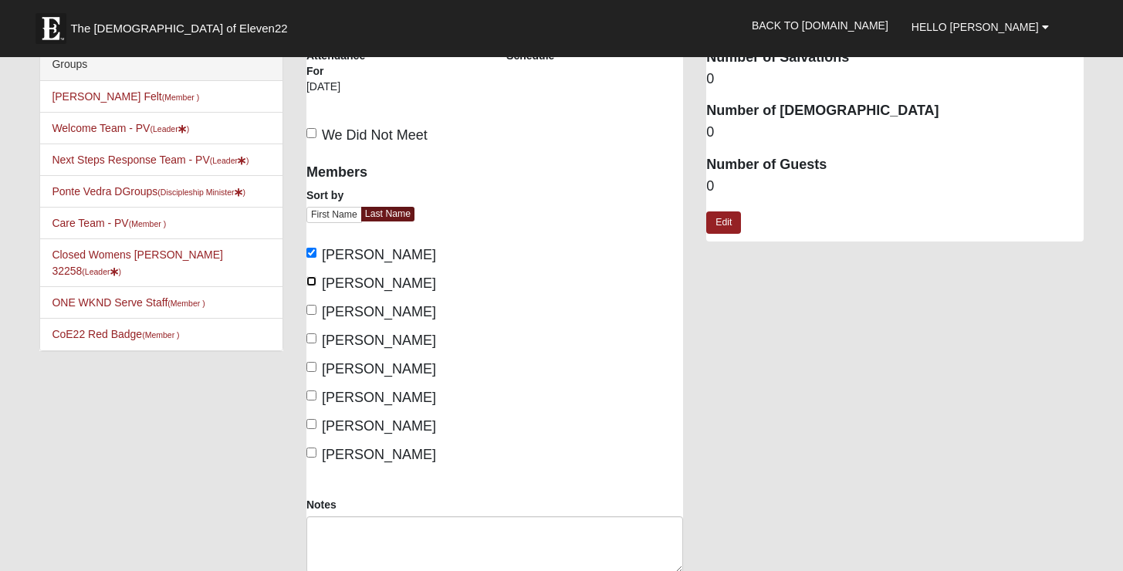
checkbox input "true"
click at [358, 317] on span "Furman, Heather" at bounding box center [379, 311] width 114 height 15
click at [316, 315] on input "Furman, Heather" at bounding box center [311, 310] width 10 height 10
checkbox input "true"
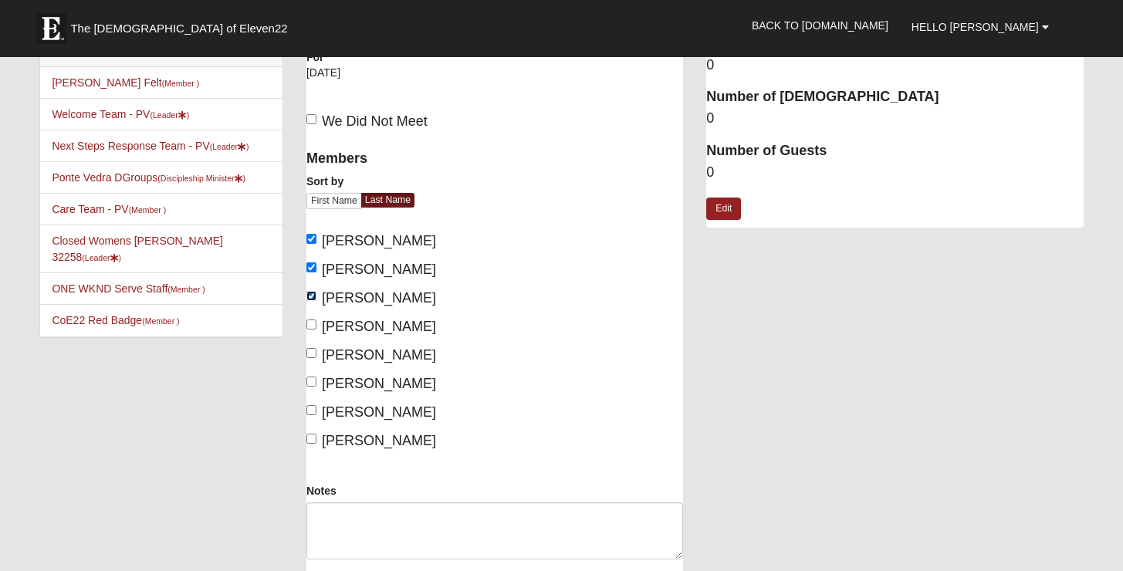
scroll to position [0, 0]
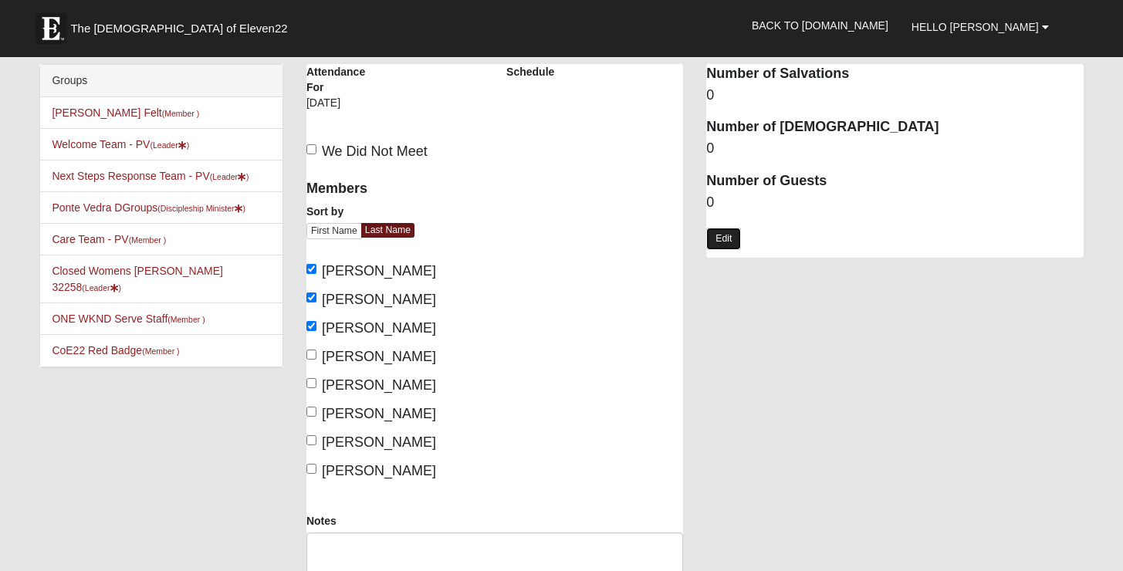
click at [725, 233] on link "Edit" at bounding box center [723, 239] width 35 height 22
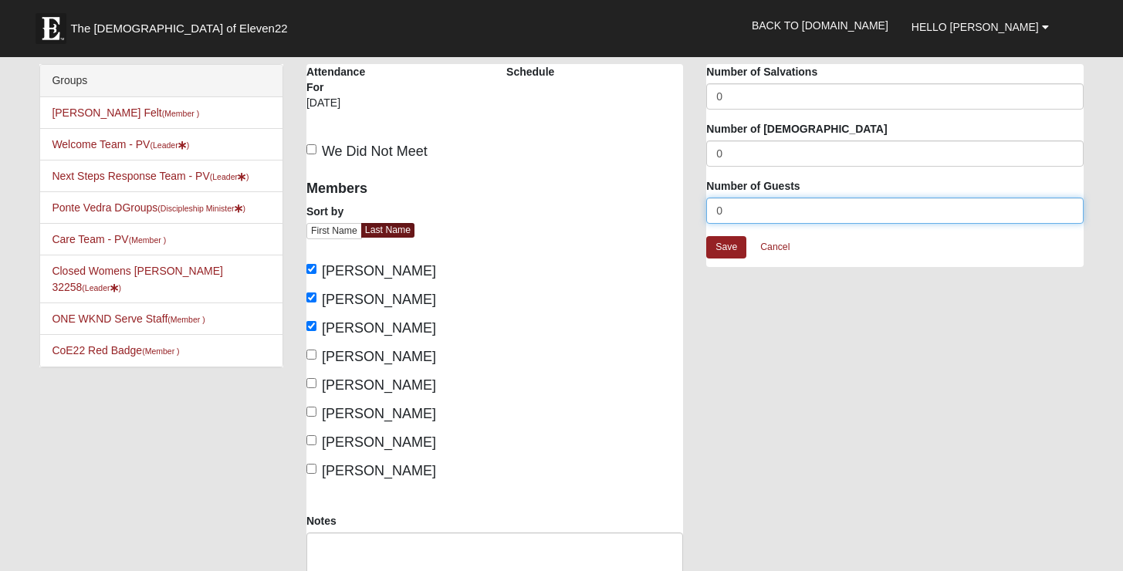
click at [756, 207] on input "0" at bounding box center [894, 211] width 377 height 26
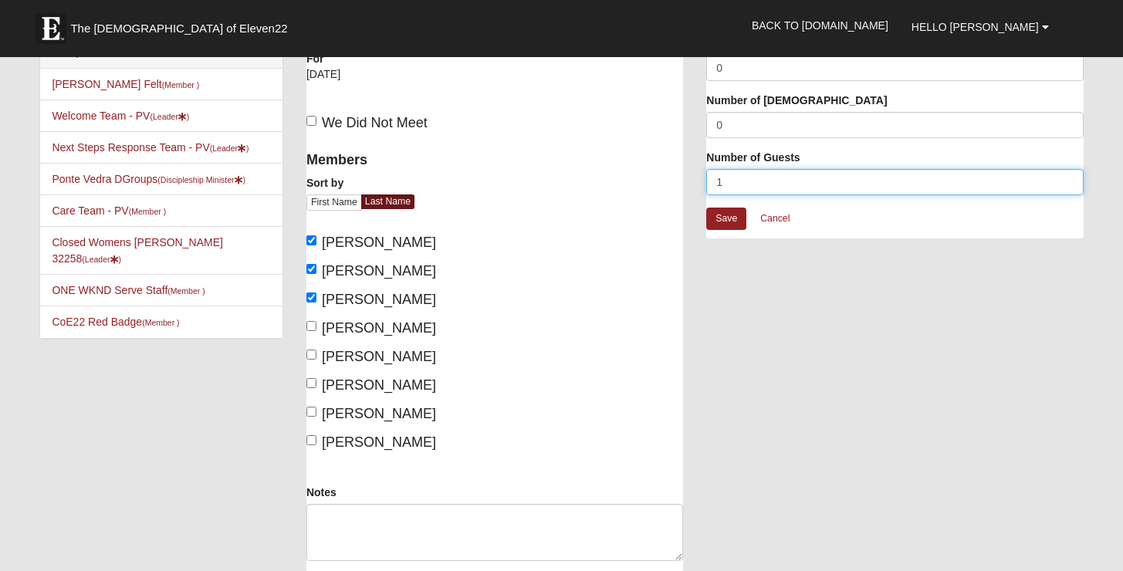
scroll to position [61, 0]
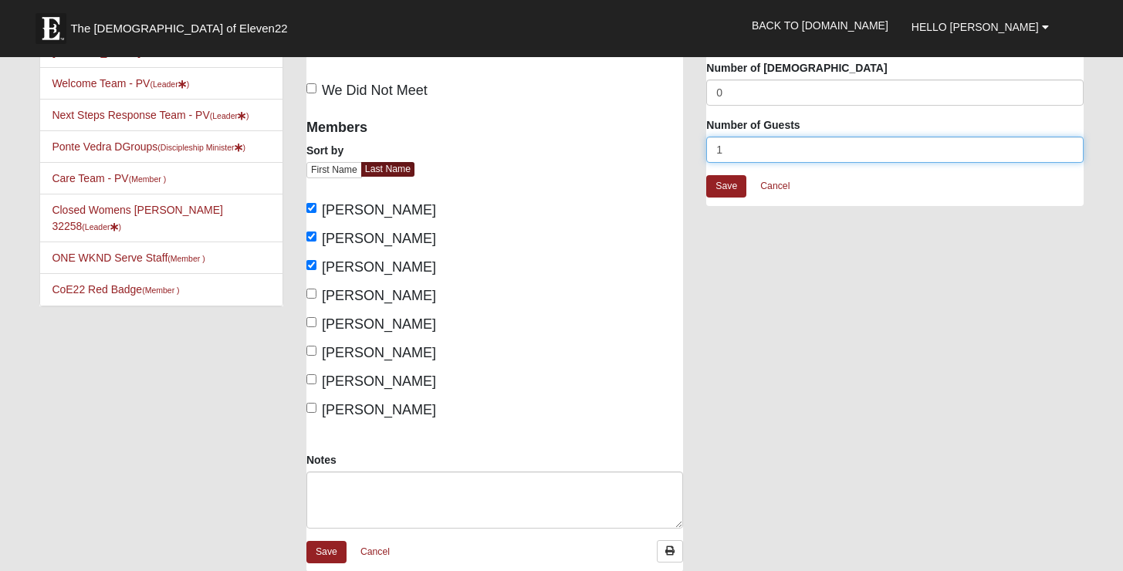
type input "1"
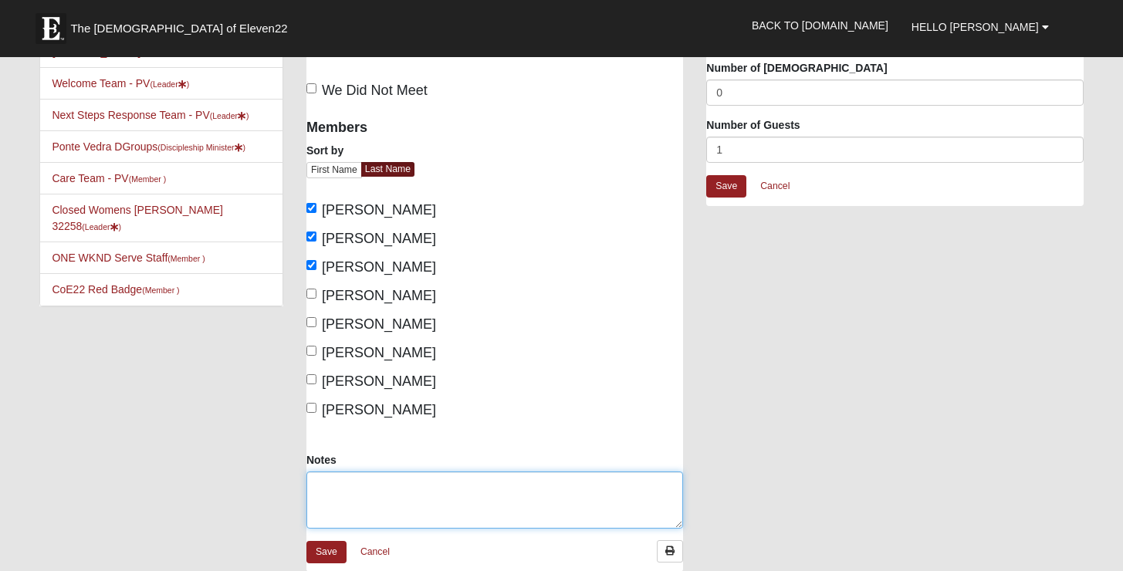
click at [547, 472] on textarea "Notes" at bounding box center [494, 500] width 377 height 57
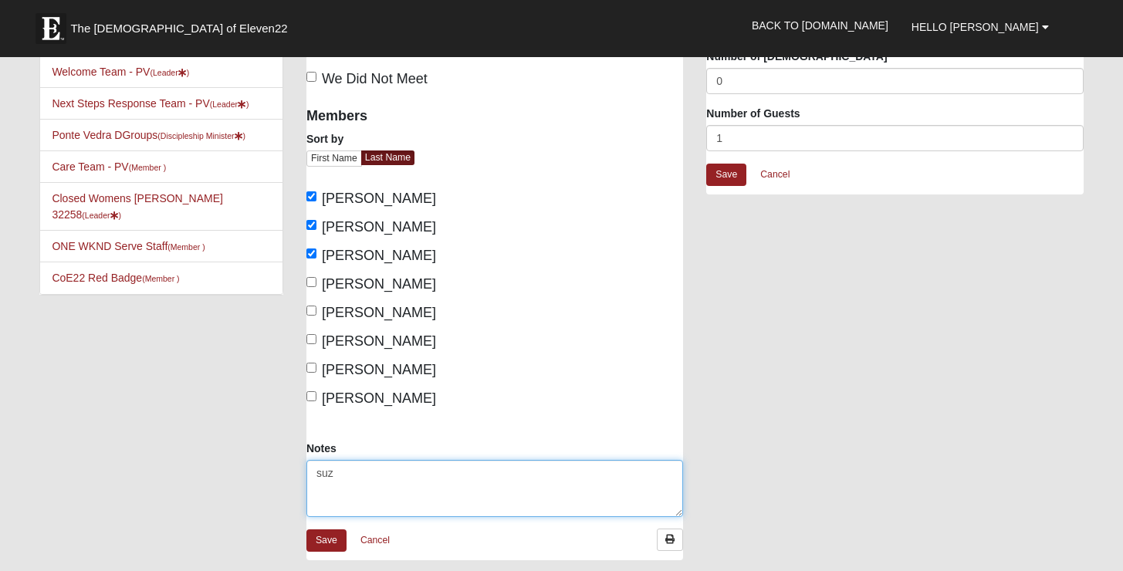
scroll to position [76, 0]
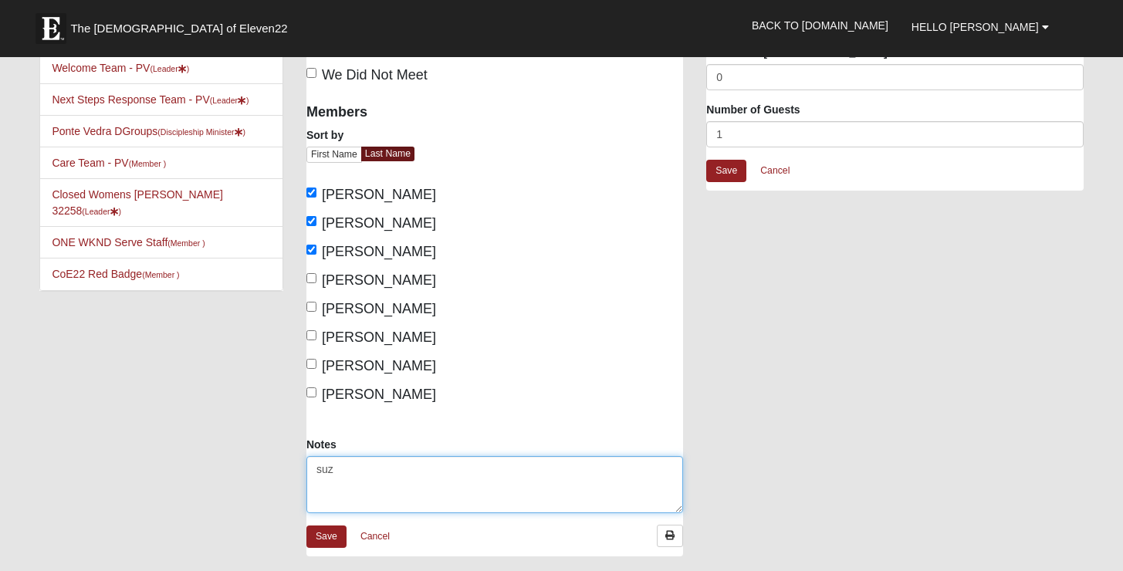
click at [415, 487] on textarea "suz" at bounding box center [494, 484] width 377 height 57
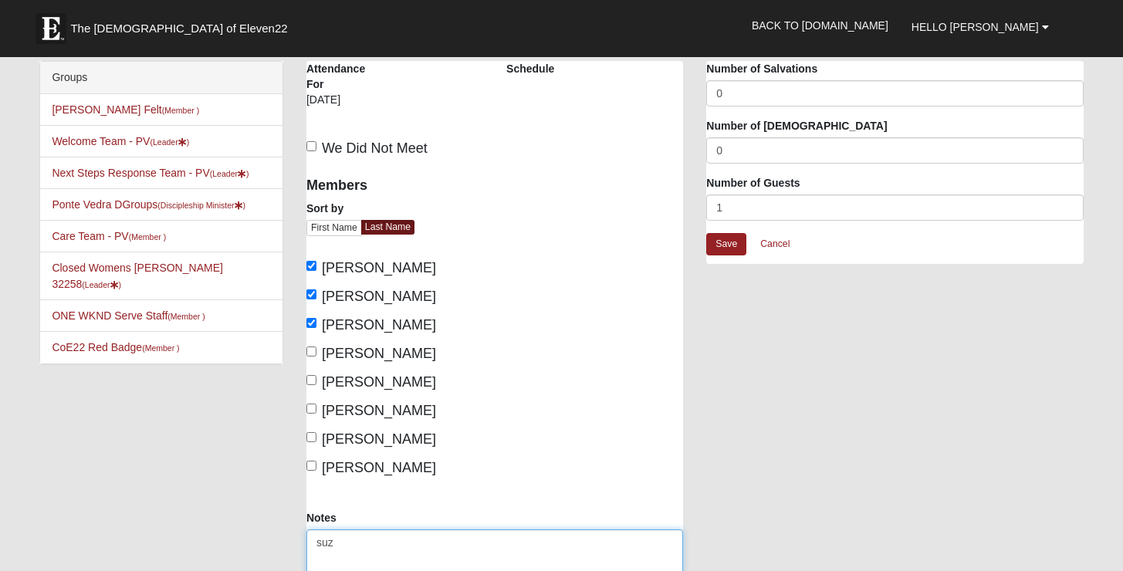
scroll to position [0, 0]
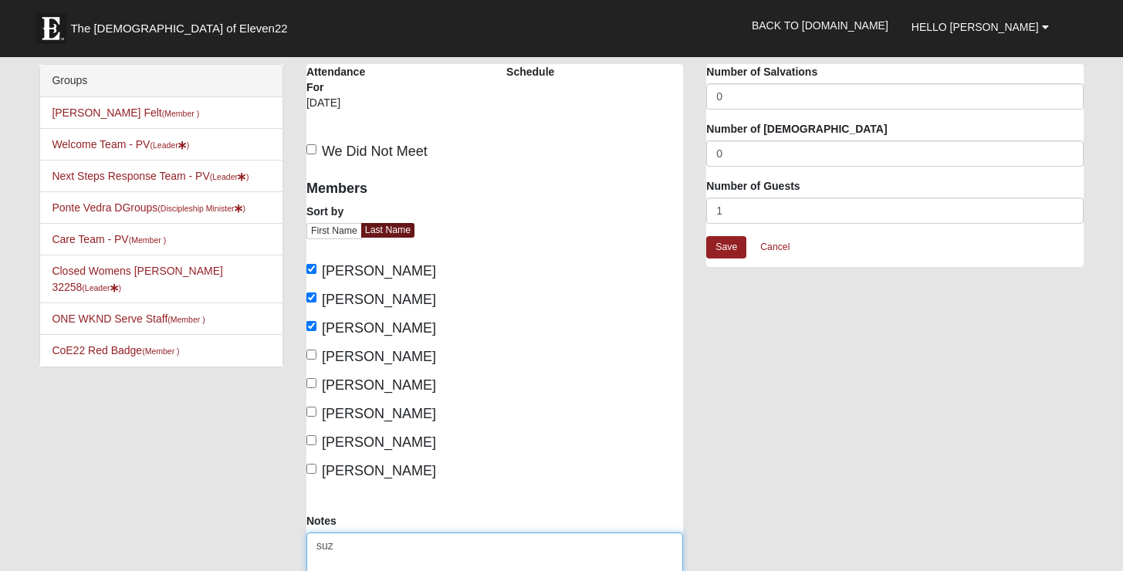
type textarea "suz"
click at [351, 148] on span "We Did Not Meet" at bounding box center [375, 151] width 106 height 15
click at [316, 148] on input "We Did Not Meet" at bounding box center [311, 149] width 10 height 10
checkbox input "true"
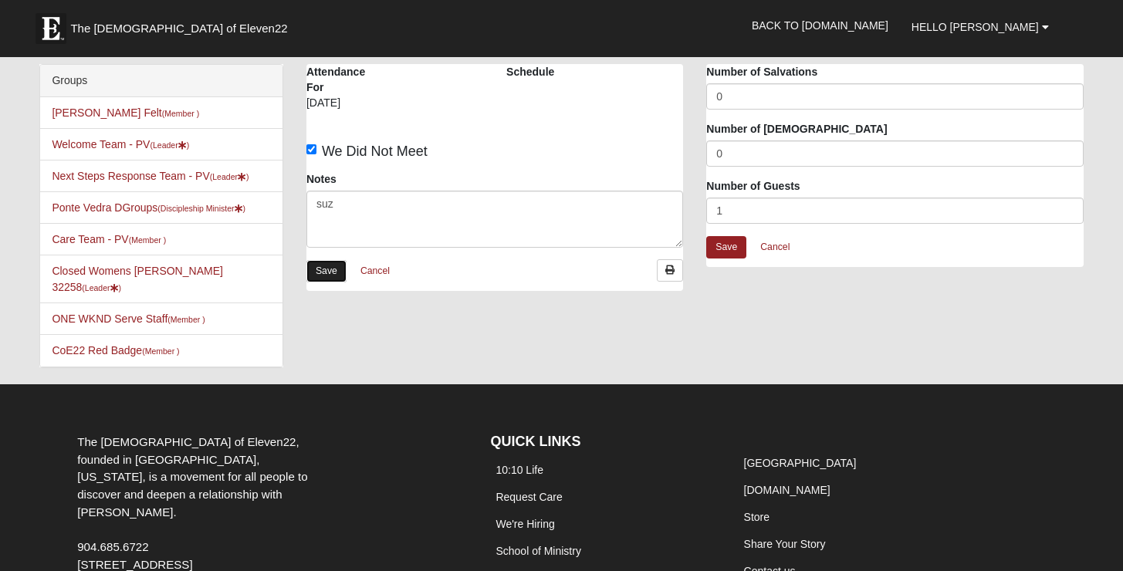
click at [330, 272] on link "Save" at bounding box center [326, 271] width 40 height 22
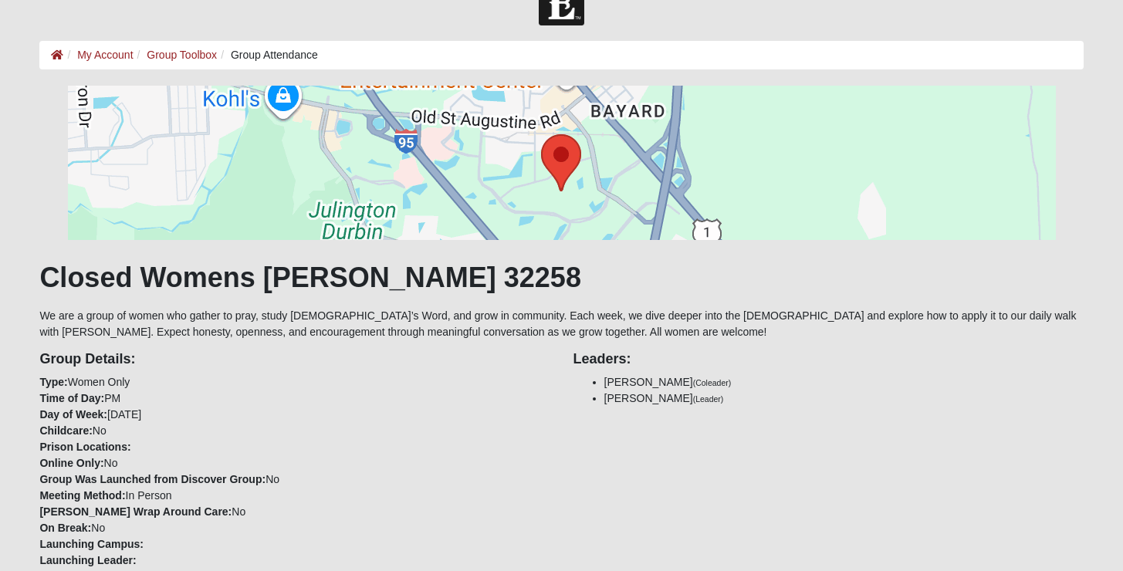
scroll to position [39, 0]
